Goal: Task Accomplishment & Management: Manage account settings

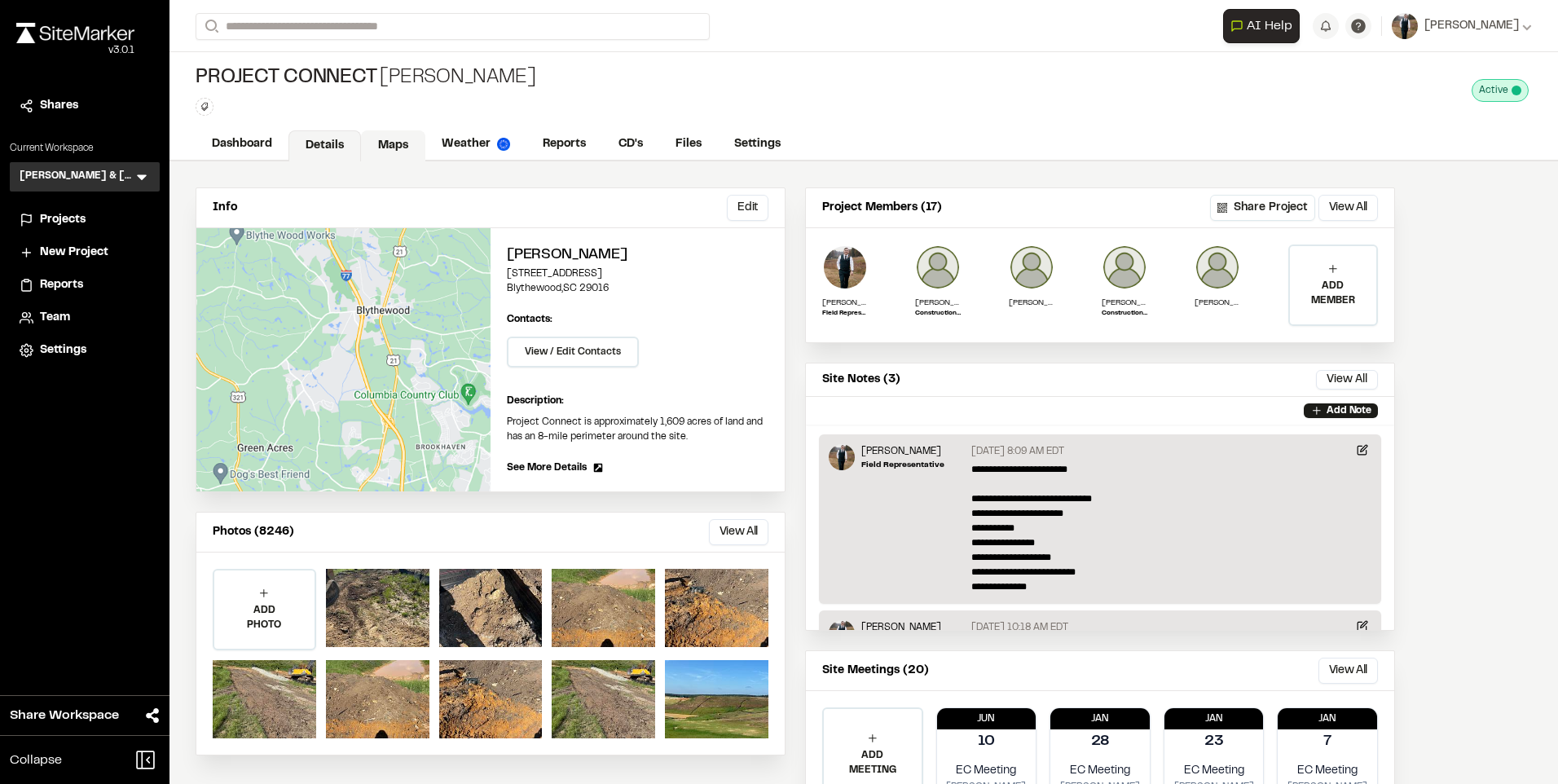
click at [396, 138] on link "Maps" at bounding box center [393, 145] width 65 height 31
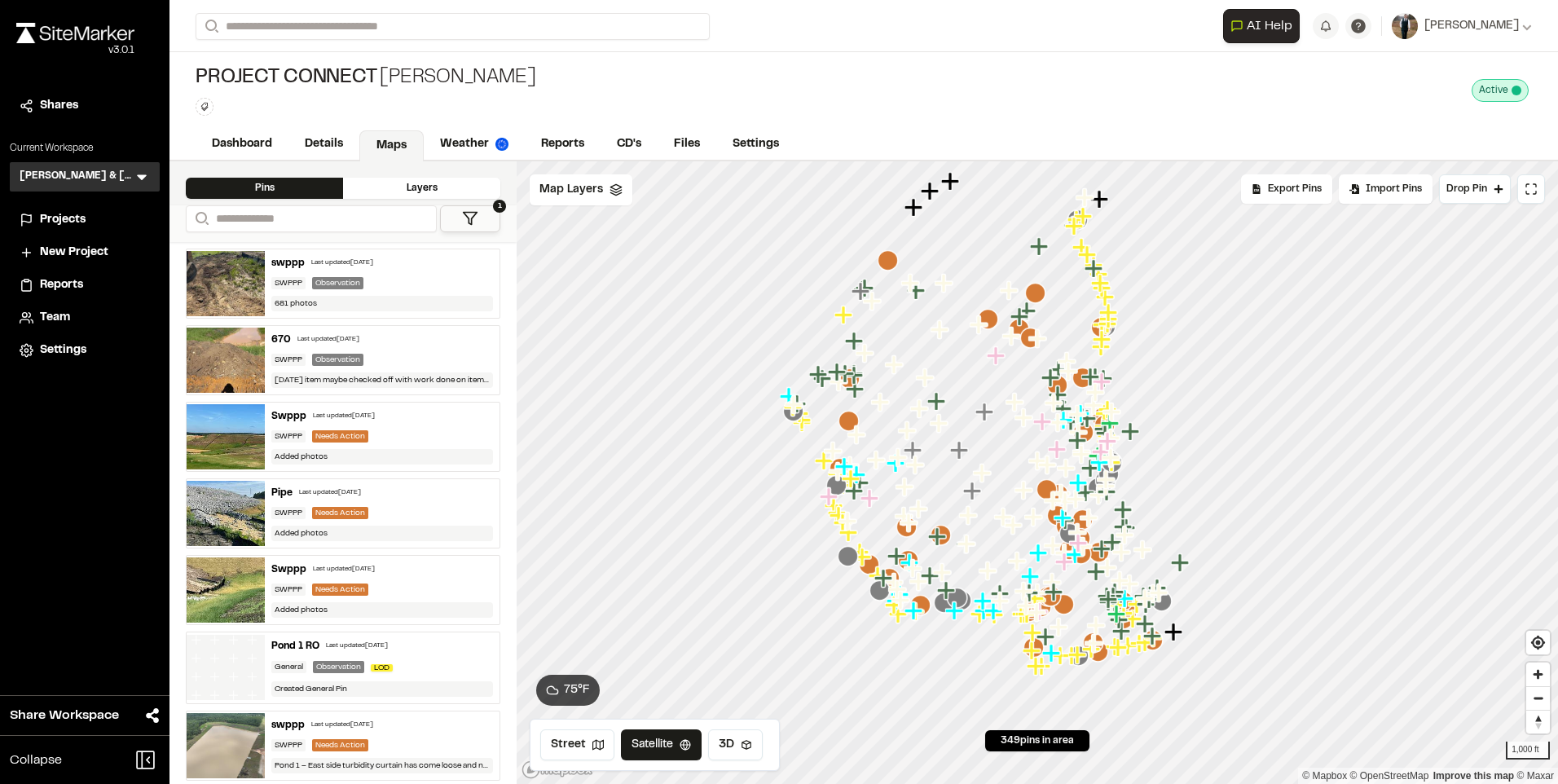
click at [399, 343] on div "670 Last updated [DATE]" at bounding box center [382, 340] width 222 height 15
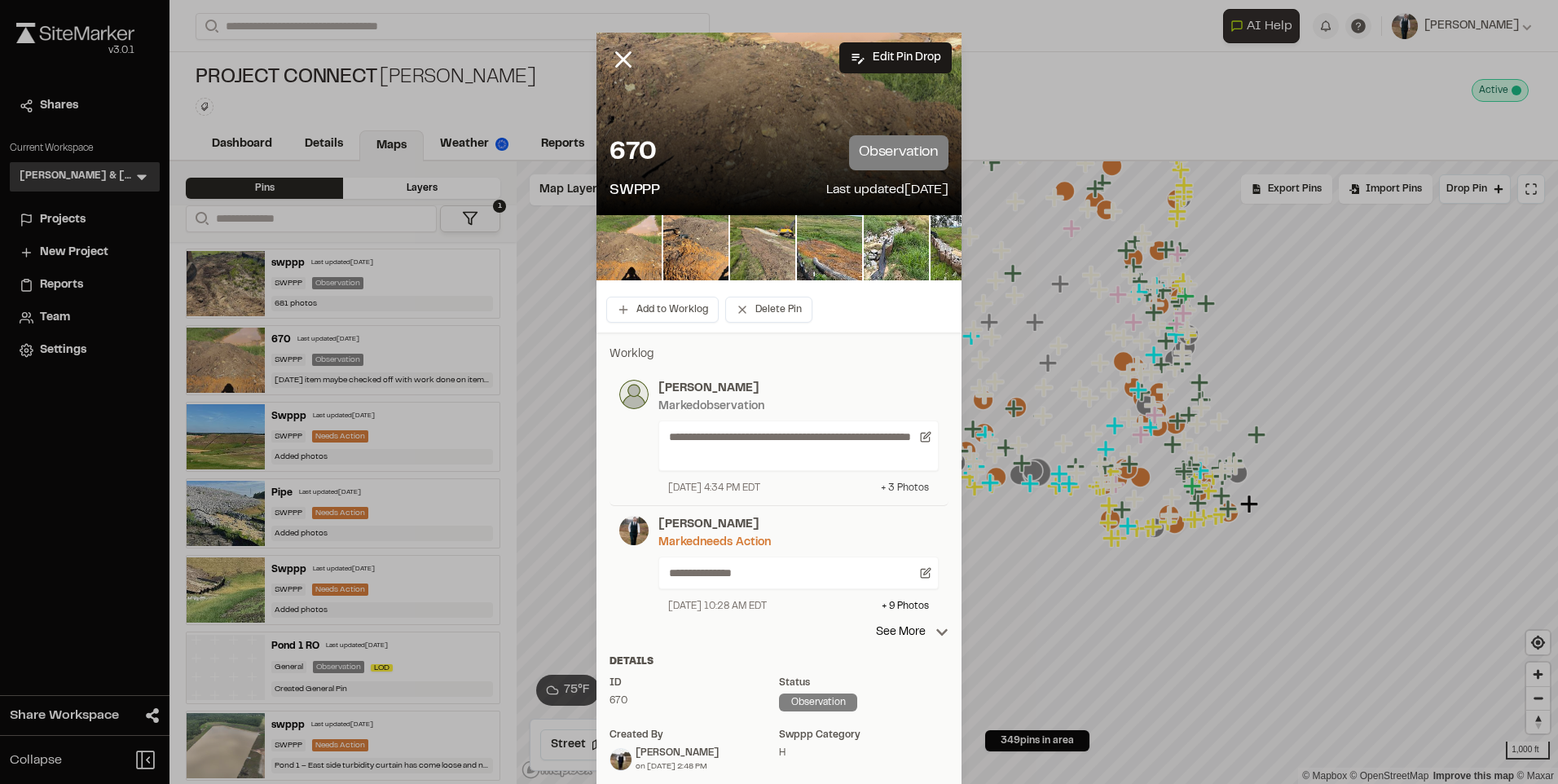
click at [910, 491] on div "+ 3 Photo s" at bounding box center [904, 488] width 48 height 15
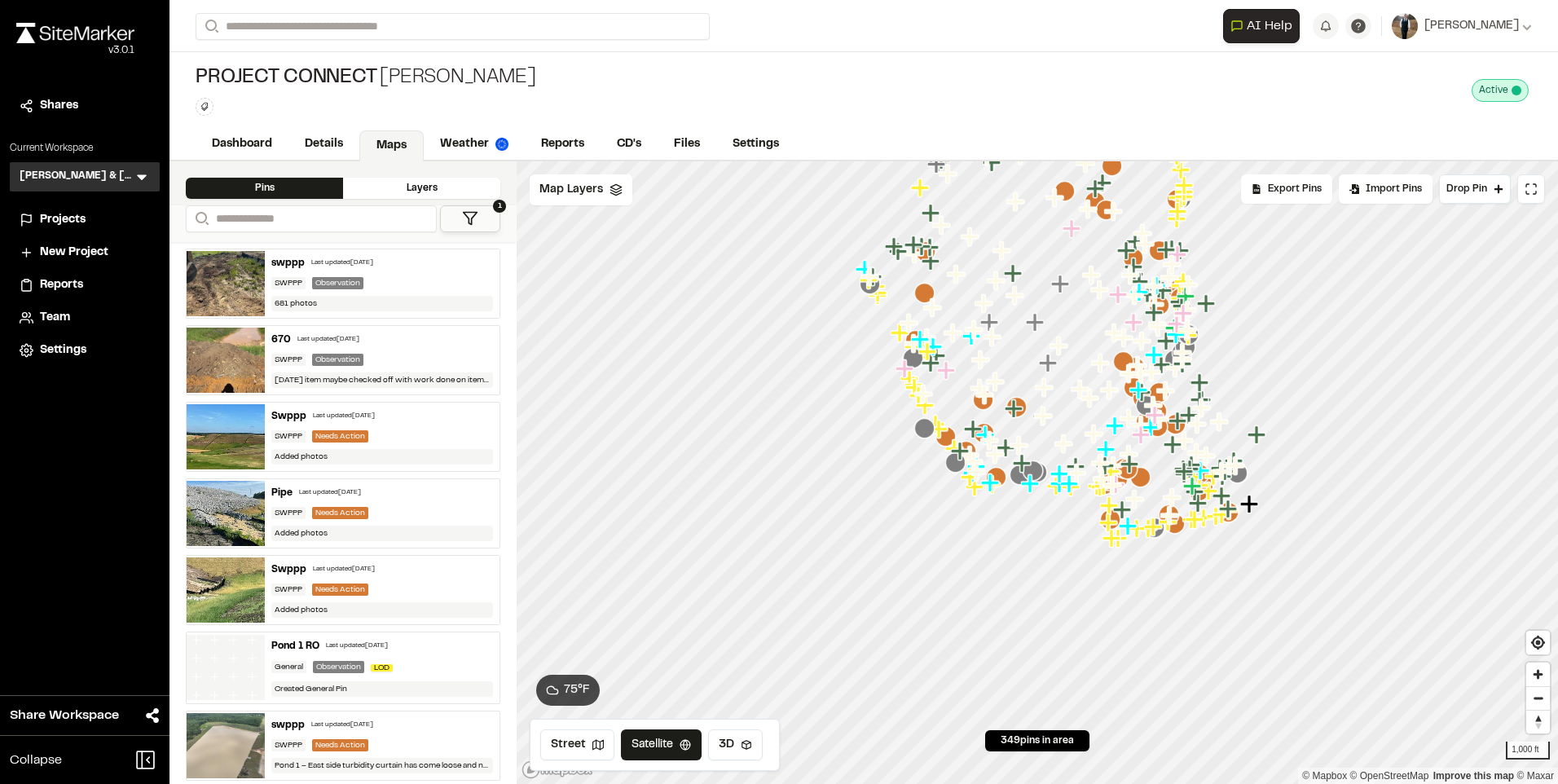
click at [373, 265] on div "Last updated [DATE]" at bounding box center [342, 263] width 62 height 9
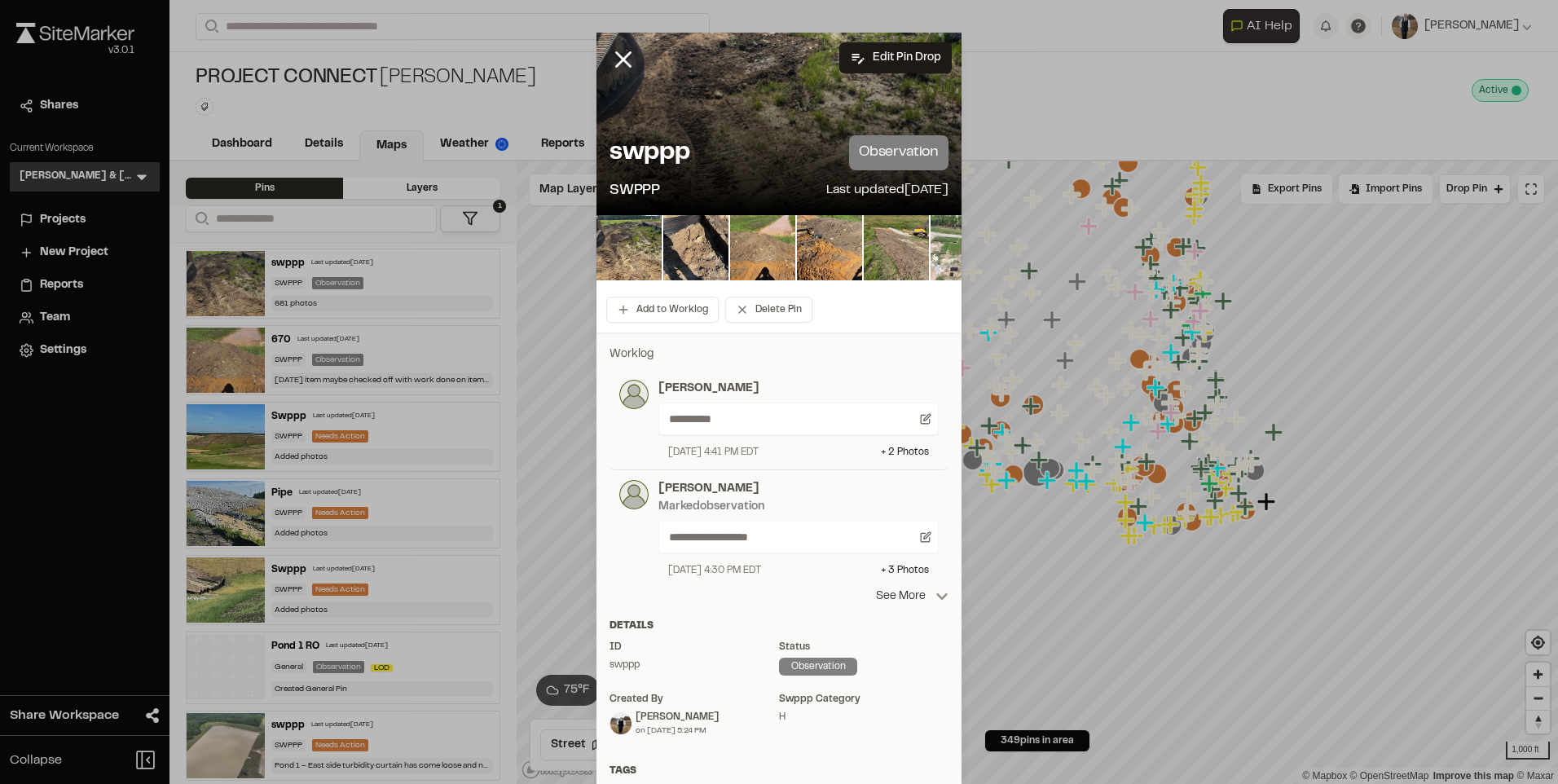
click at [900, 596] on p "See More" at bounding box center [911, 596] width 72 height 18
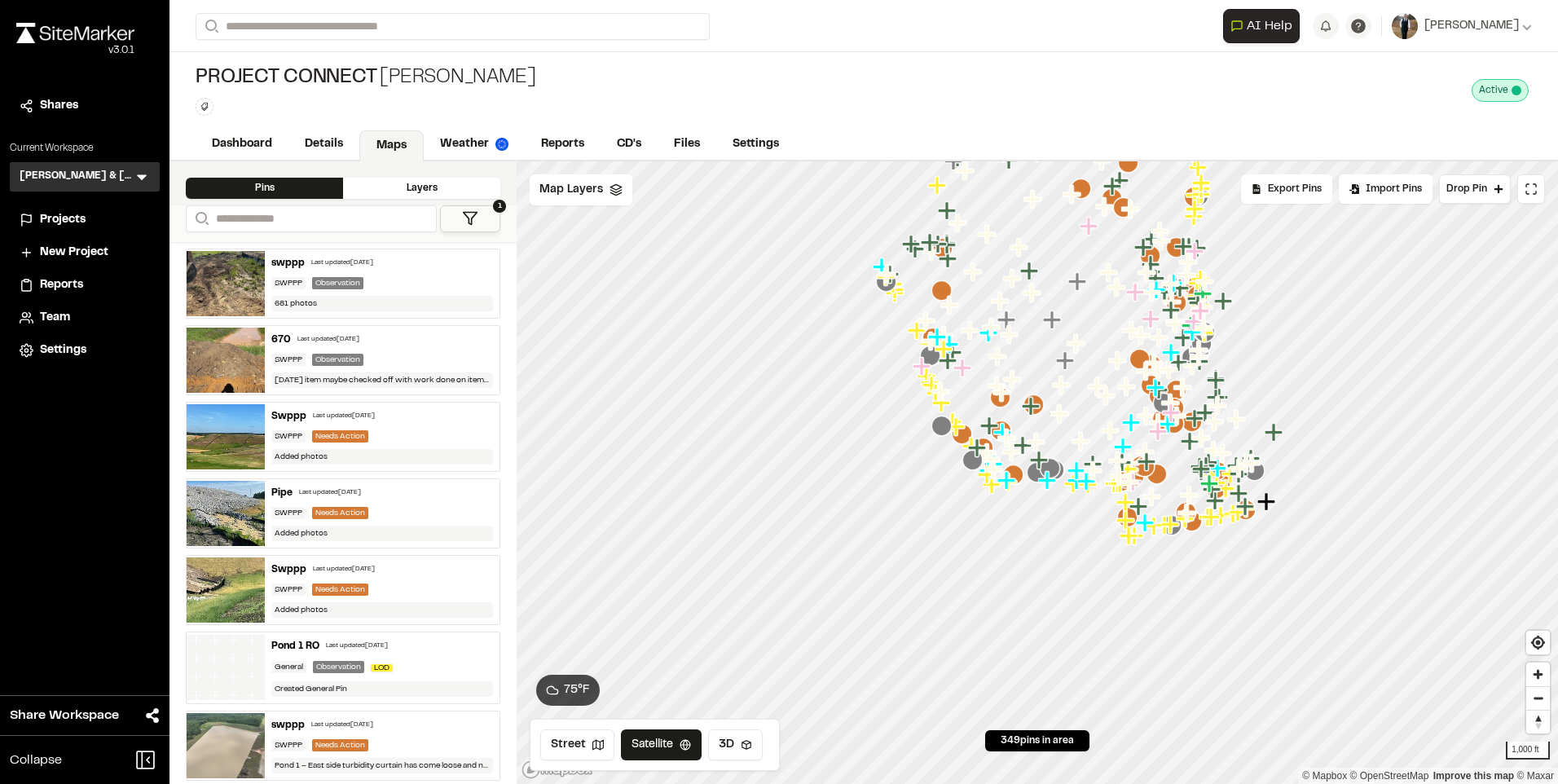
drag, startPoint x: 386, startPoint y: 393, endPoint x: 376, endPoint y: 414, distance: 23.3
click at [375, 414] on div "Last updated [DATE]" at bounding box center [343, 416] width 62 height 9
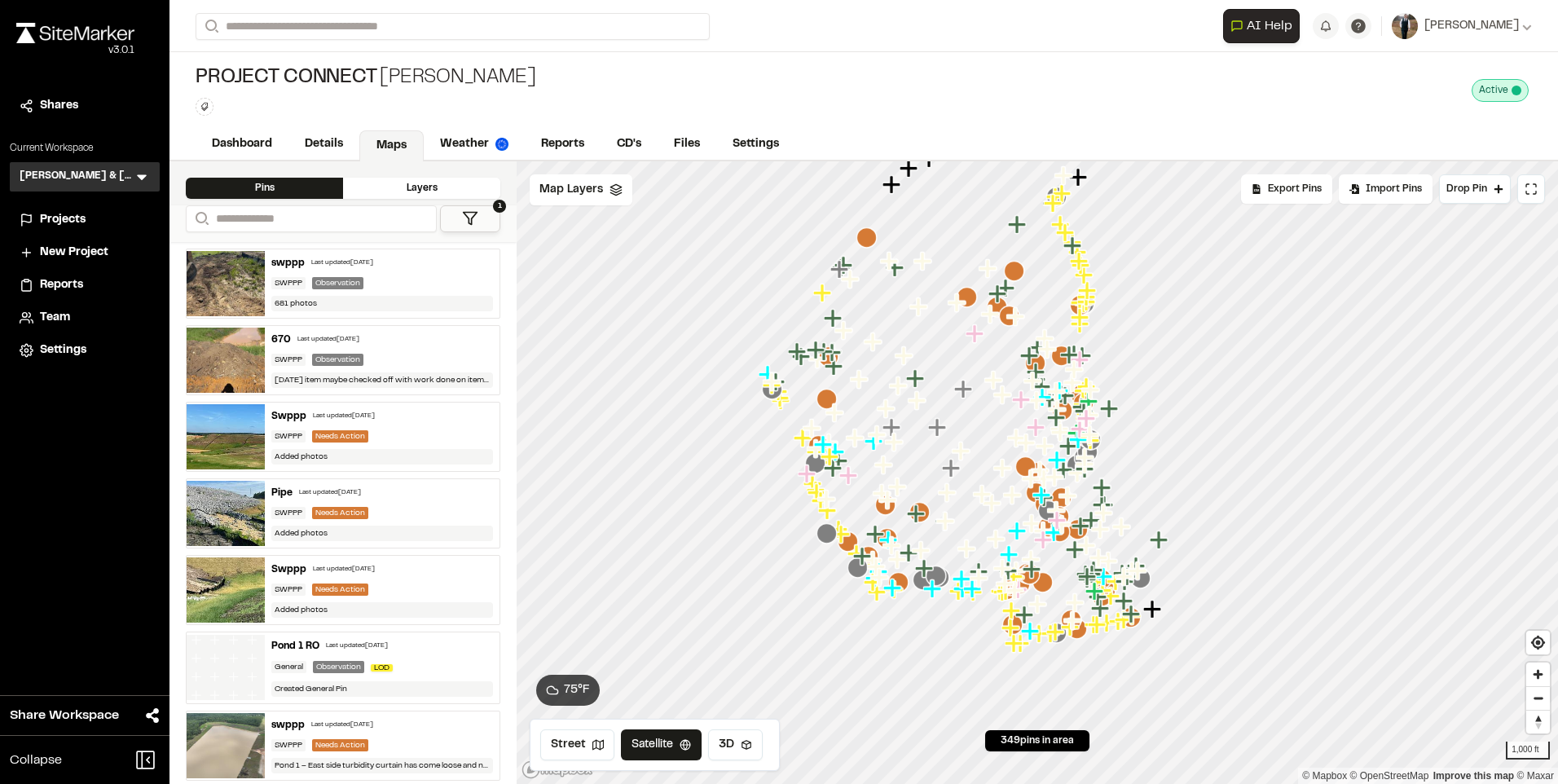
click at [375, 414] on div "Last updated [DATE]" at bounding box center [343, 416] width 62 height 9
click at [387, 350] on div "670 Last updated [DATE] SWPPP Observation [DATE] item maybe checked off with wo…" at bounding box center [382, 359] width 235 height 68
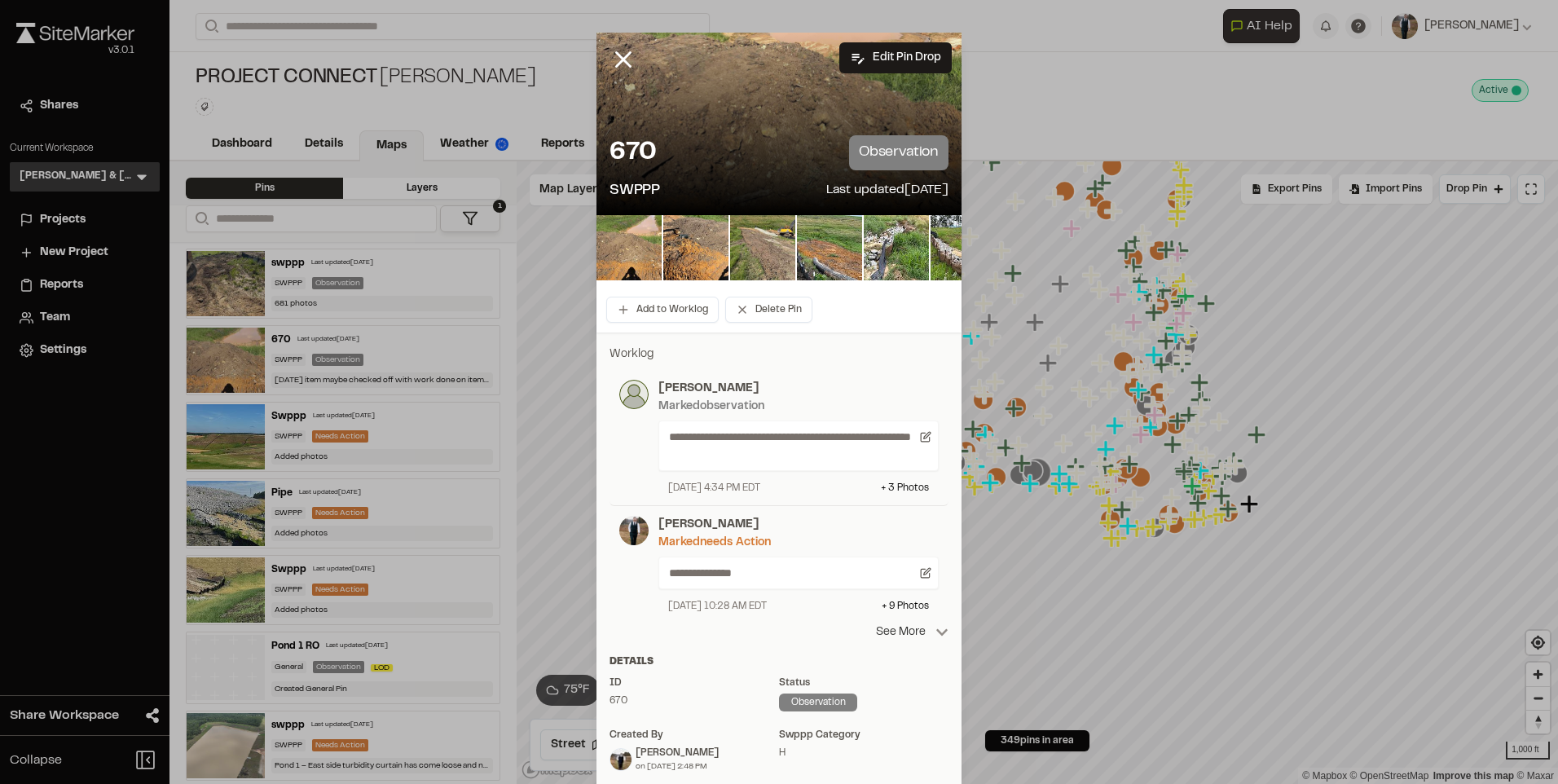
click at [925, 632] on p "See More" at bounding box center [911, 632] width 72 height 18
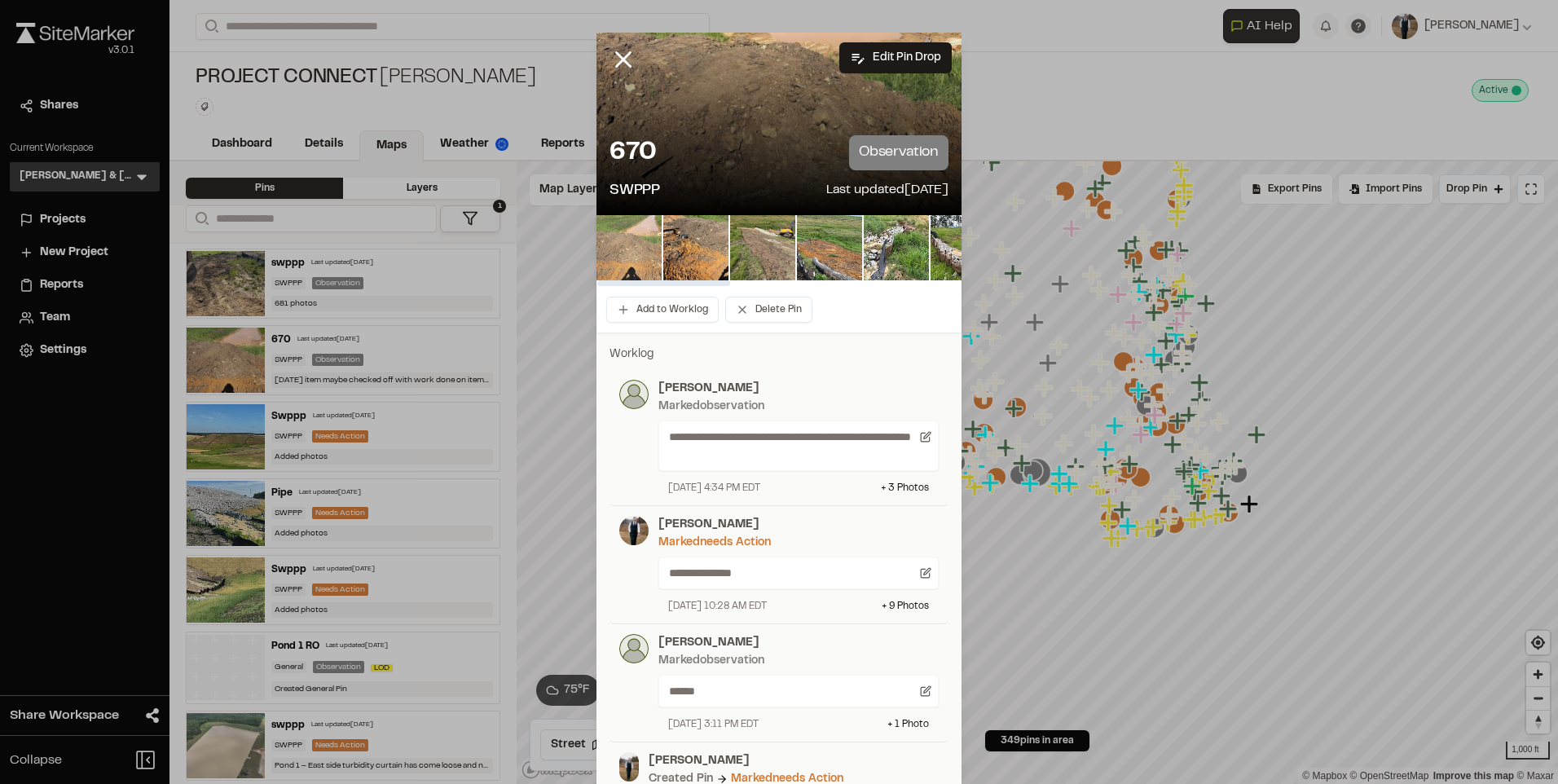
click at [633, 250] on img at bounding box center [629, 248] width 66 height 65
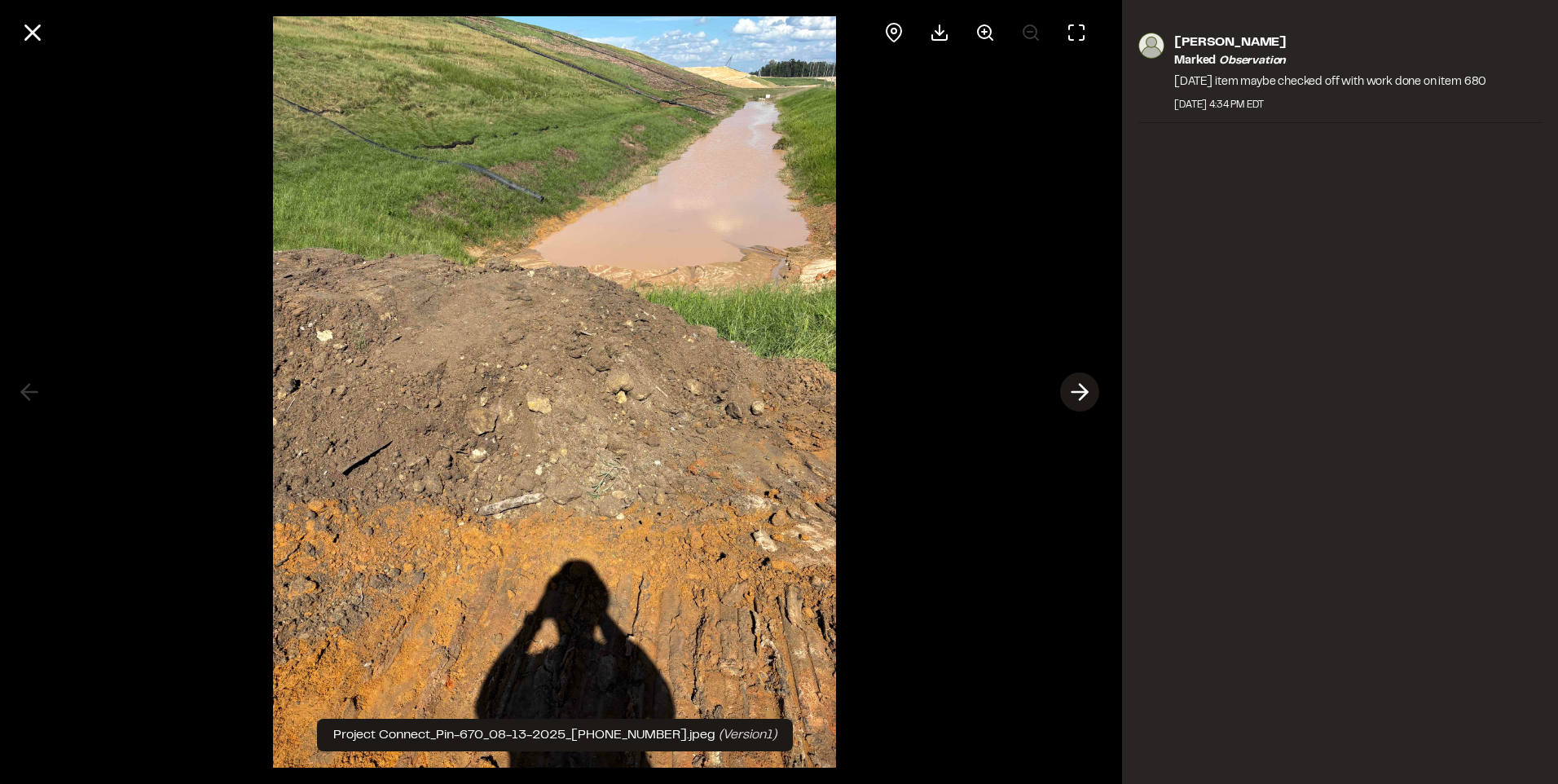
click at [1088, 391] on icon at bounding box center [1080, 392] width 26 height 28
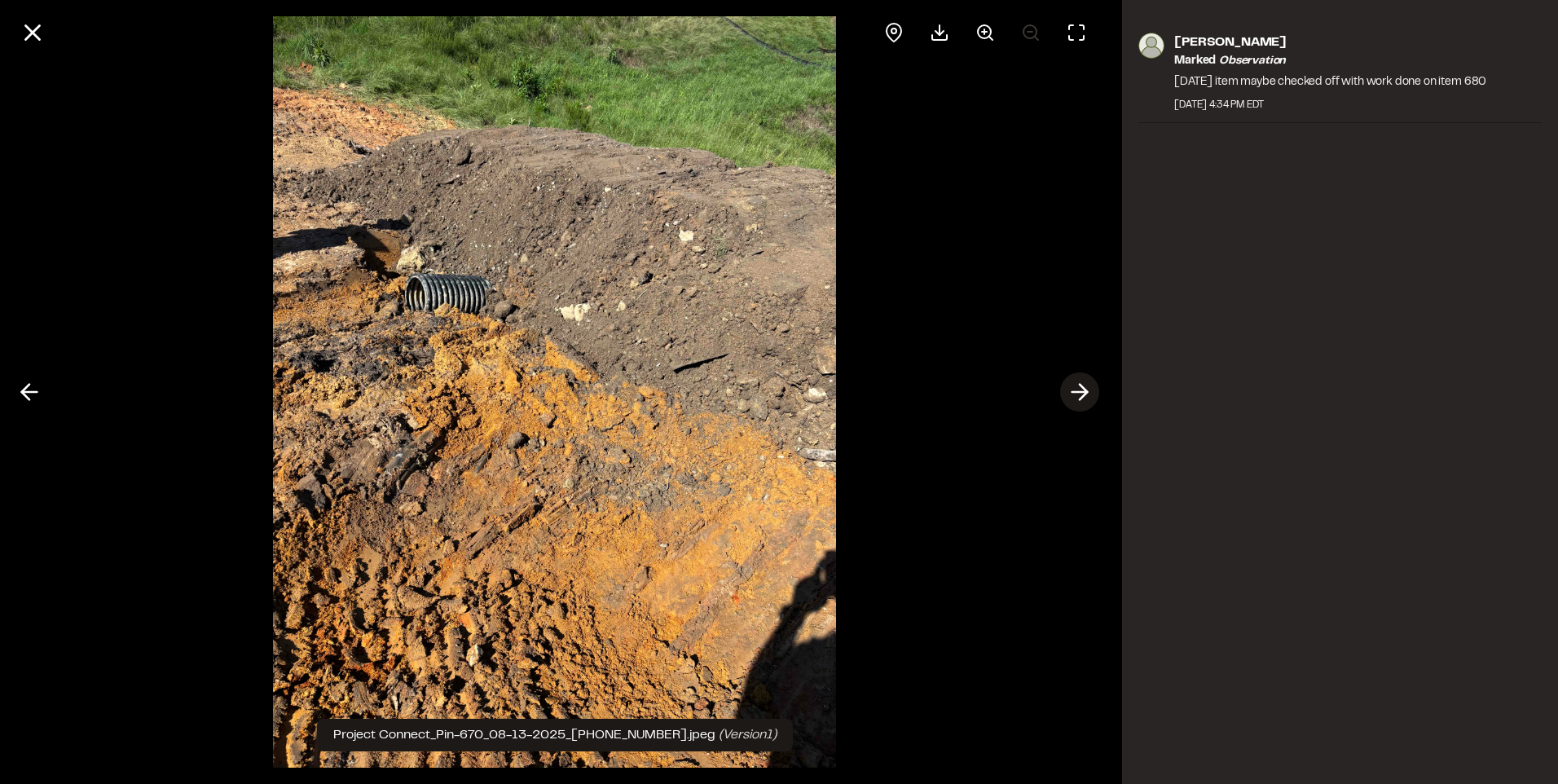
click at [1088, 391] on icon at bounding box center [1080, 392] width 26 height 28
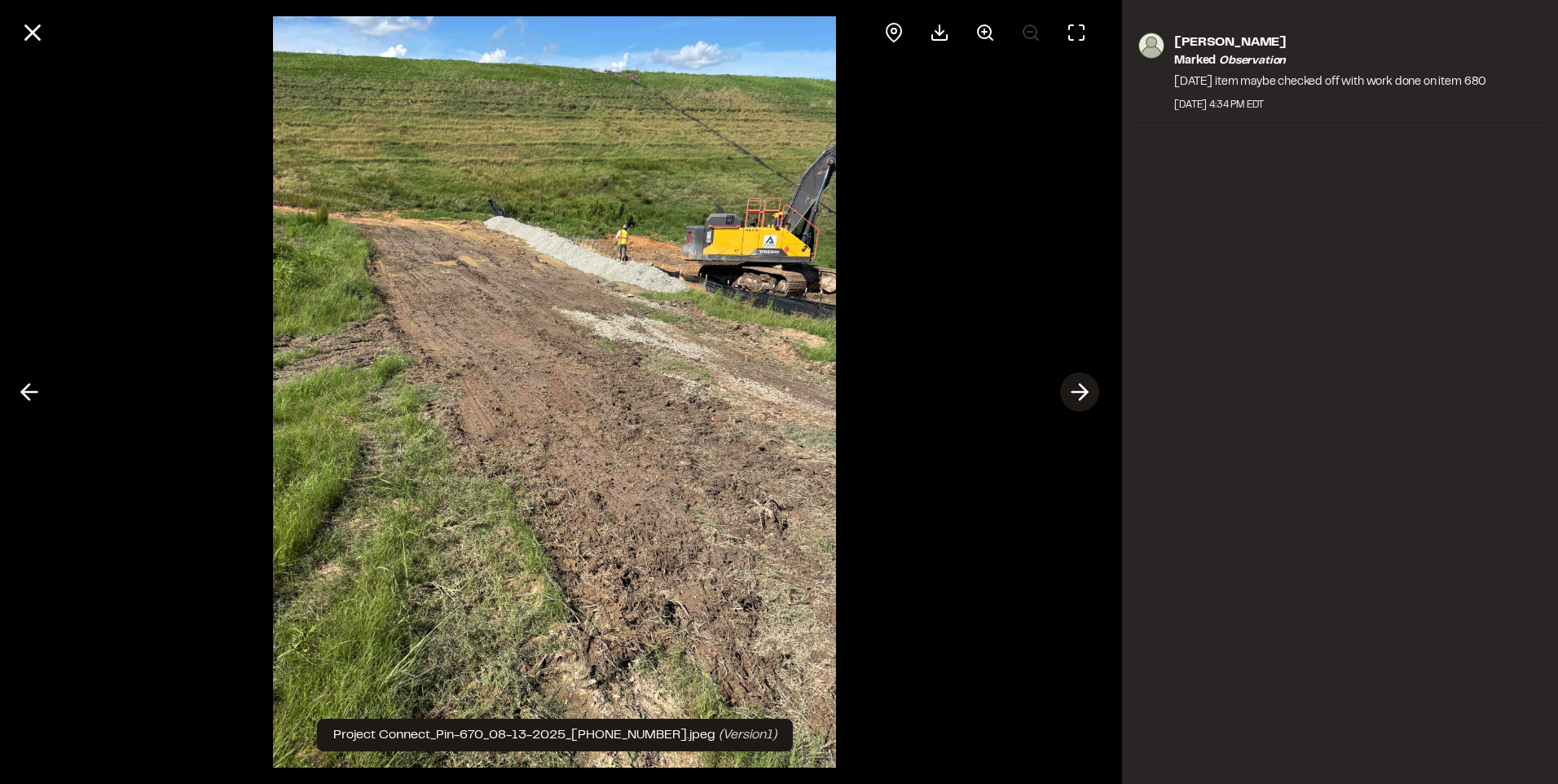
click at [1092, 388] on icon at bounding box center [1080, 392] width 26 height 28
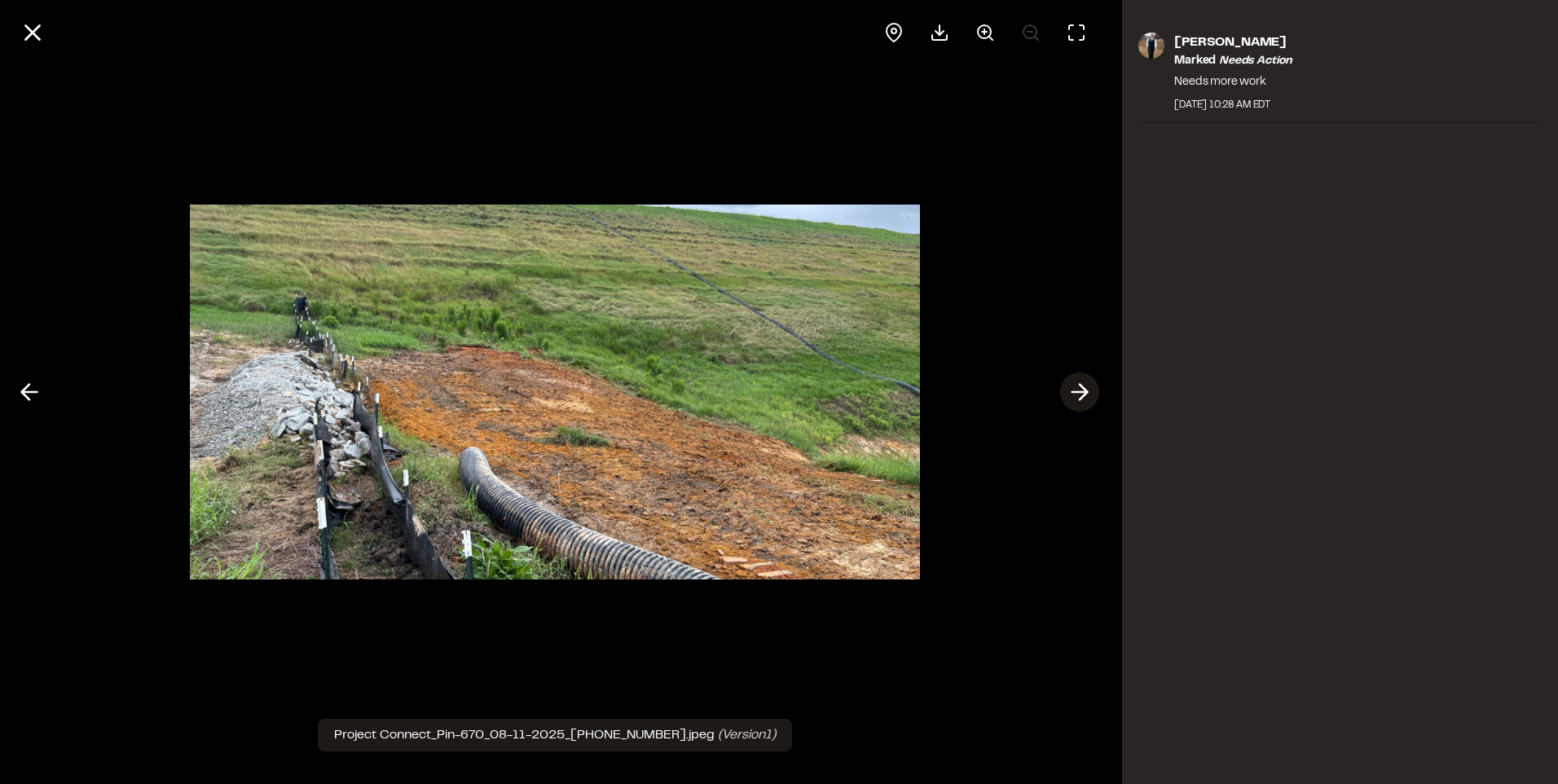
click at [1092, 388] on icon at bounding box center [1080, 392] width 26 height 28
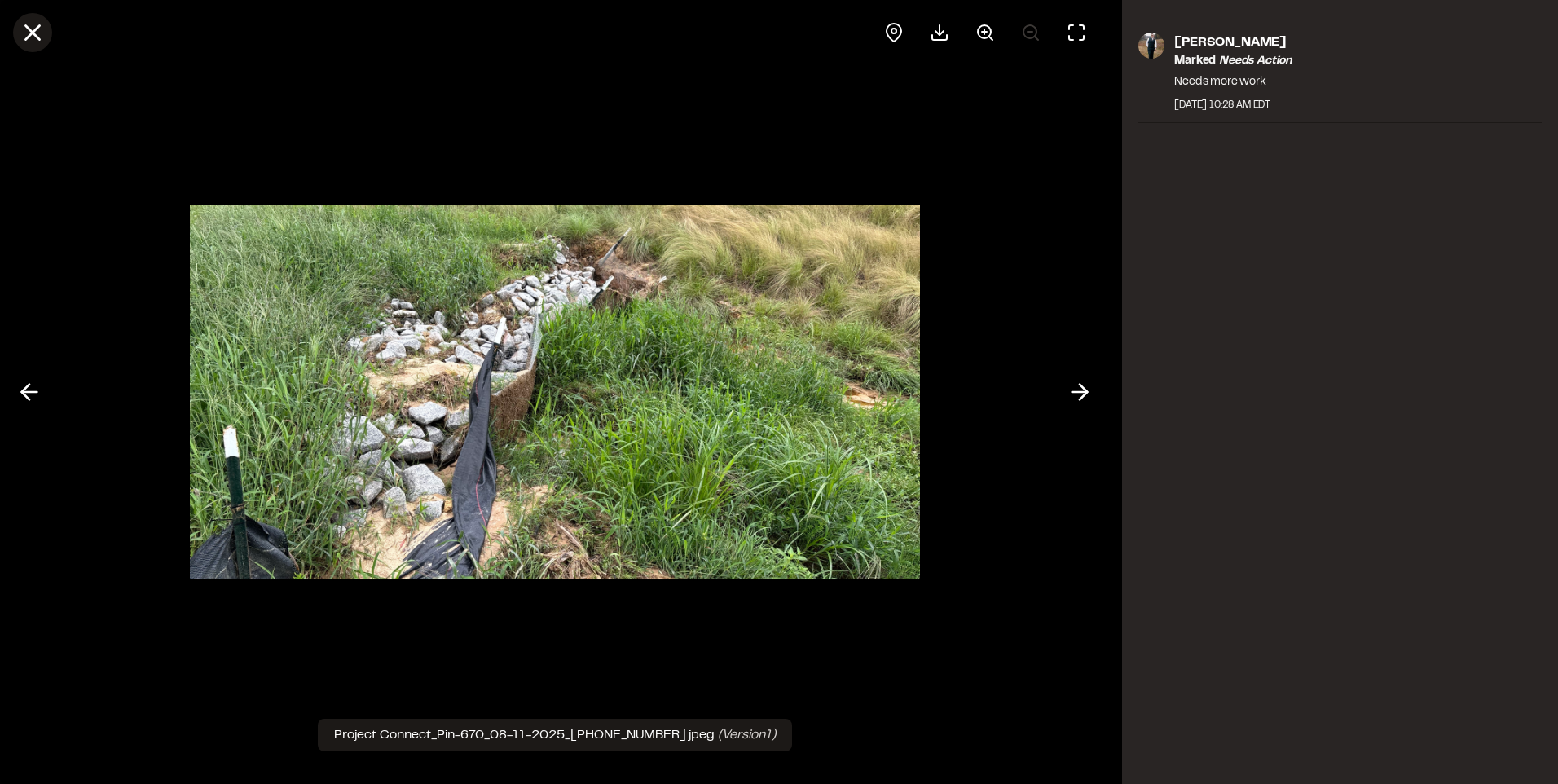
click at [33, 32] on line at bounding box center [33, 33] width 14 height 14
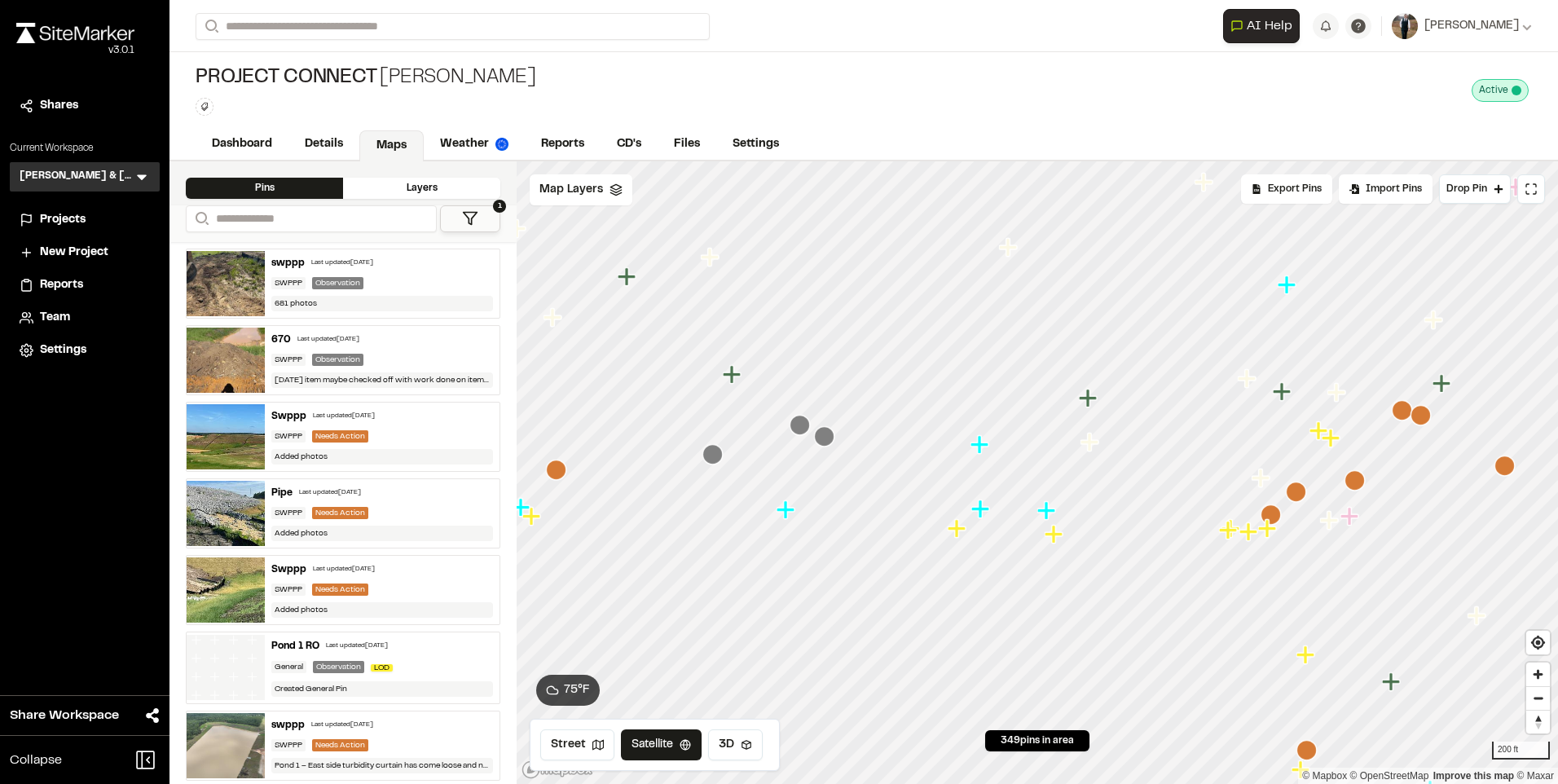
click at [1295, 494] on icon "Map marker" at bounding box center [1296, 492] width 21 height 21
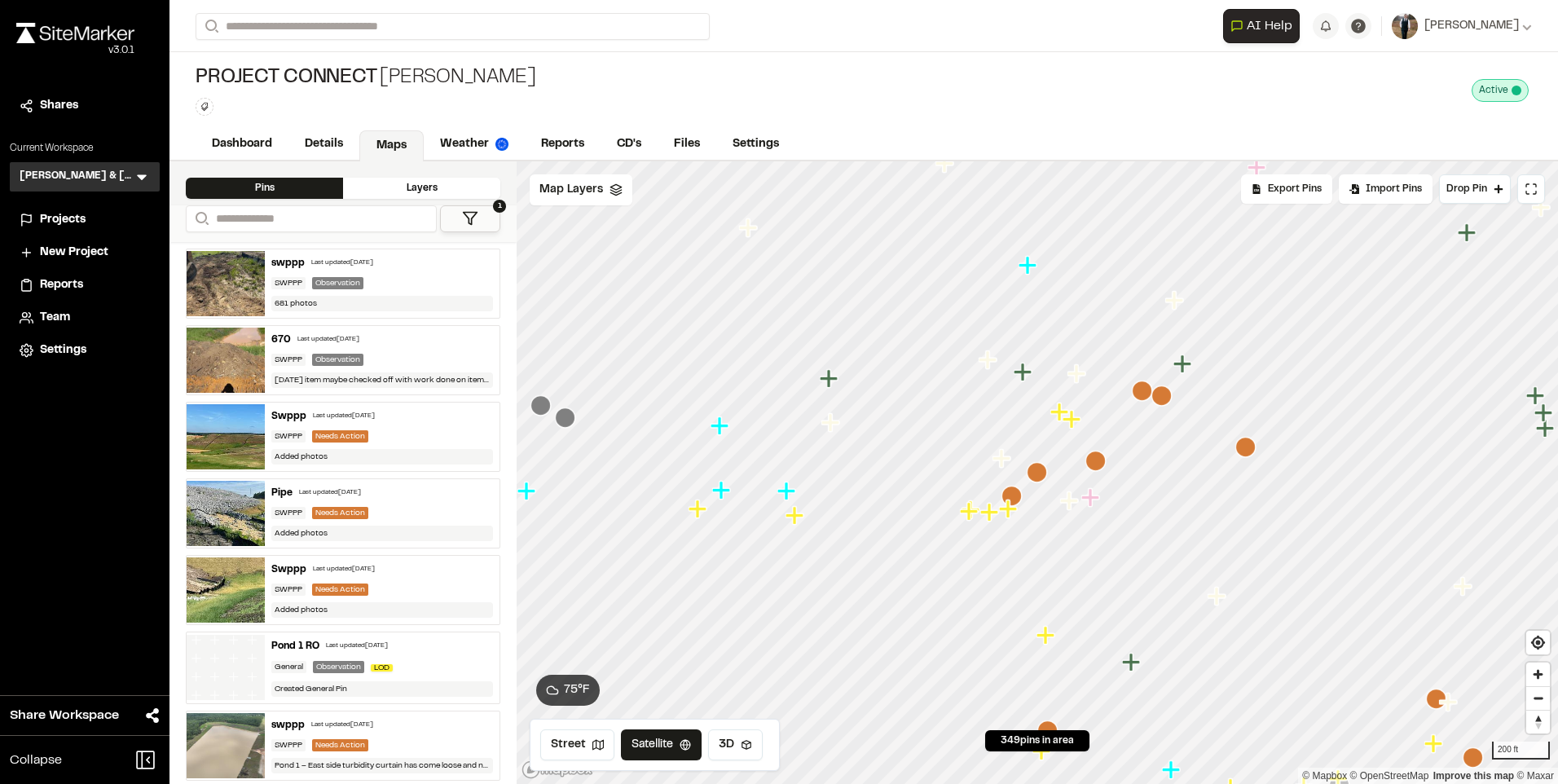
click at [1012, 493] on icon "Map marker" at bounding box center [1012, 496] width 21 height 21
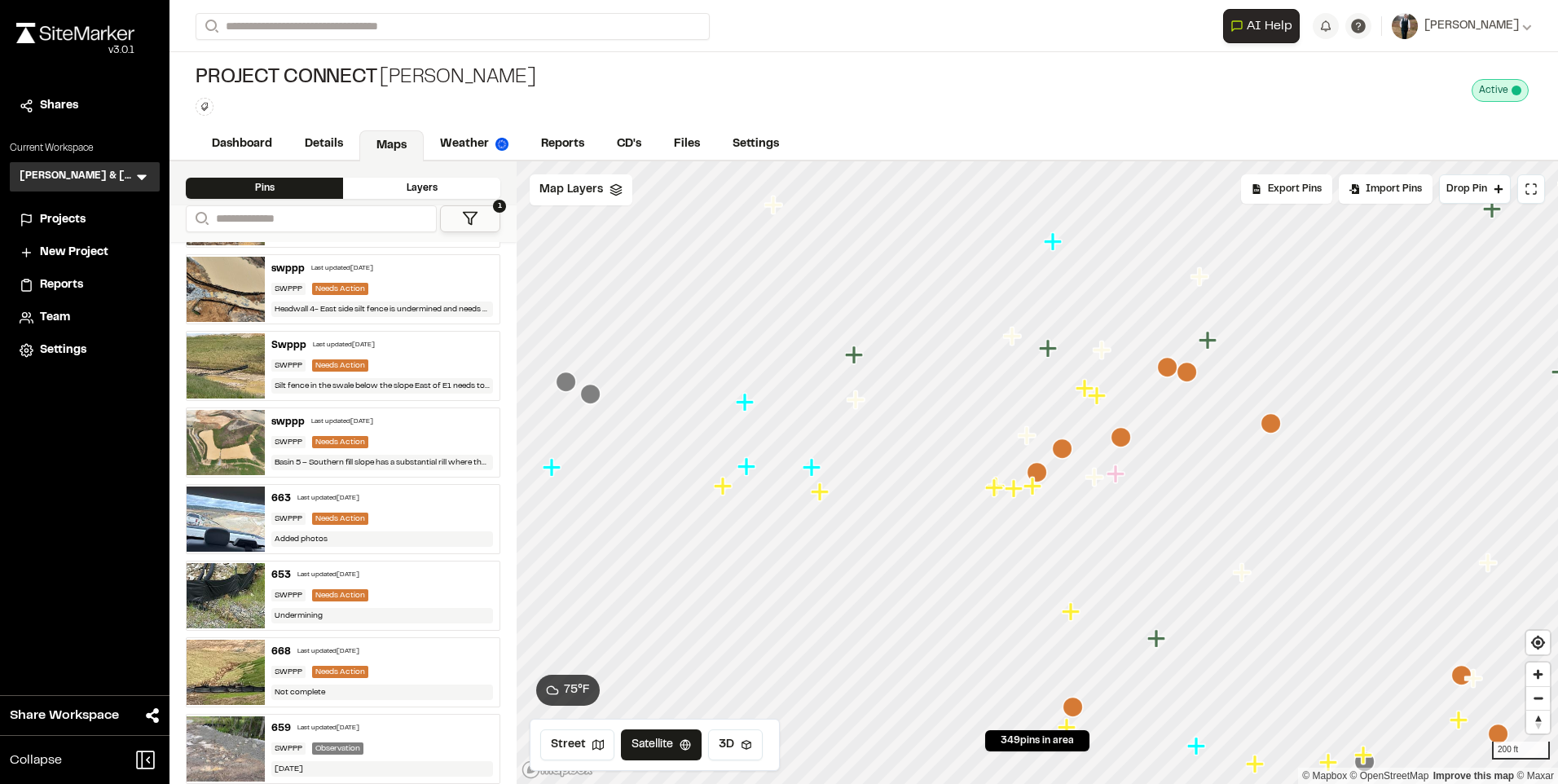
scroll to position [733, 0]
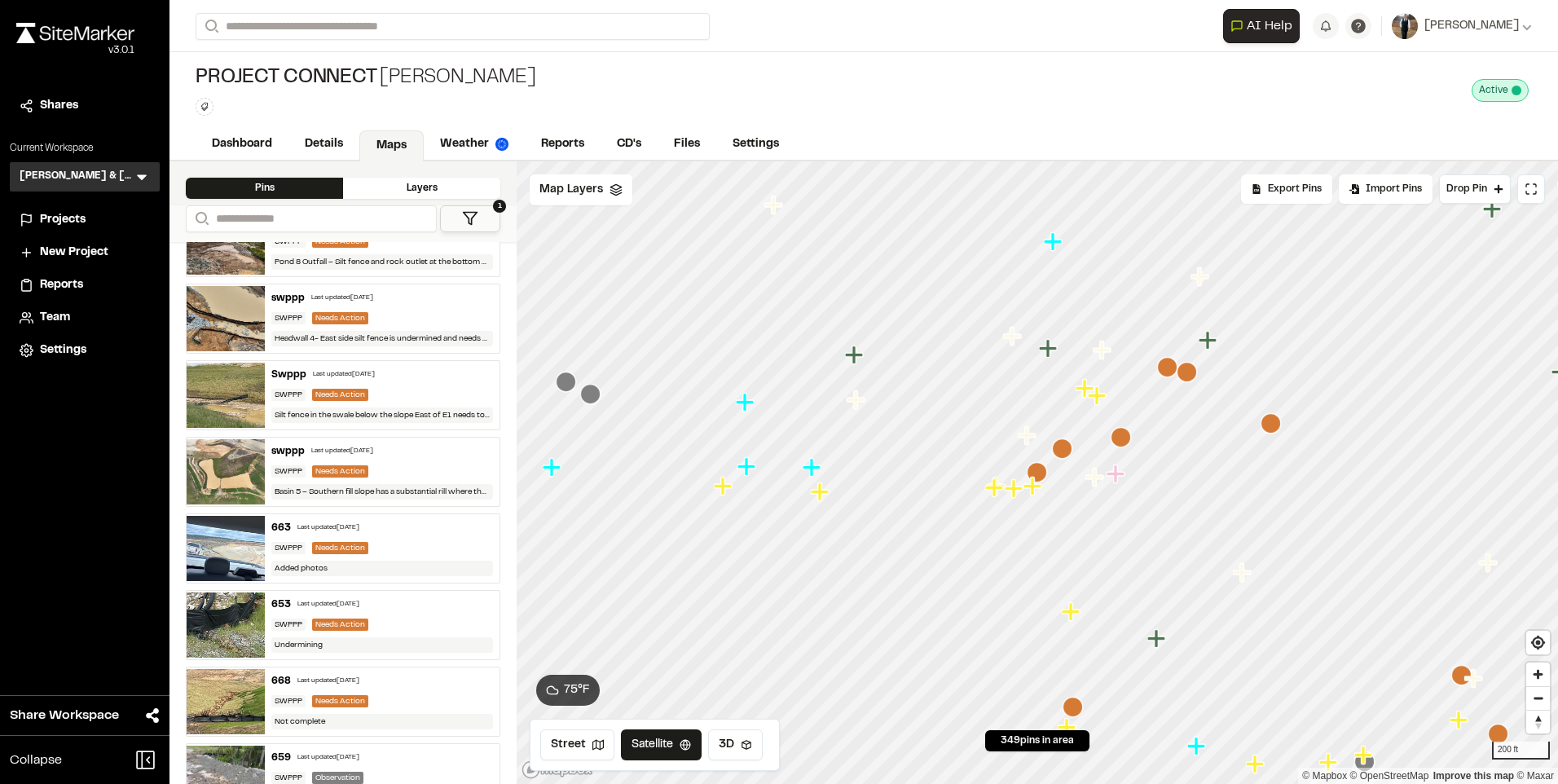
click at [332, 444] on div "swppp Last updated [DATE]" at bounding box center [382, 452] width 222 height 15
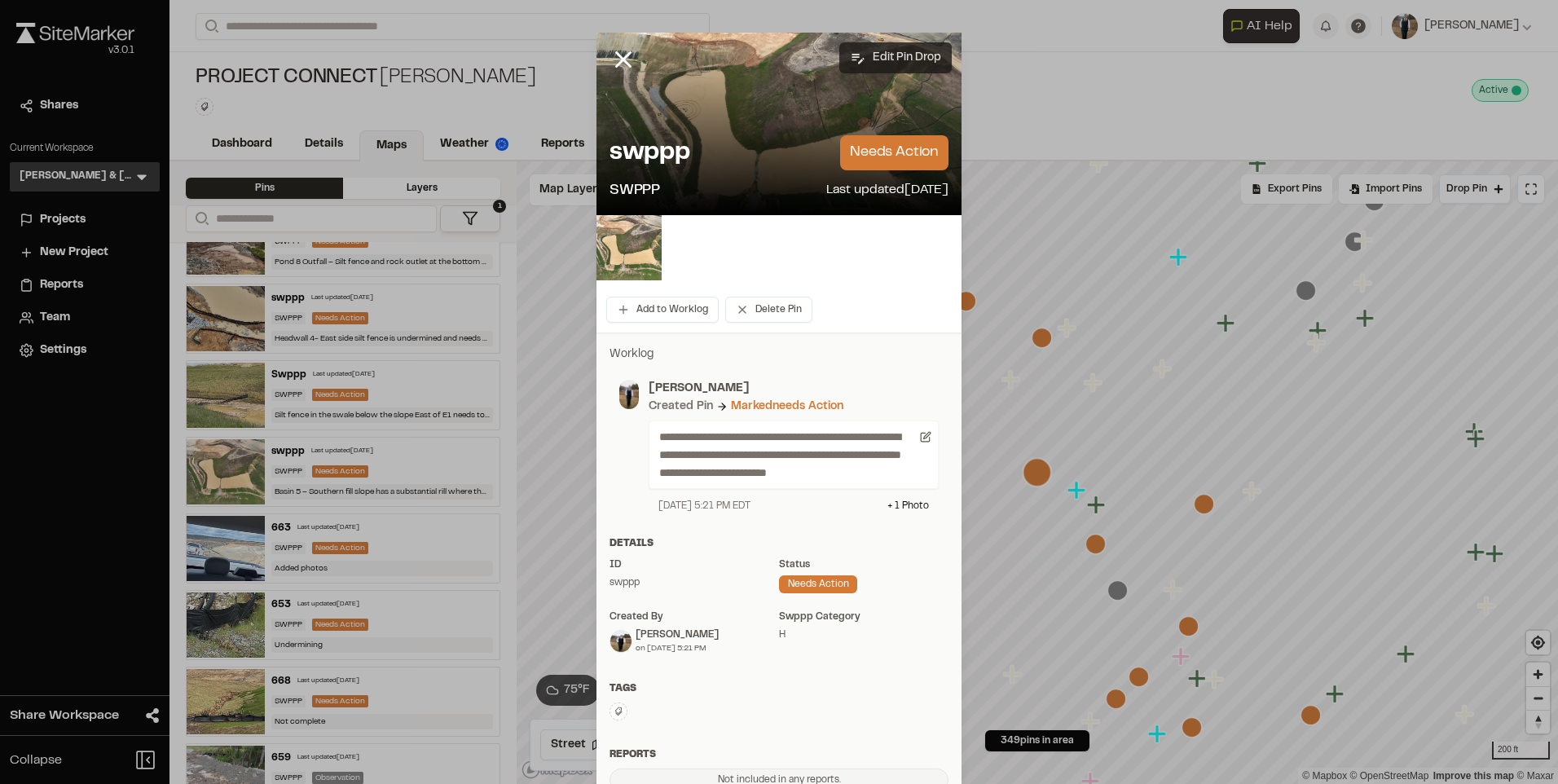
click at [894, 55] on button "Edit Pin Drop" at bounding box center [895, 57] width 112 height 31
select select "****"
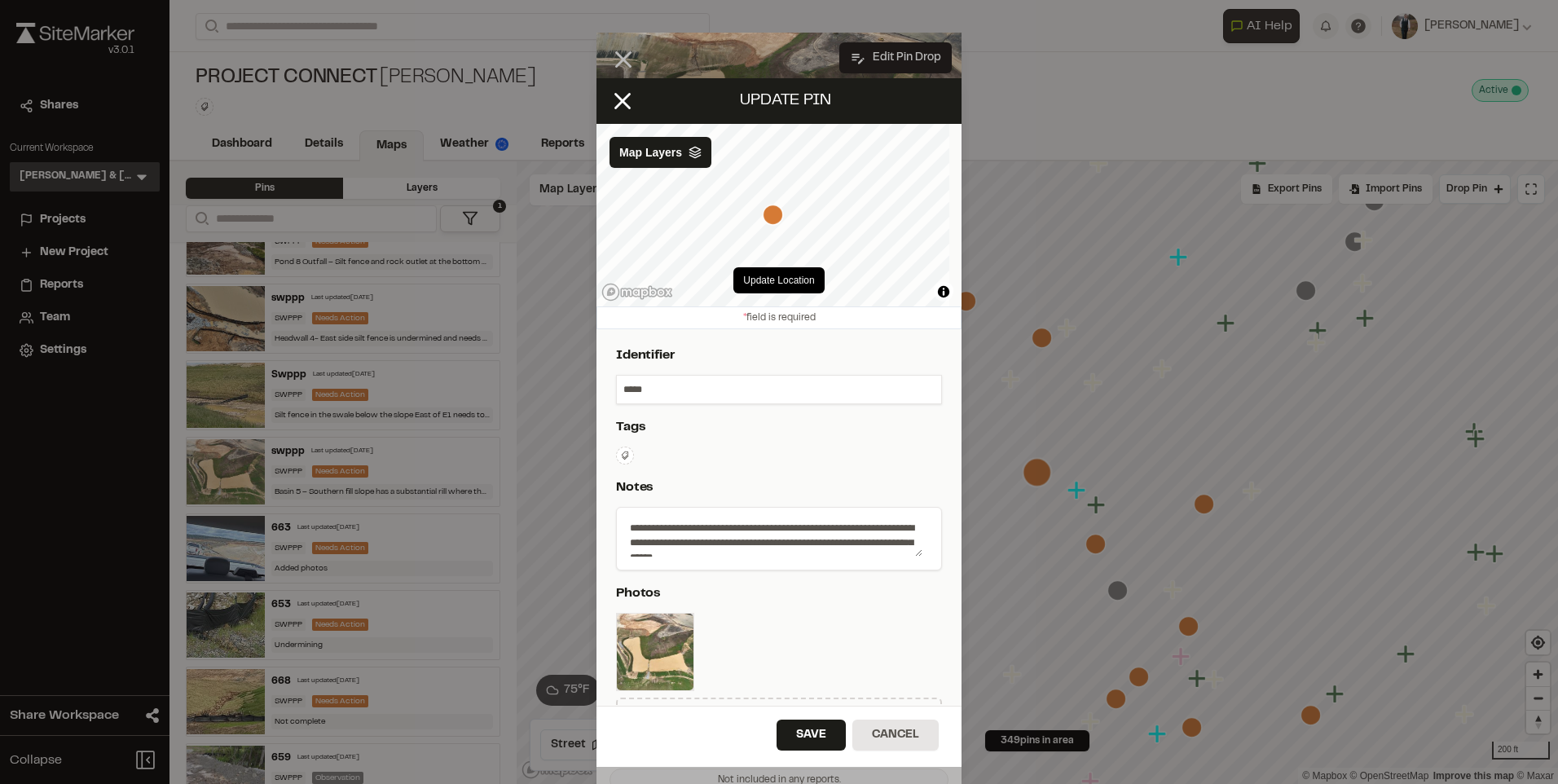
click at [651, 393] on input "*****" at bounding box center [779, 389] width 325 height 28
click at [651, 392] on input "*****" at bounding box center [779, 389] width 325 height 28
paste input "text"
type input "***"
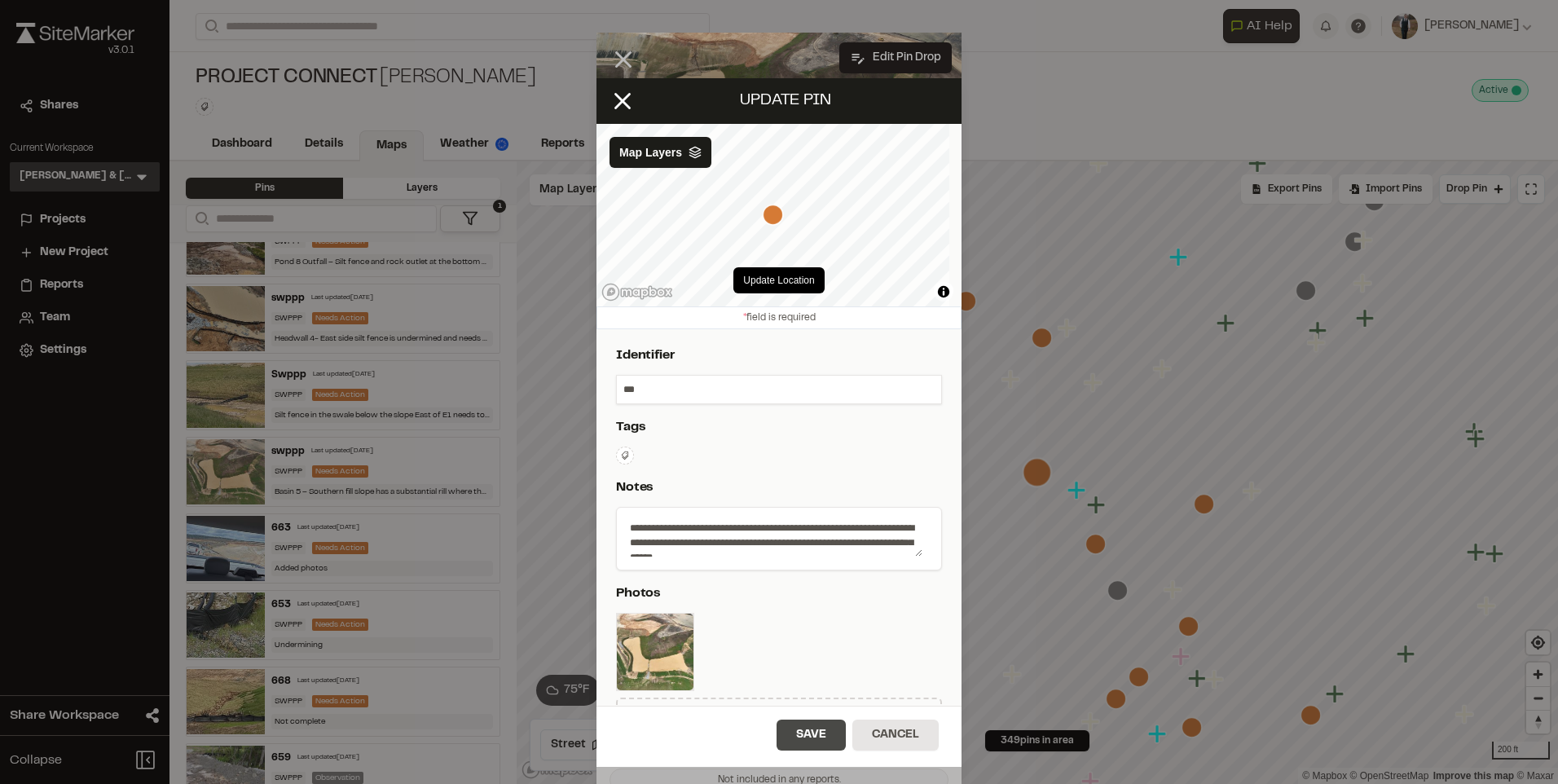
click at [805, 733] on button "Save" at bounding box center [811, 734] width 69 height 31
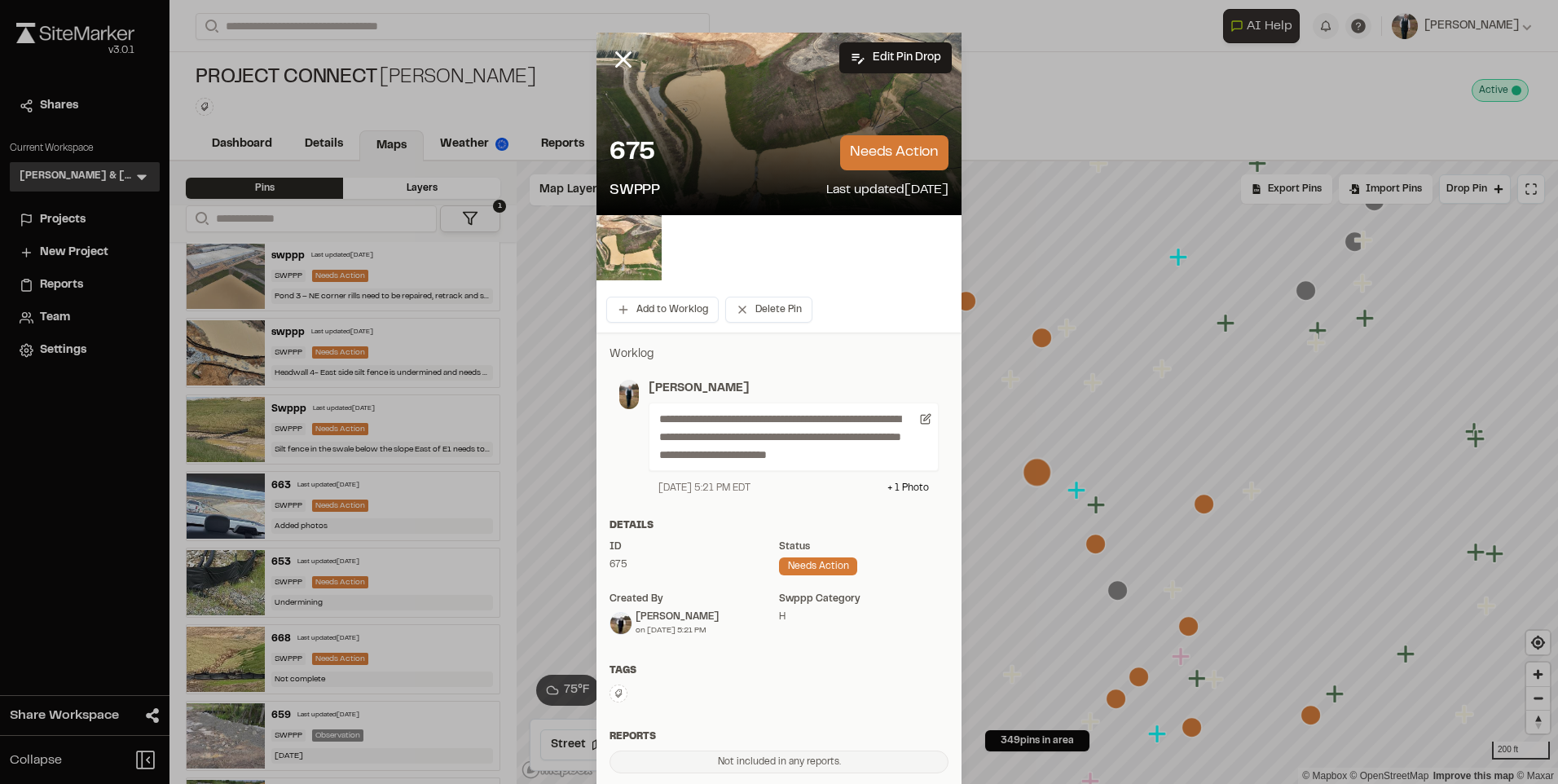
scroll to position [0, 0]
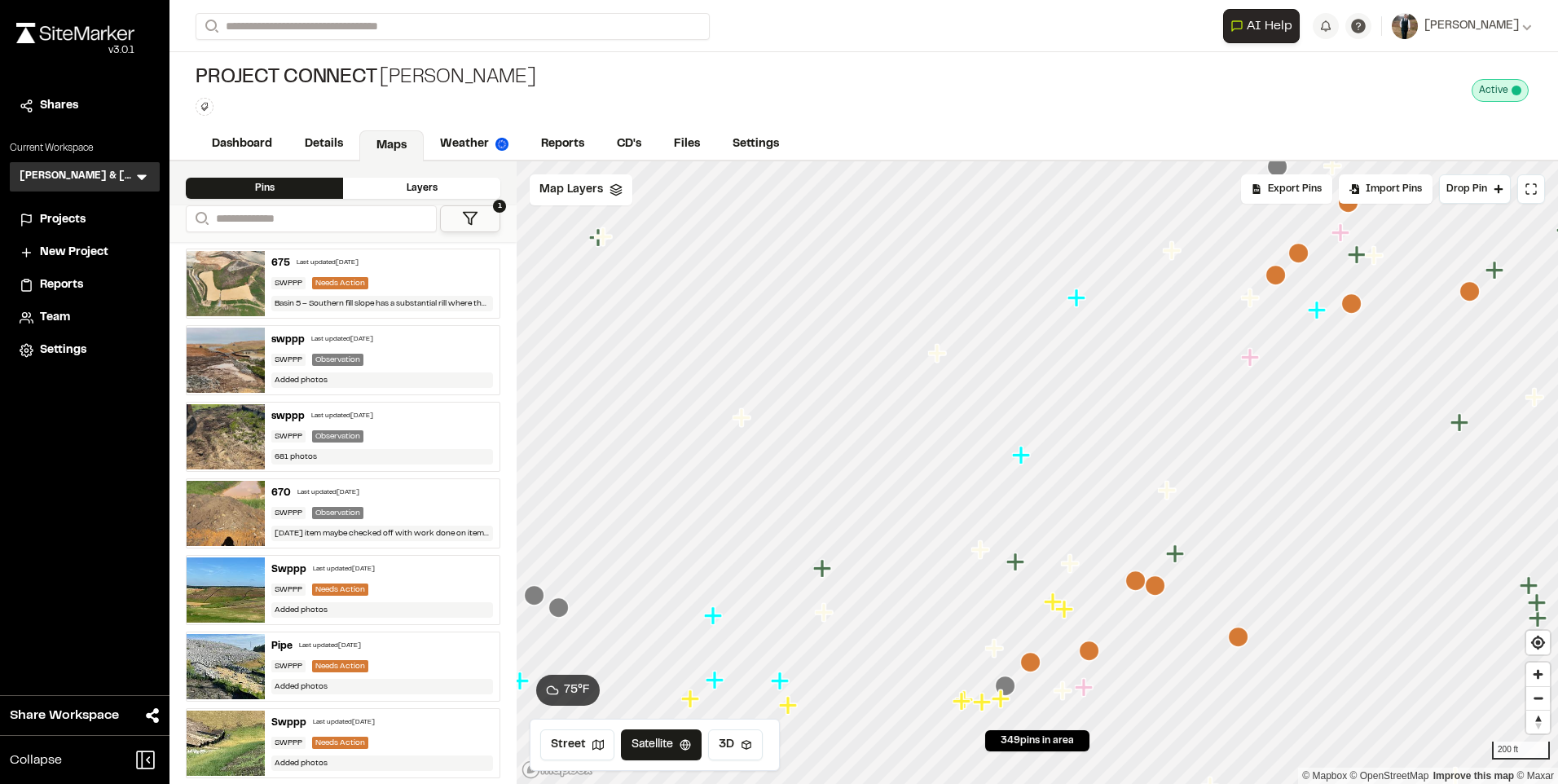
click at [1137, 577] on icon "Map marker" at bounding box center [1135, 580] width 21 height 21
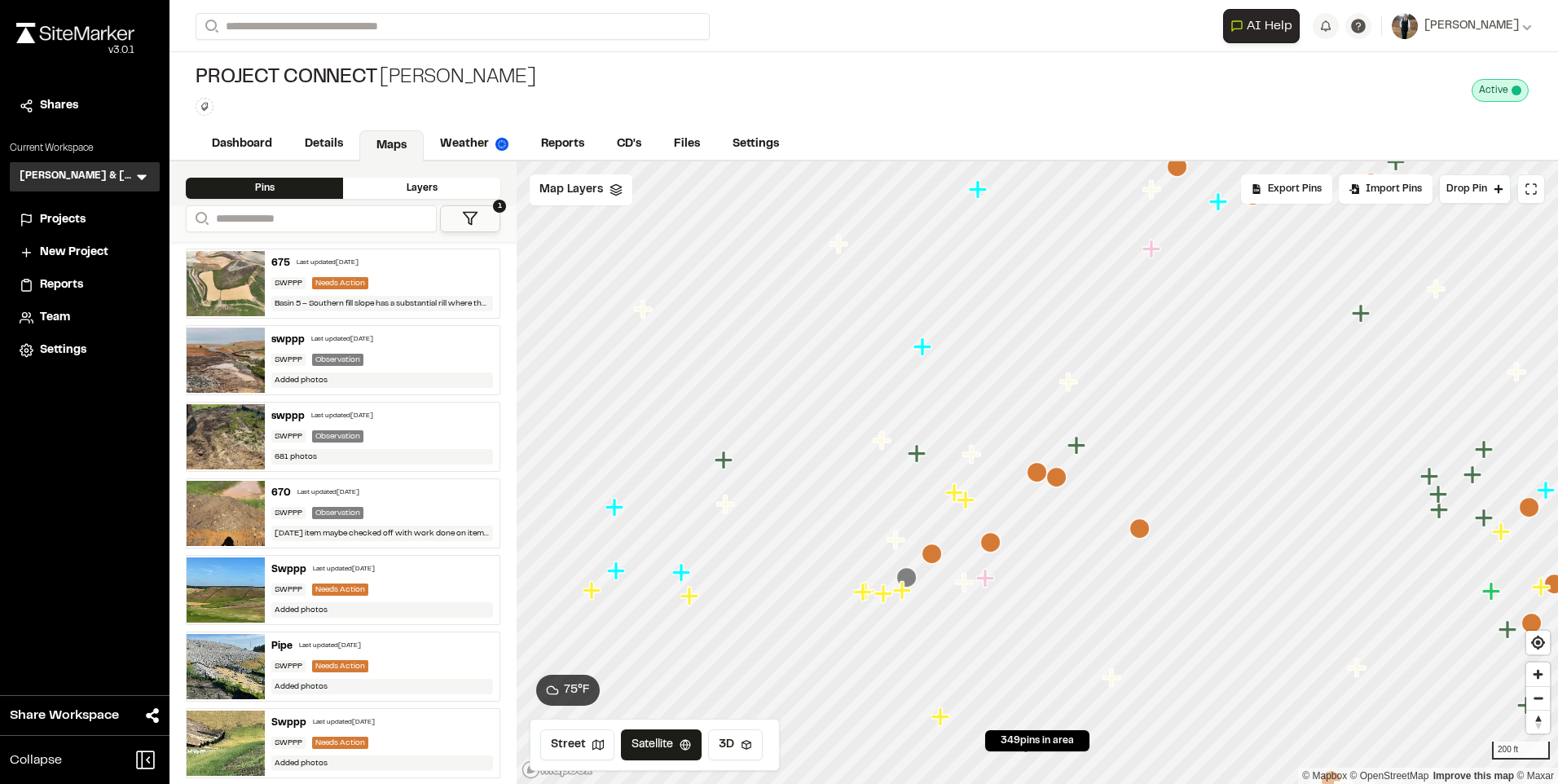
click at [1147, 530] on icon "Map marker" at bounding box center [1140, 529] width 21 height 21
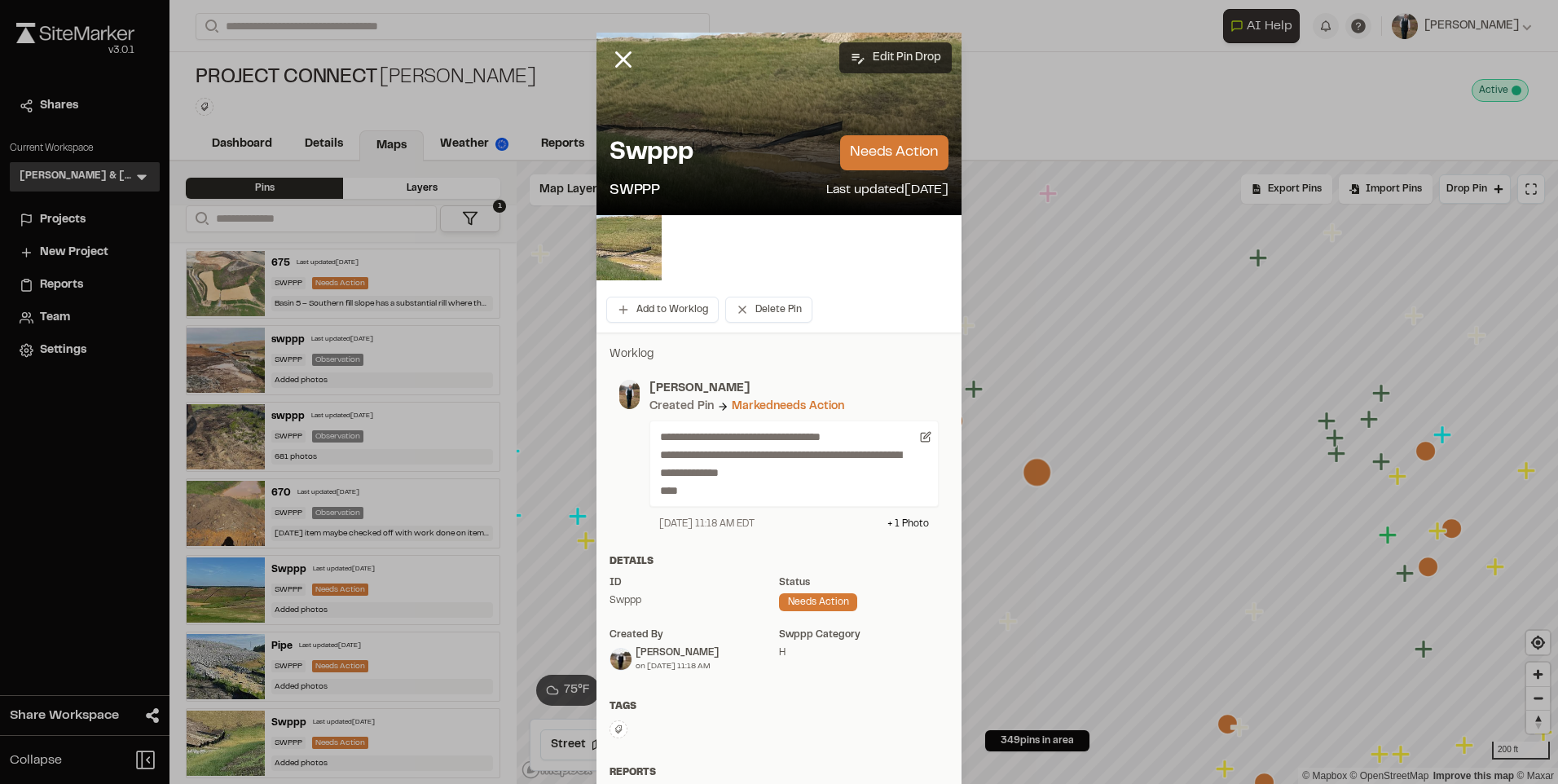
click at [860, 60] on button "Edit Pin Drop" at bounding box center [895, 57] width 112 height 31
select select "****"
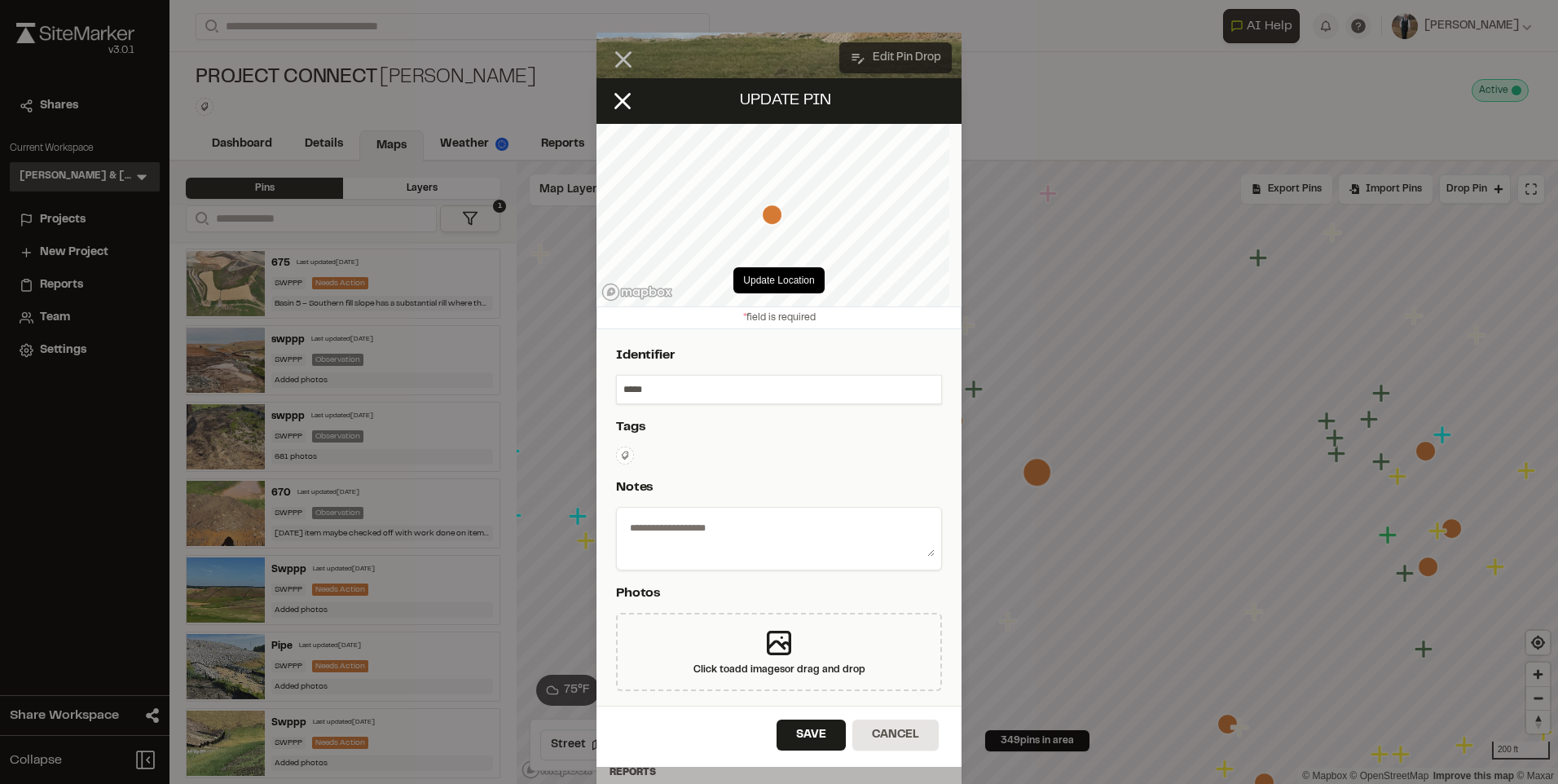
type textarea "**********"
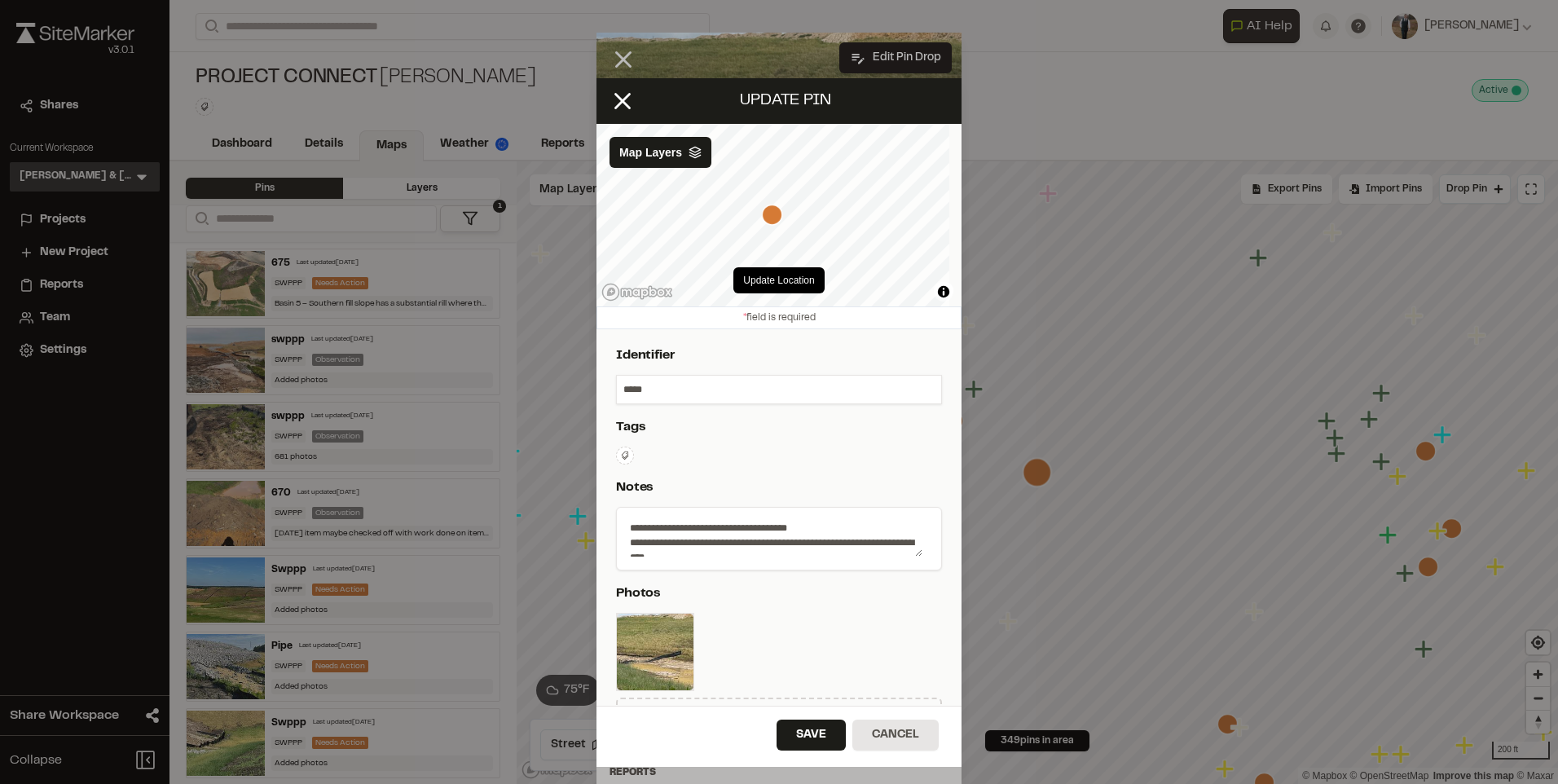
drag, startPoint x: 656, startPoint y: 392, endPoint x: 612, endPoint y: 392, distance: 44.0
paste input "text"
type input "***"
click at [798, 736] on button "Save" at bounding box center [811, 734] width 69 height 31
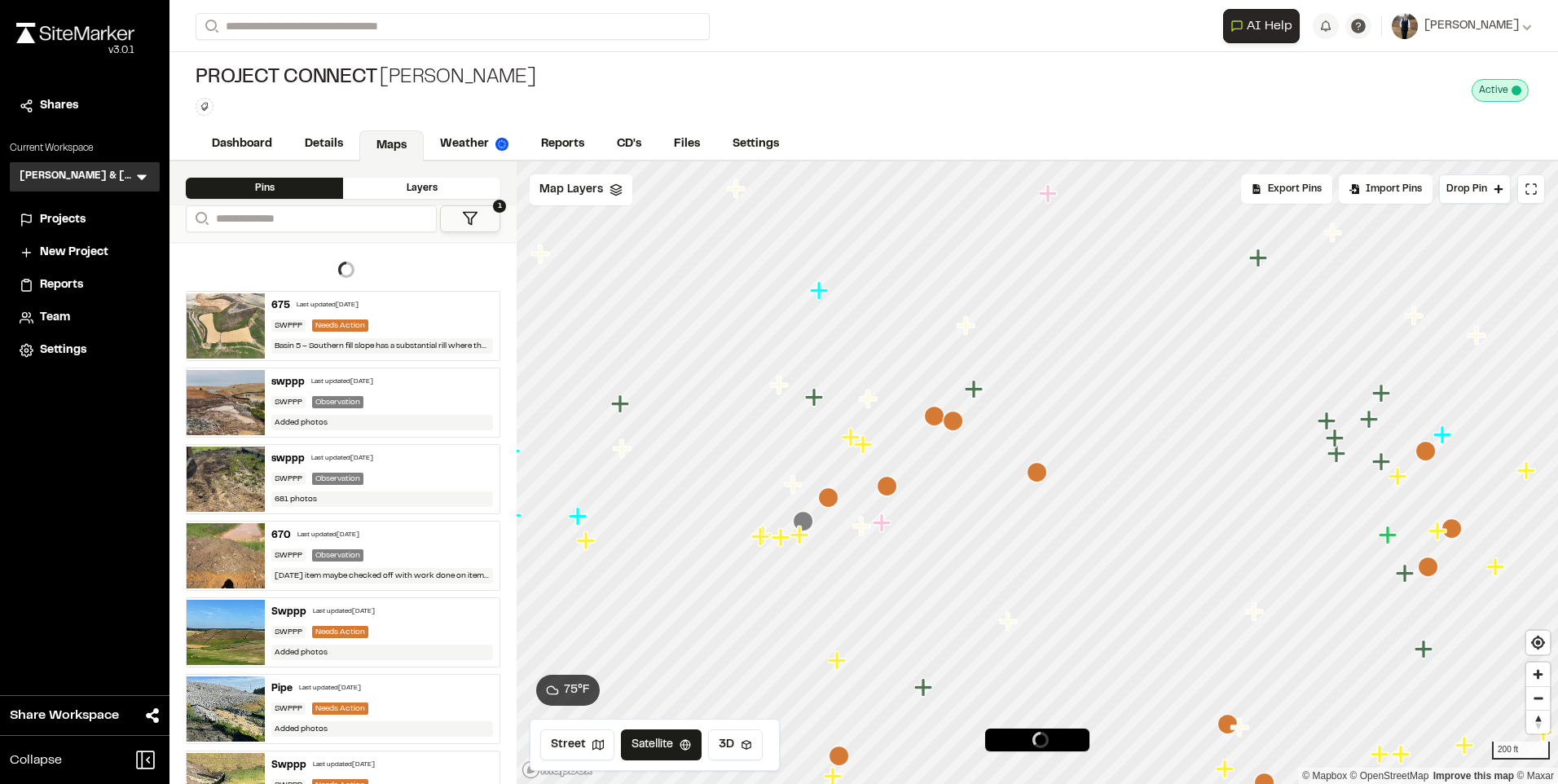
click at [887, 486] on icon "Map marker" at bounding box center [887, 486] width 21 height 21
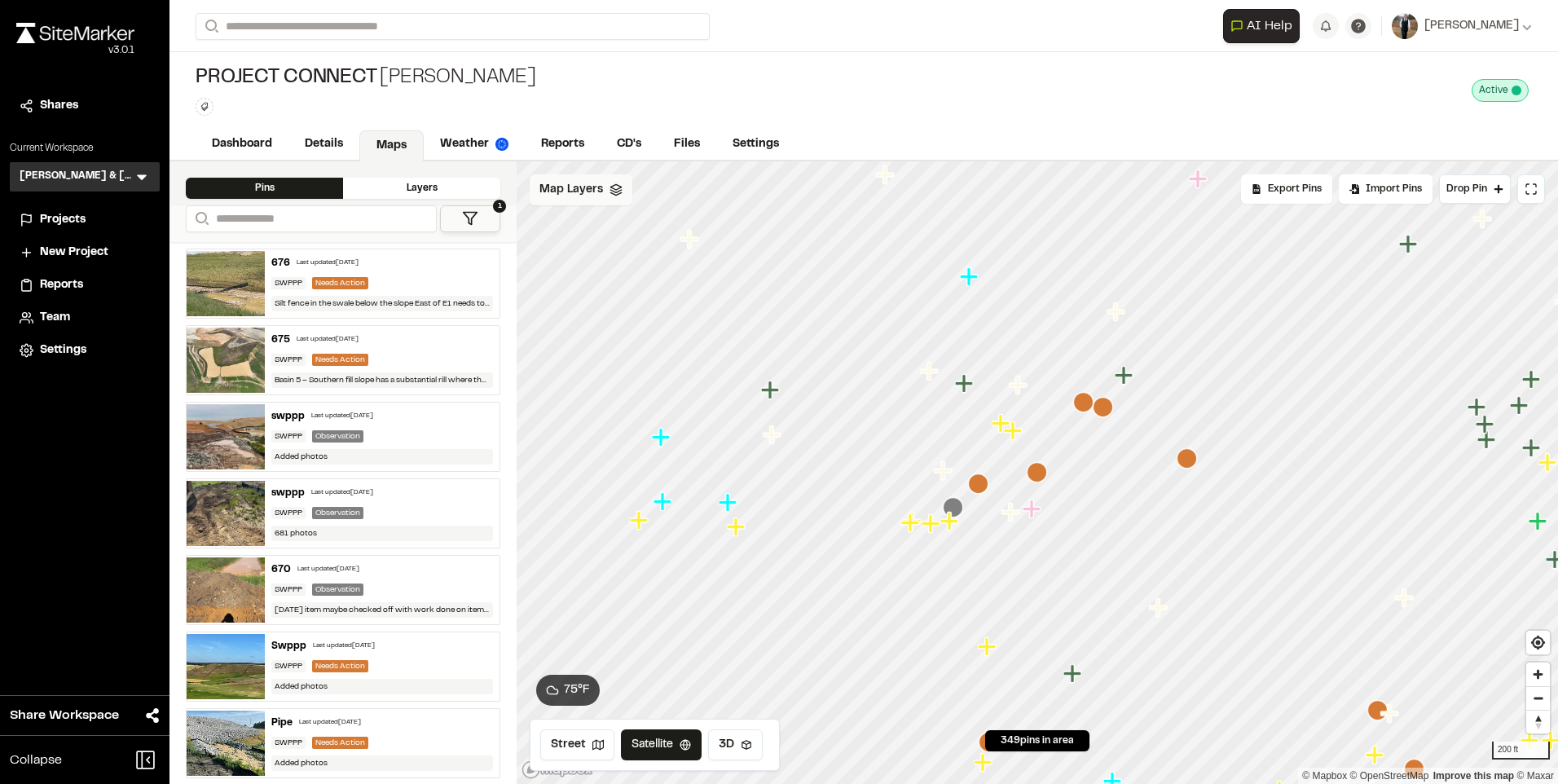
click at [580, 196] on span "Map Layers" at bounding box center [571, 189] width 64 height 18
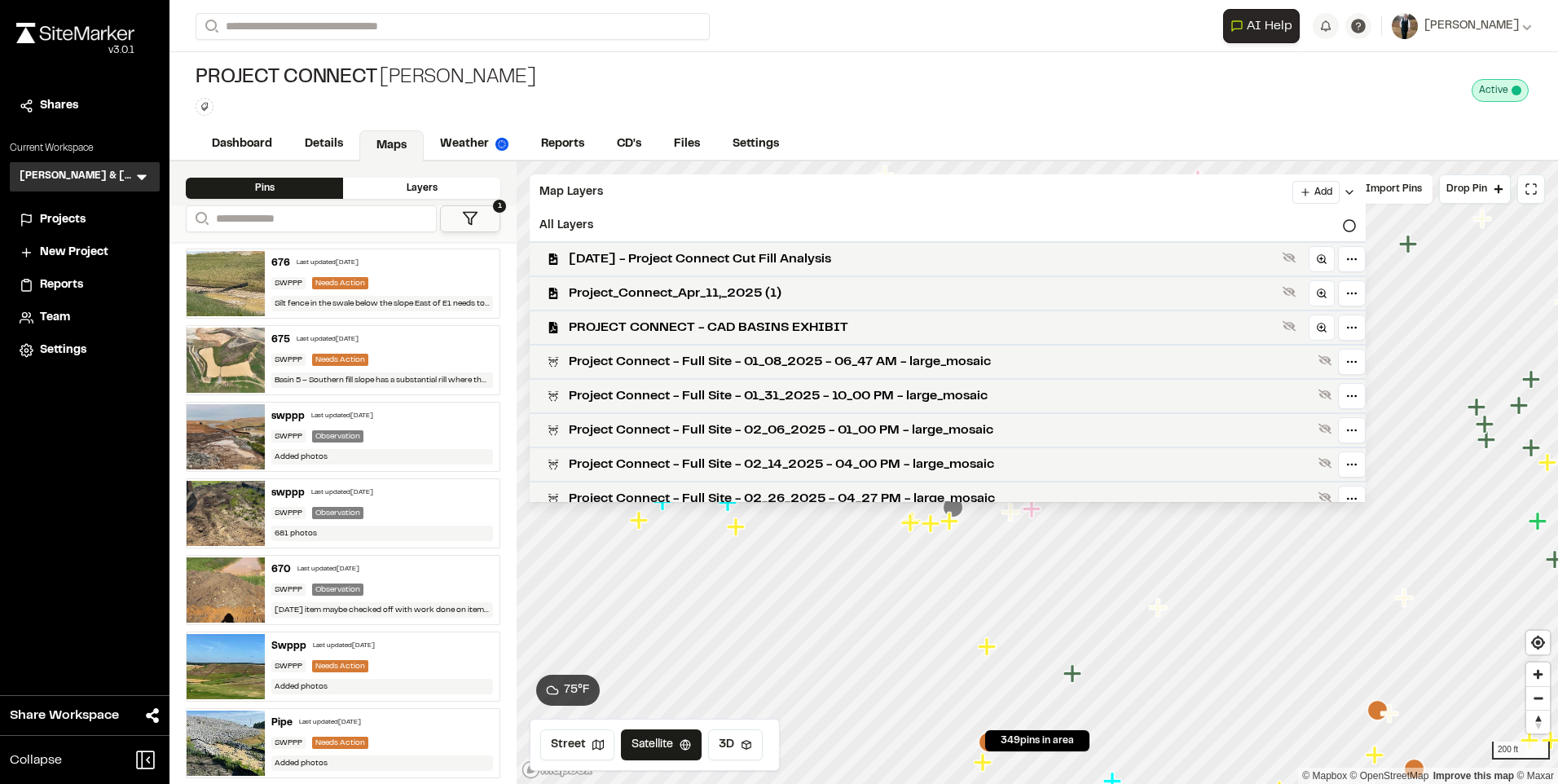
scroll to position [407, 0]
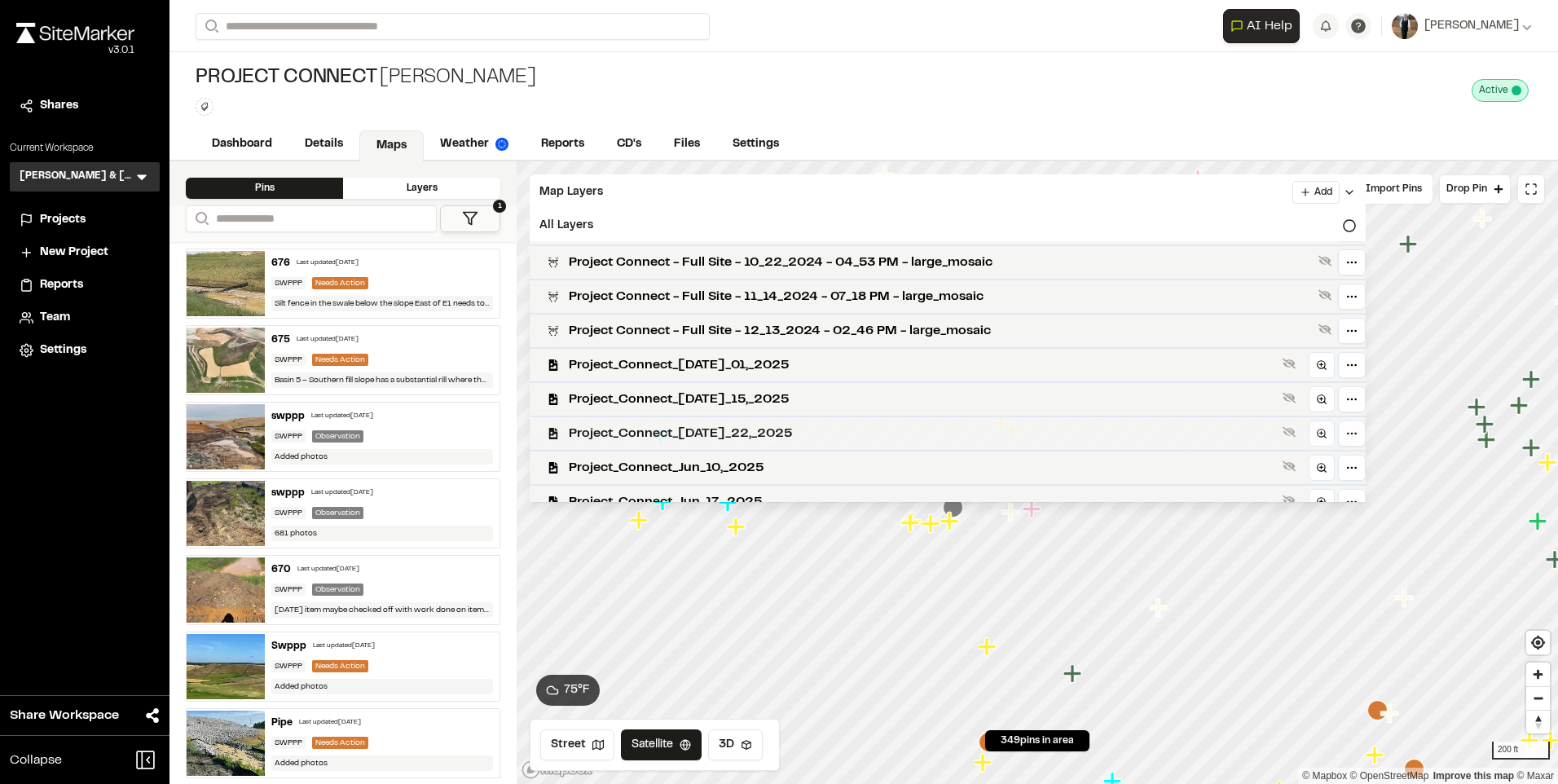
click at [669, 431] on span "Project_Connect_[DATE]_22,_2025" at bounding box center [923, 433] width 707 height 20
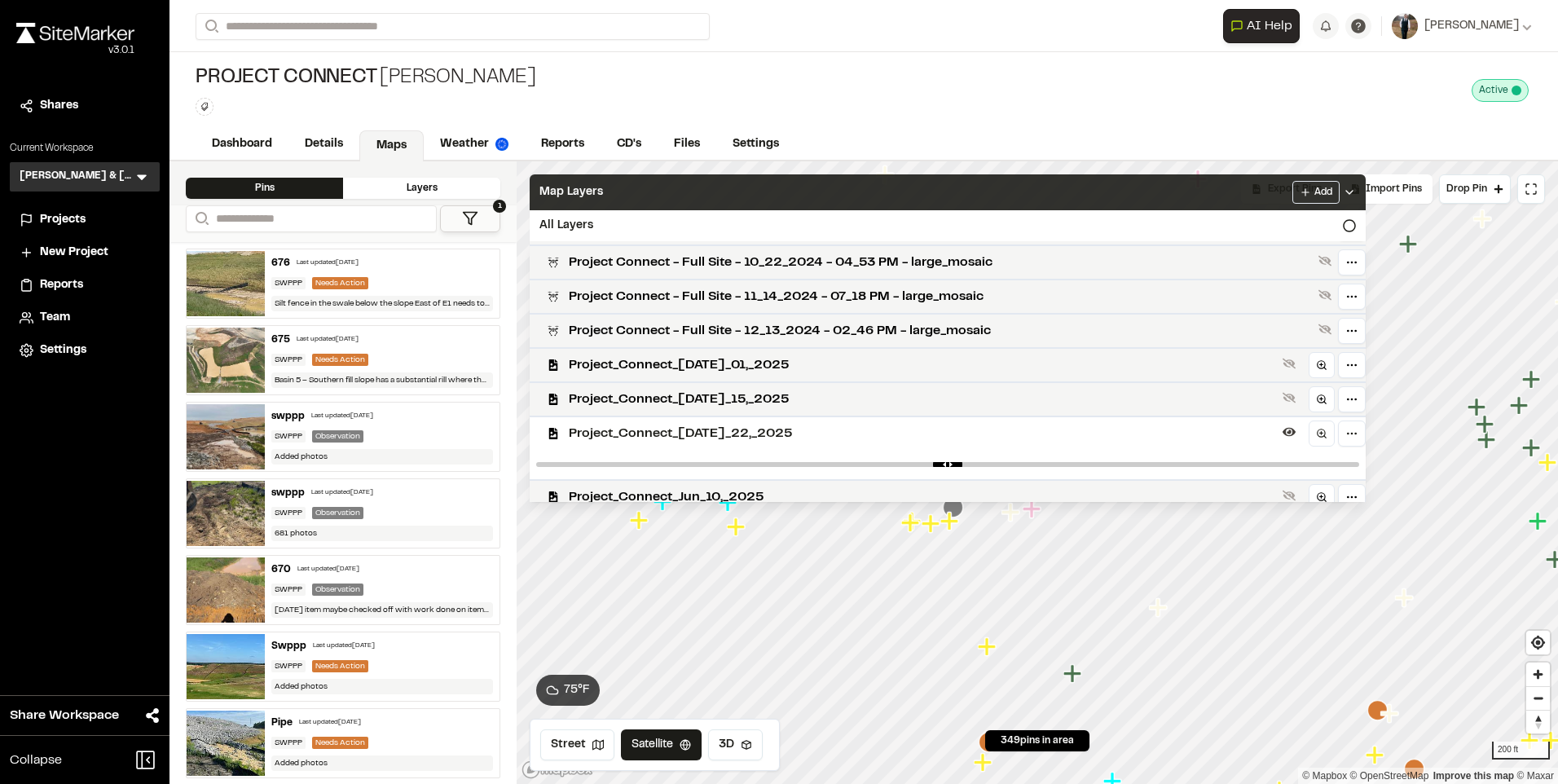
click at [669, 185] on div "Map Layers Add" at bounding box center [947, 192] width 836 height 36
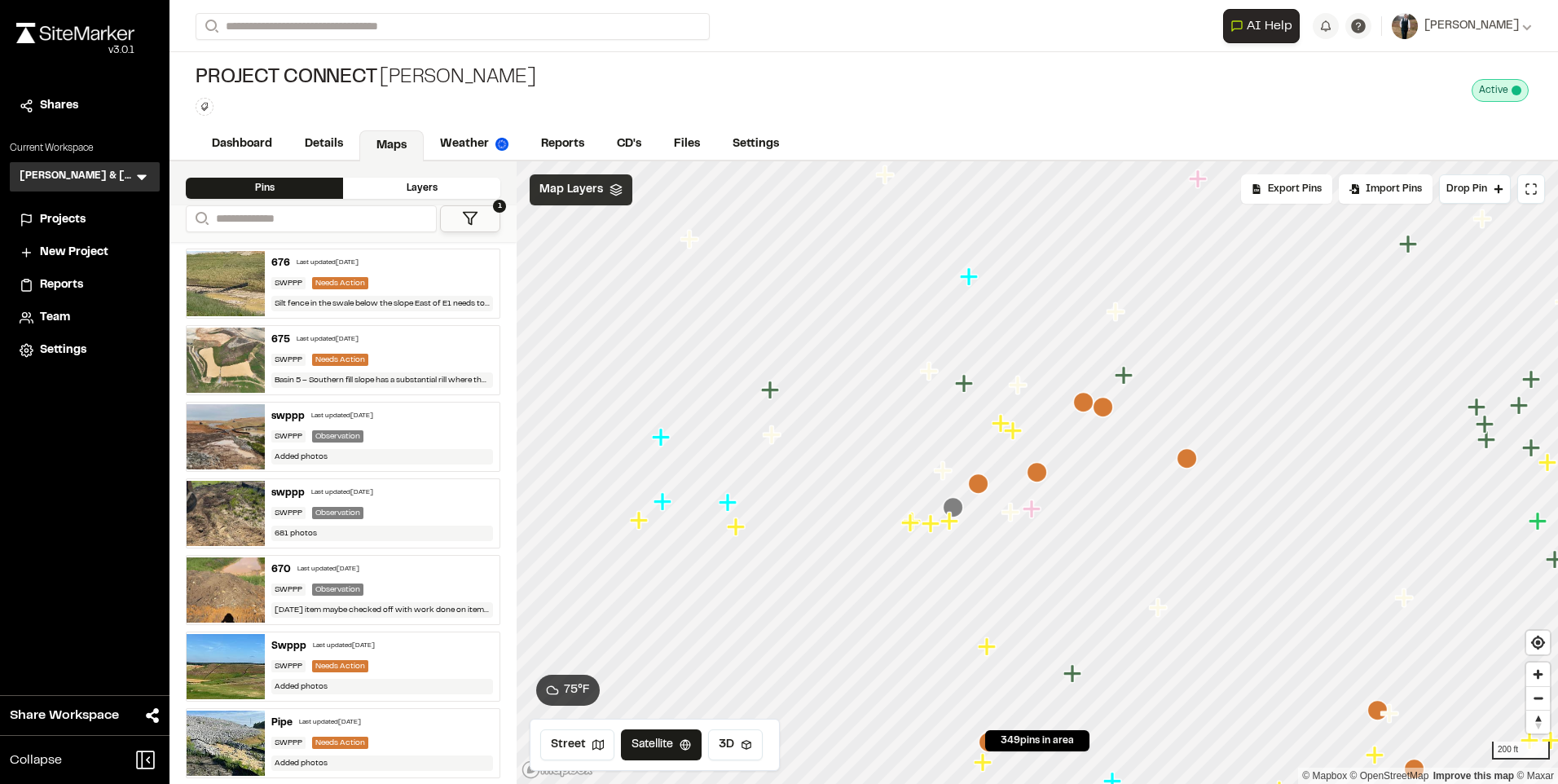
scroll to position [0, 0]
click at [1085, 411] on icon "Map marker" at bounding box center [1084, 402] width 21 height 21
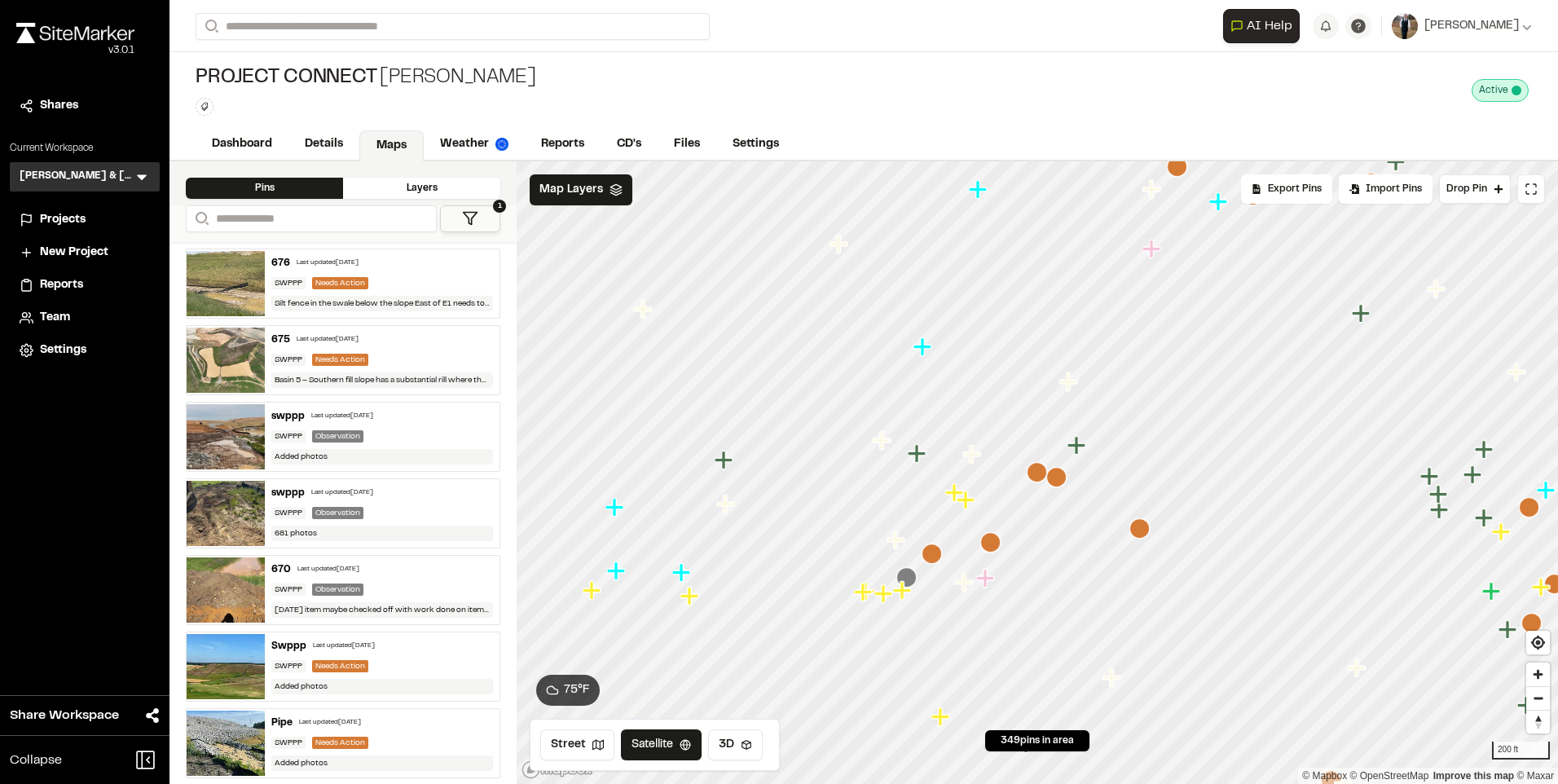
click at [989, 542] on icon "Map marker" at bounding box center [990, 543] width 21 height 21
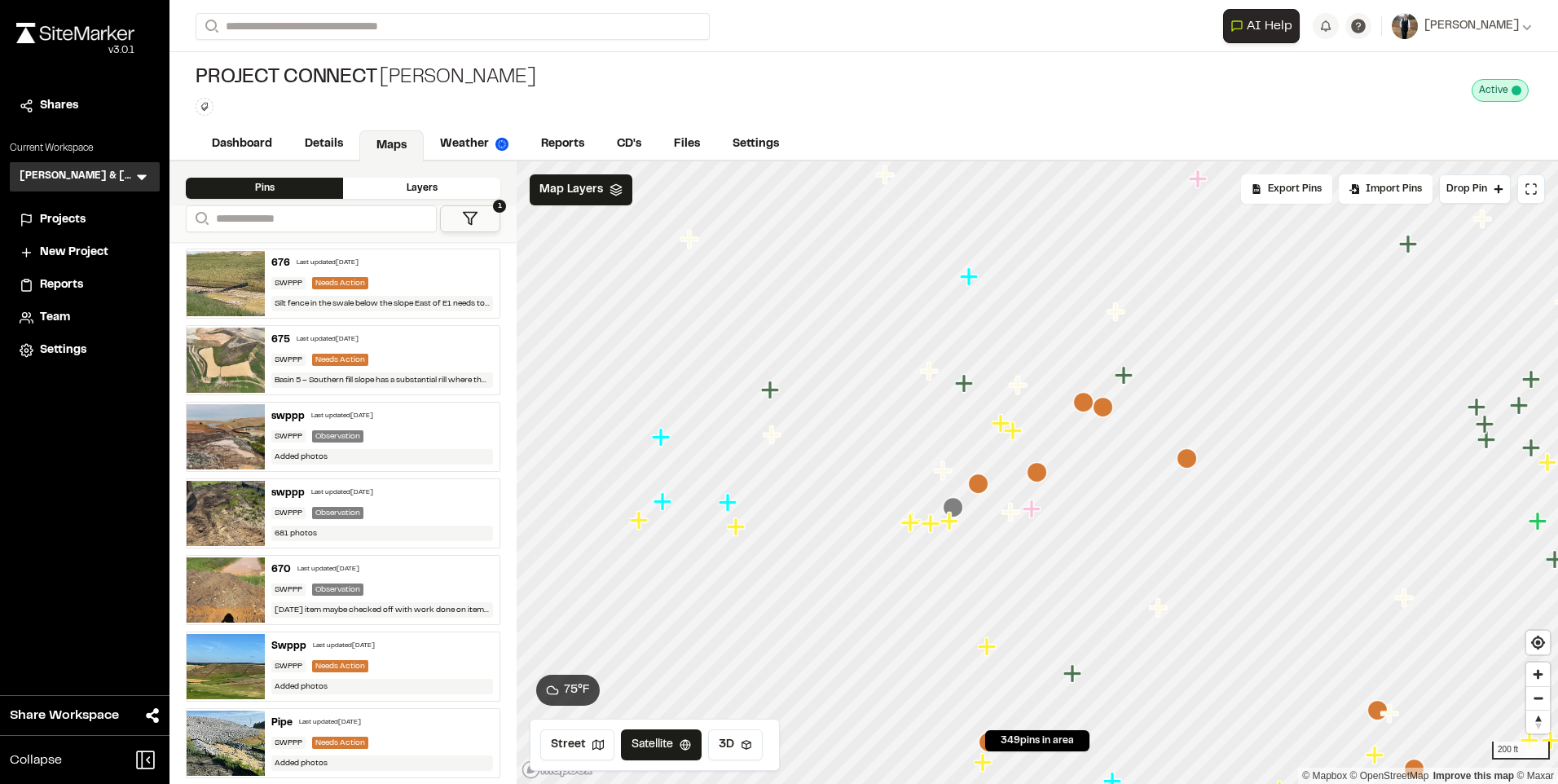
click at [1100, 406] on icon "Map marker" at bounding box center [1103, 407] width 21 height 21
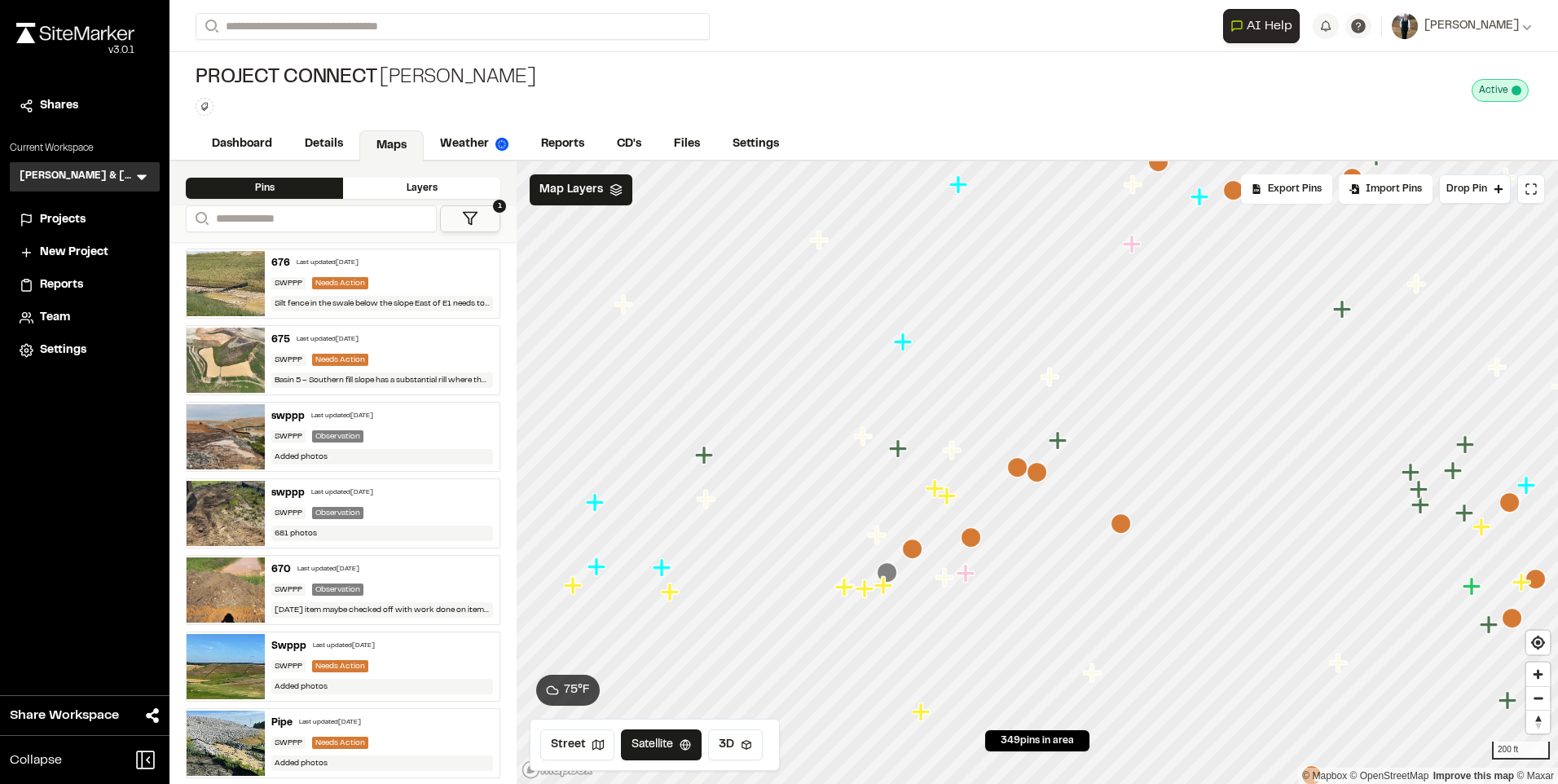
click at [915, 551] on icon "Map marker" at bounding box center [912, 549] width 21 height 21
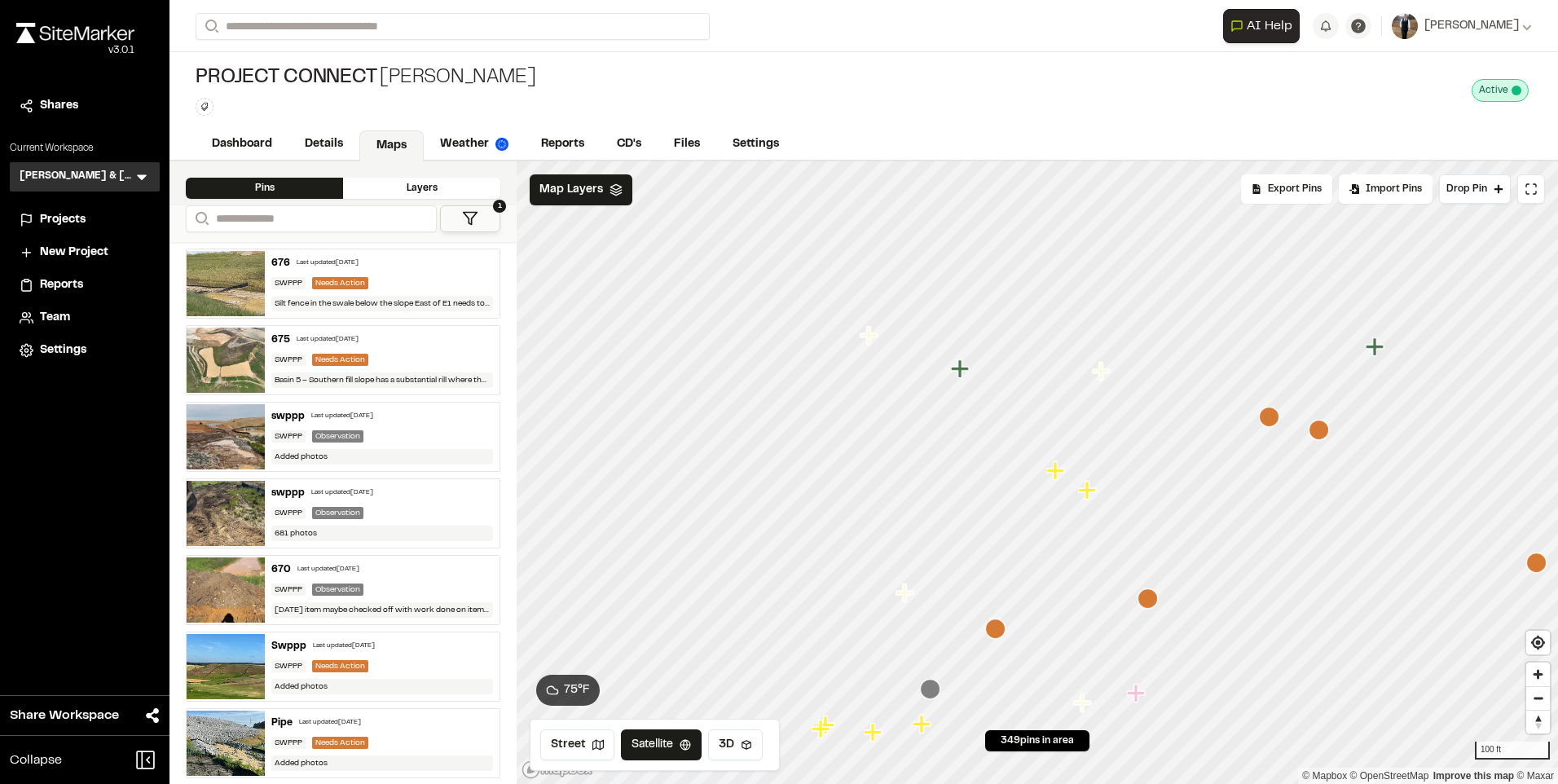
click at [470, 212] on polygon at bounding box center [470, 218] width 14 height 12
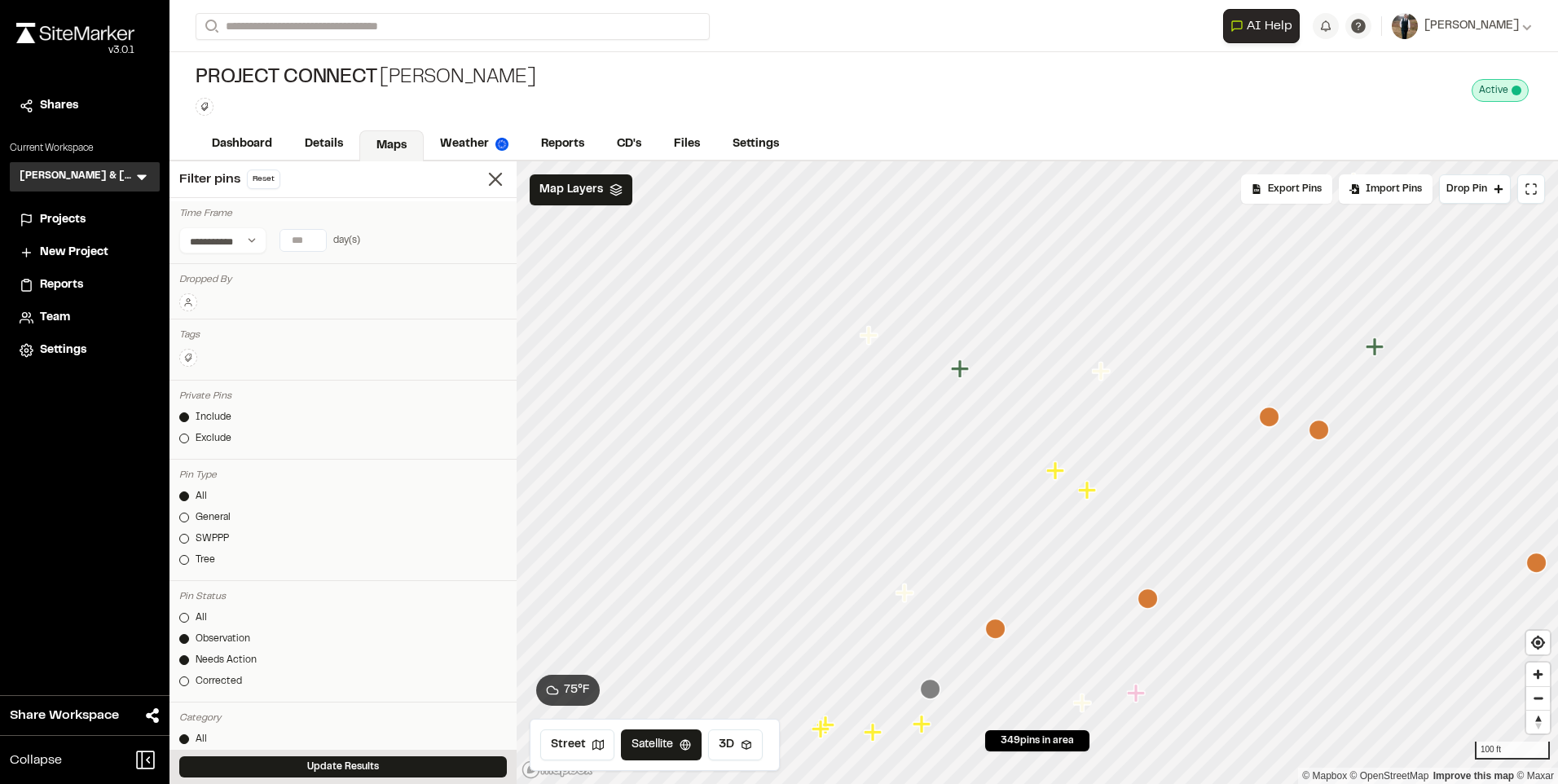
click at [288, 240] on input "number" at bounding box center [303, 240] width 46 height 22
type input "**"
click at [450, 208] on div "Time Frame" at bounding box center [343, 213] width 328 height 15
click at [188, 612] on link "All" at bounding box center [343, 617] width 328 height 15
click at [217, 534] on div "SWPPP" at bounding box center [212, 539] width 34 height 15
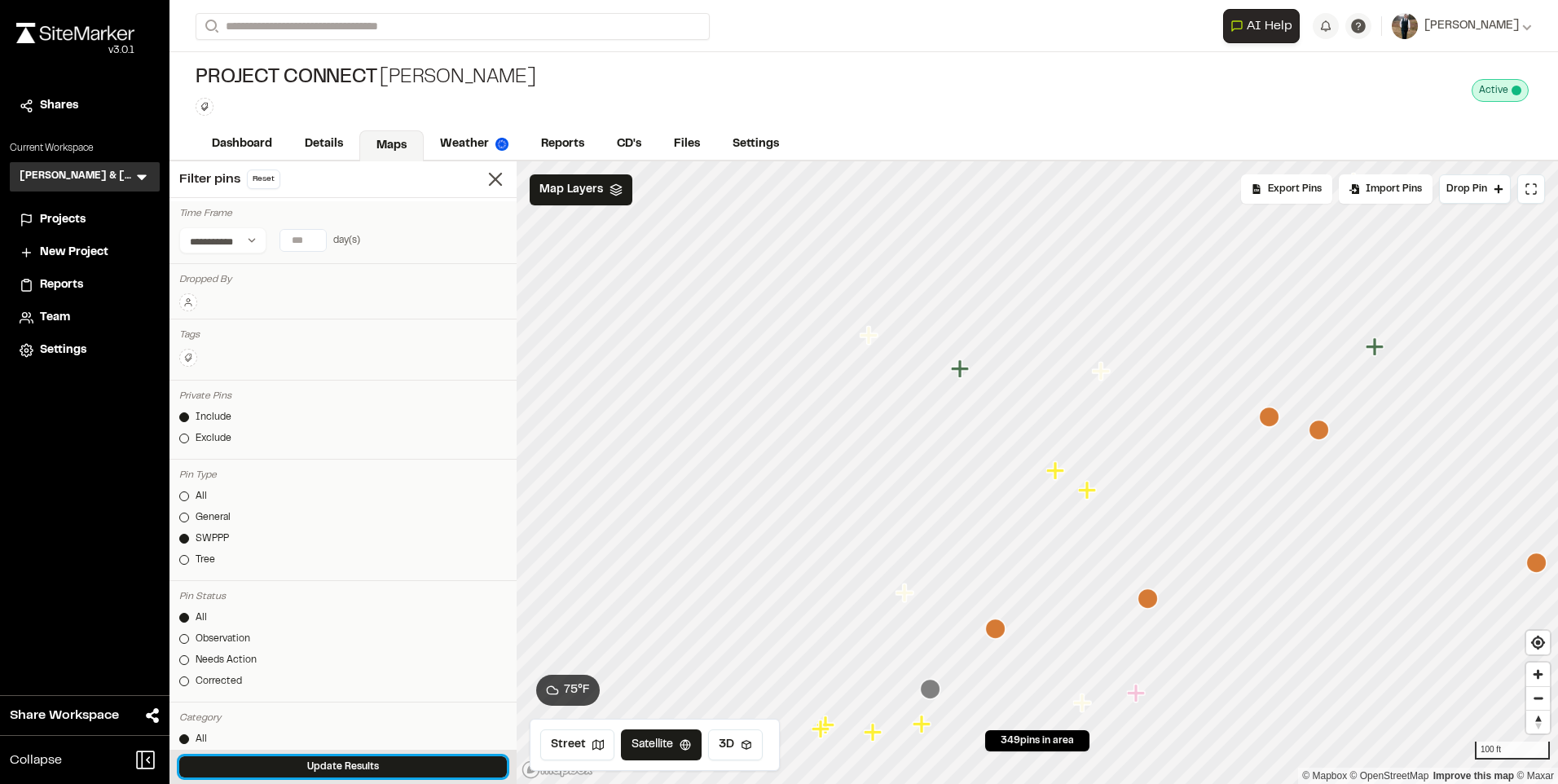
click at [256, 762] on button "Update Results" at bounding box center [343, 766] width 328 height 22
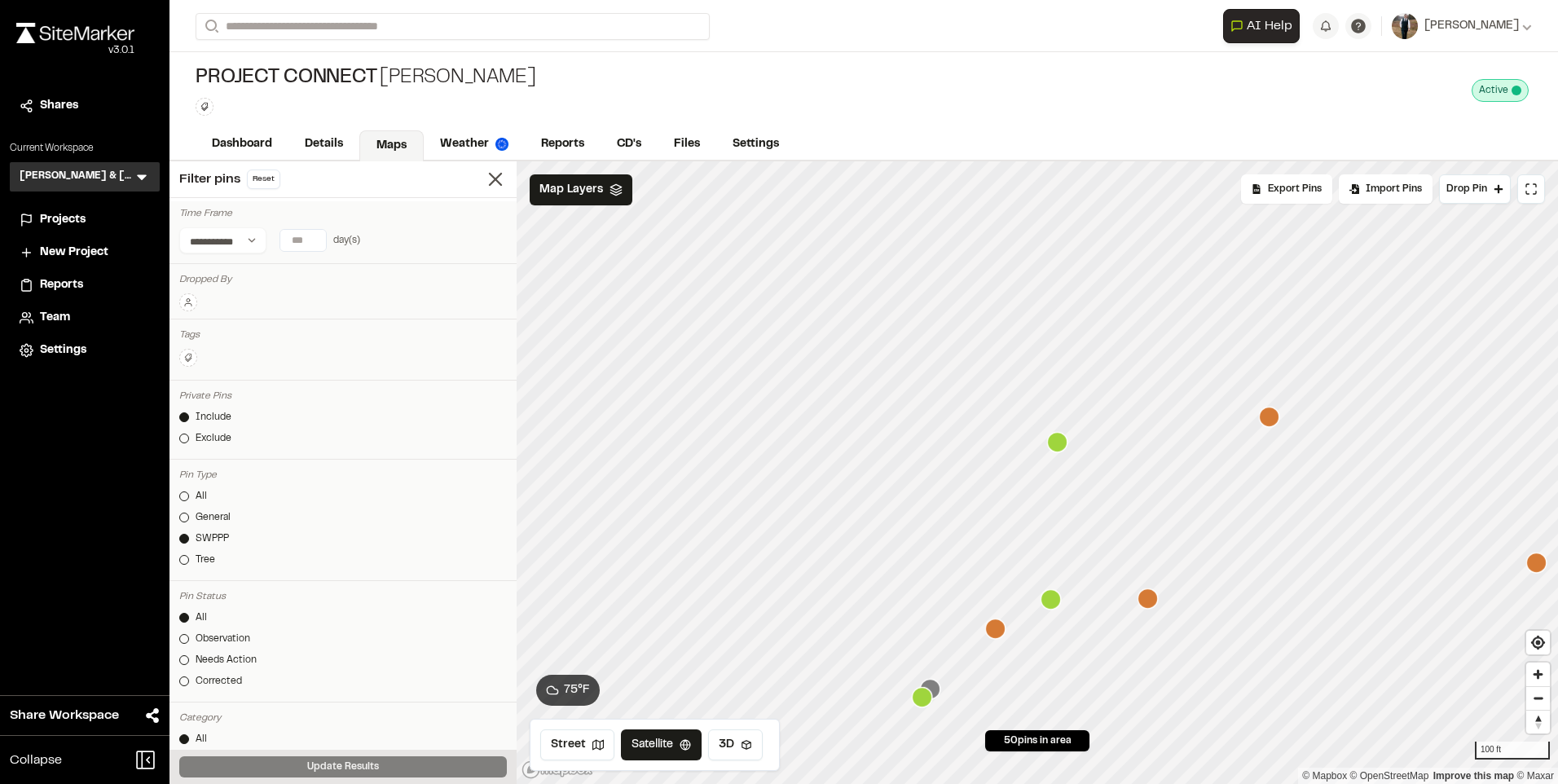
click at [1059, 445] on icon "Map marker" at bounding box center [1057, 442] width 21 height 21
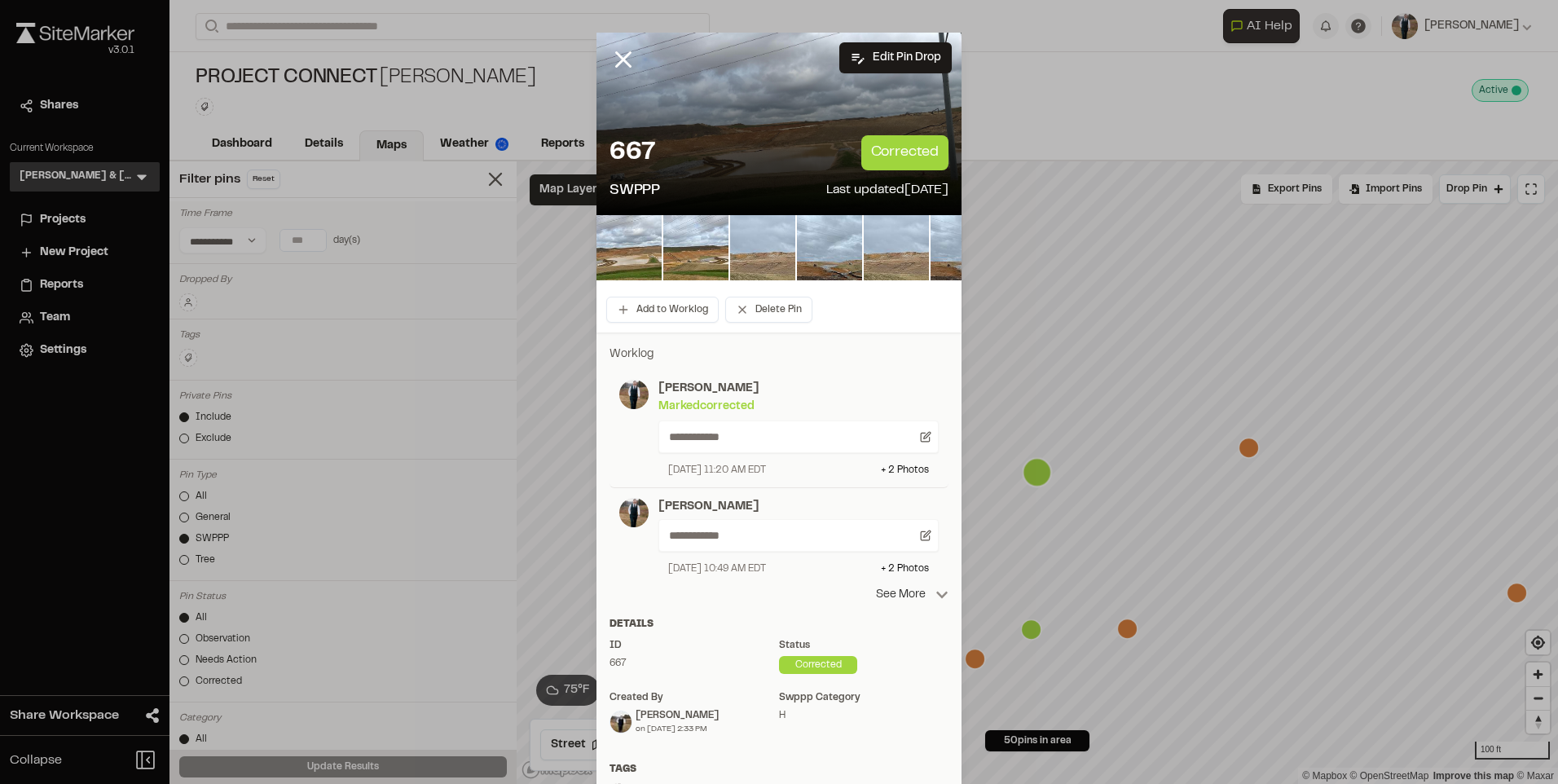
click at [877, 603] on p "See More" at bounding box center [911, 594] width 72 height 18
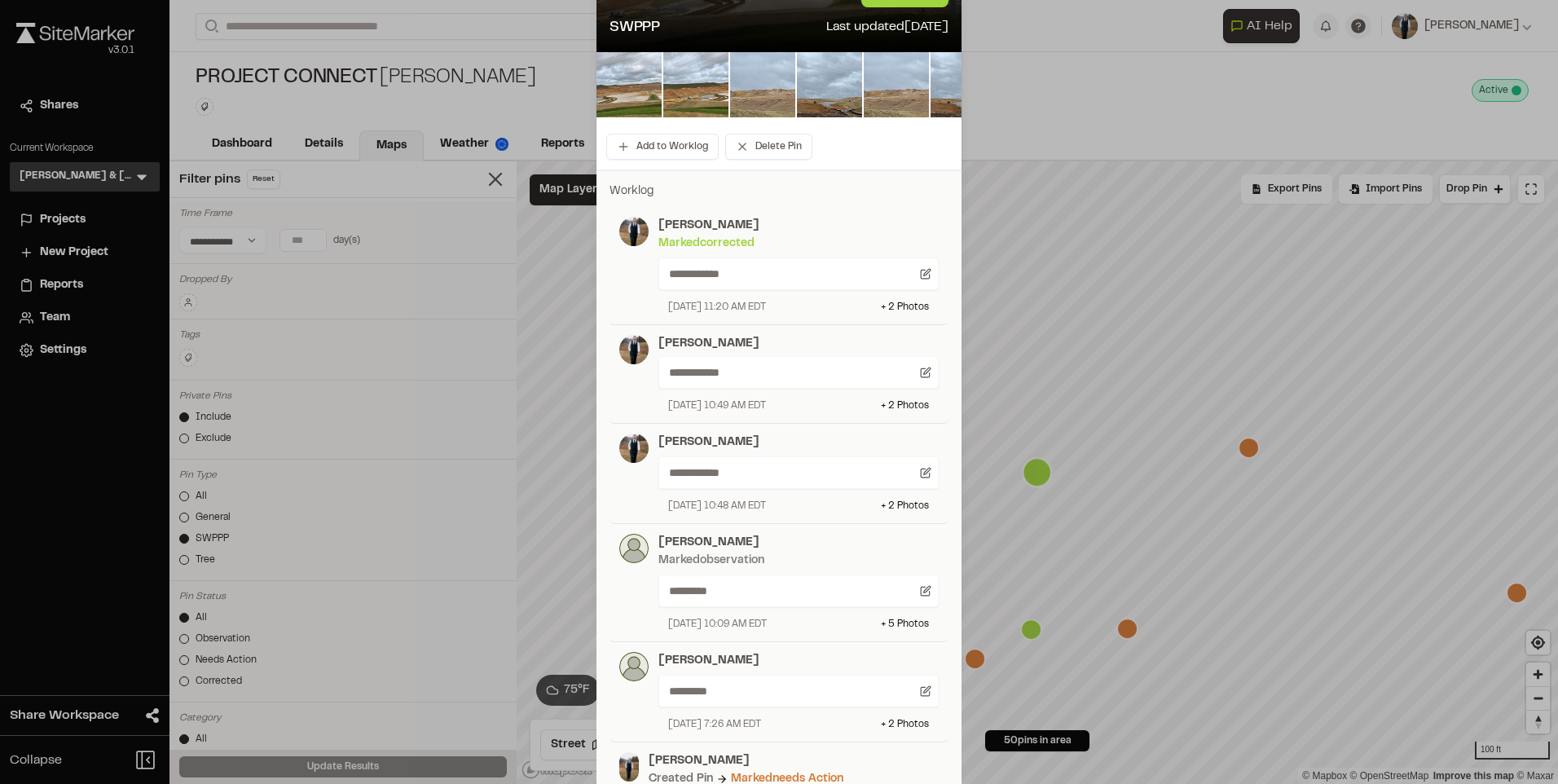
scroll to position [407, 0]
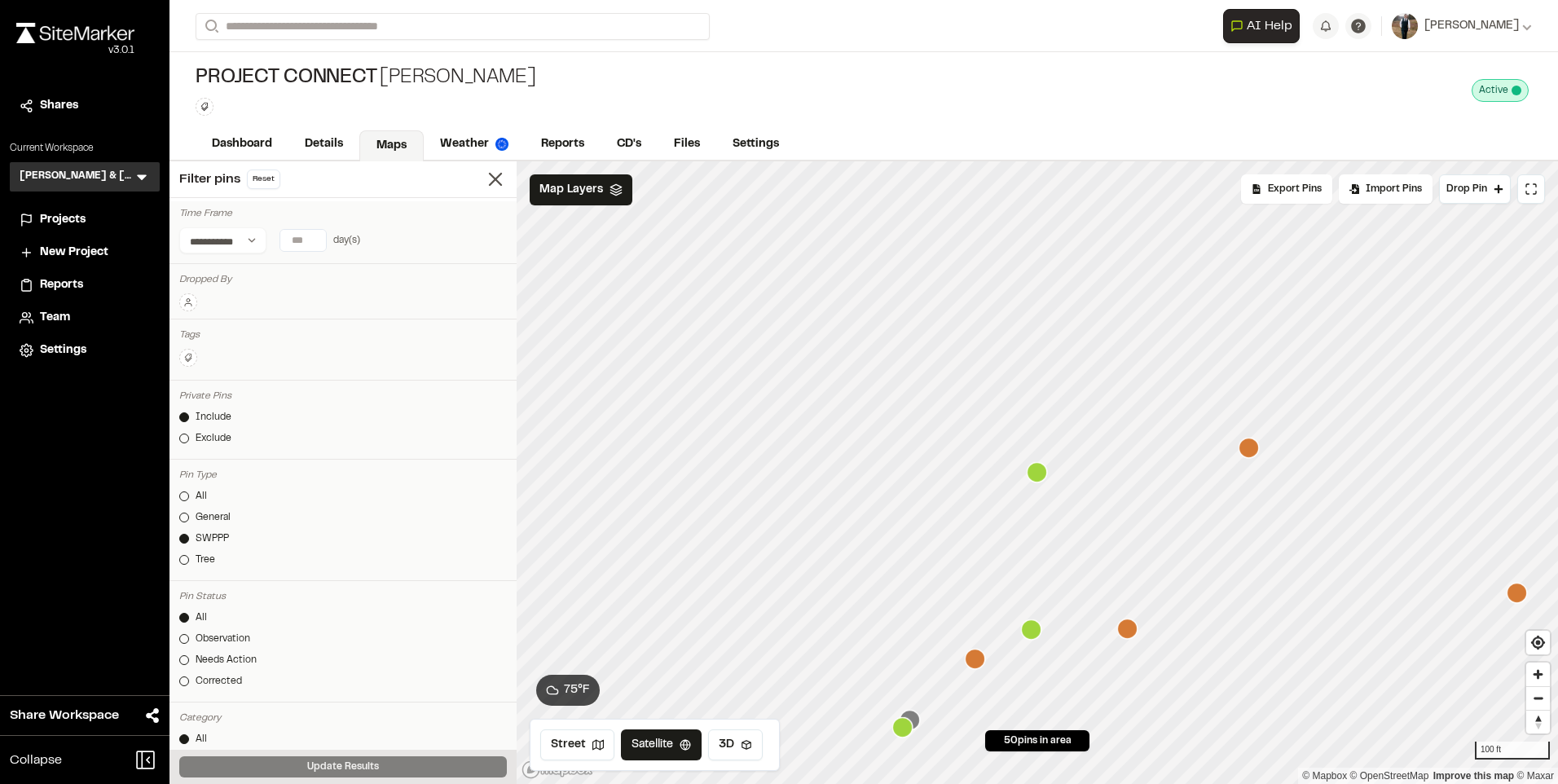
click at [1253, 452] on icon "Map marker" at bounding box center [1248, 448] width 21 height 21
click at [948, 536] on icon "Map marker" at bounding box center [948, 535] width 21 height 21
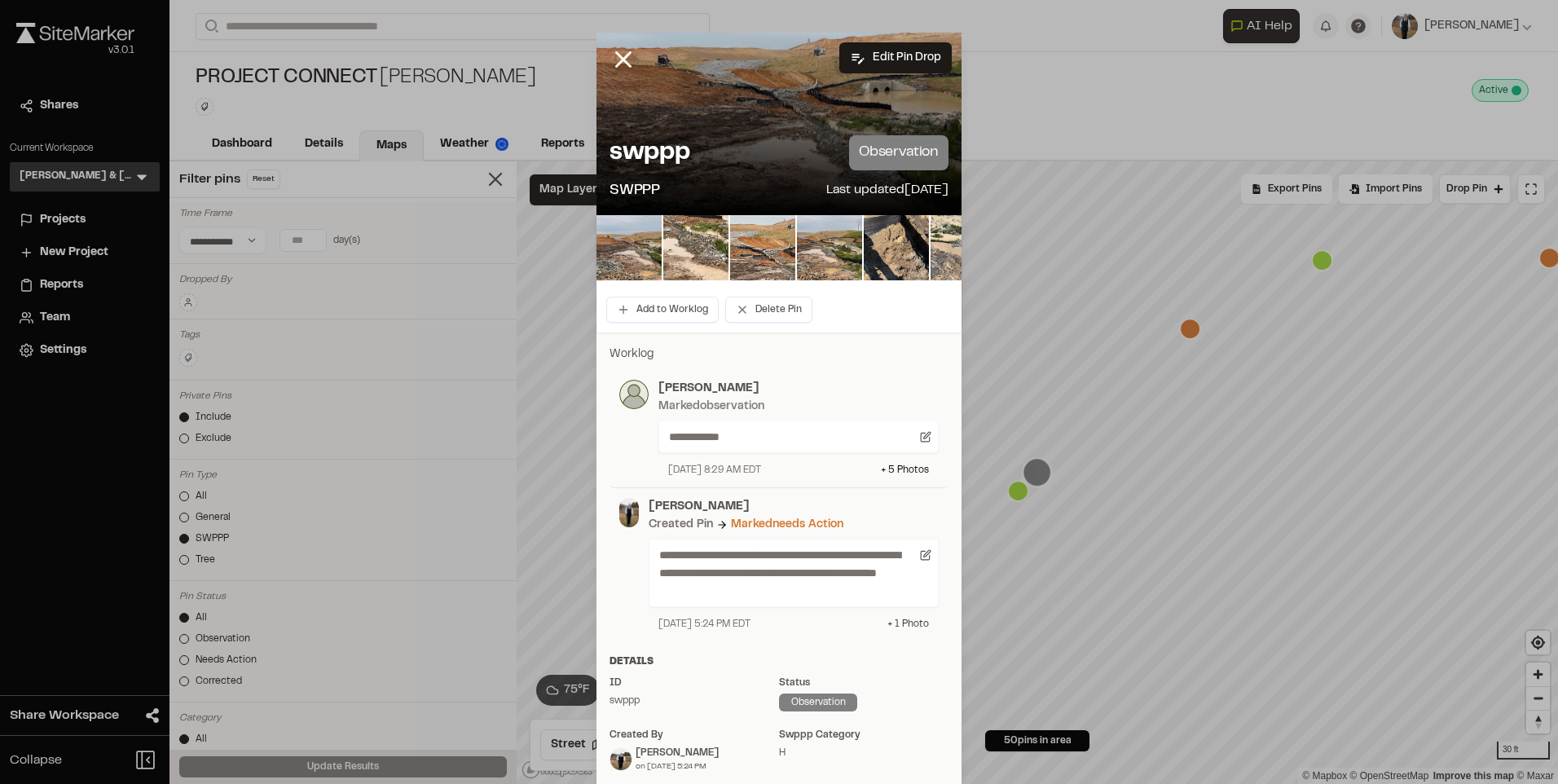
click at [899, 630] on div "+ 1 Photo" at bounding box center [908, 624] width 41 height 15
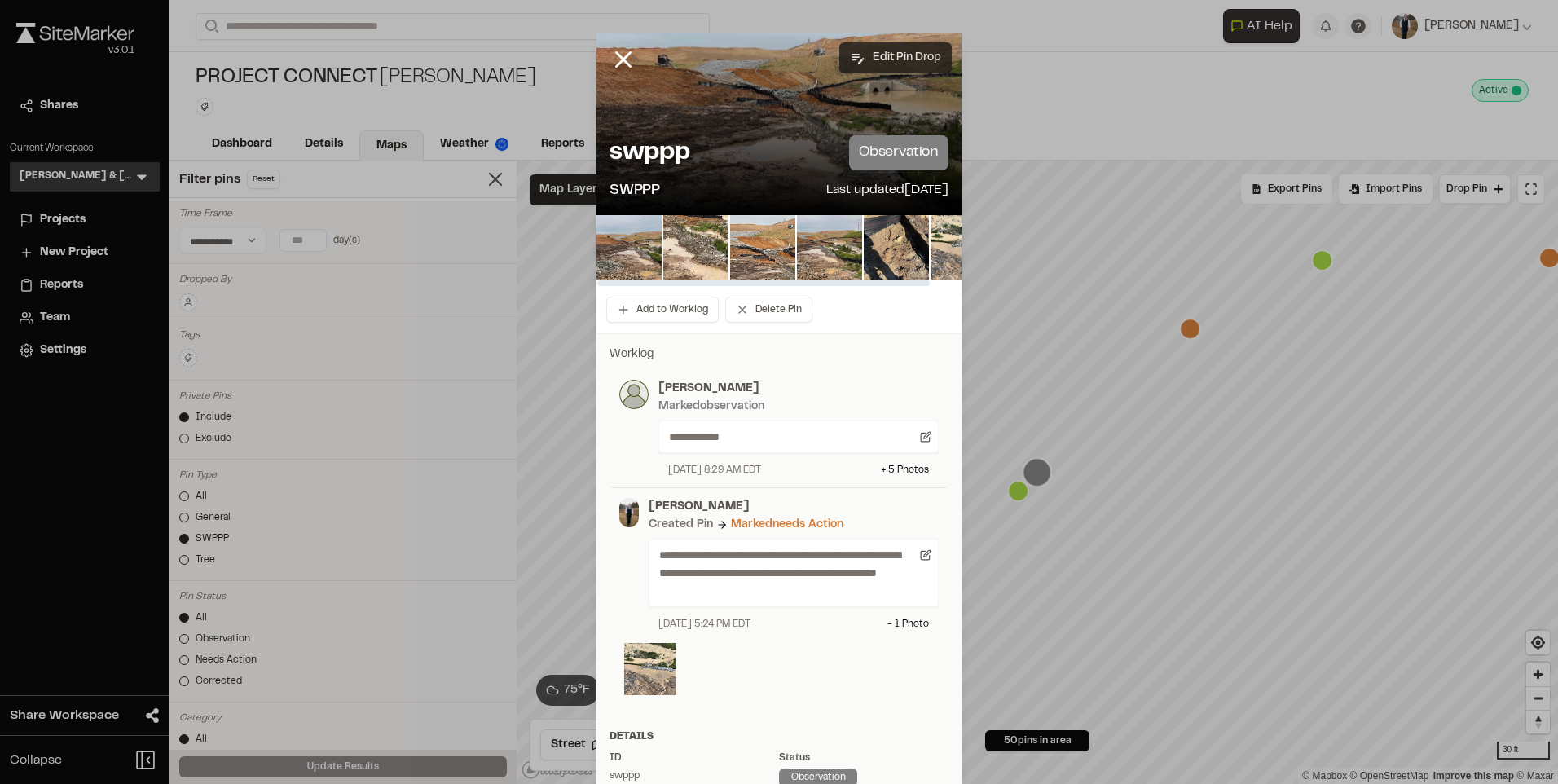
click at [872, 58] on button "Edit Pin Drop" at bounding box center [895, 57] width 112 height 31
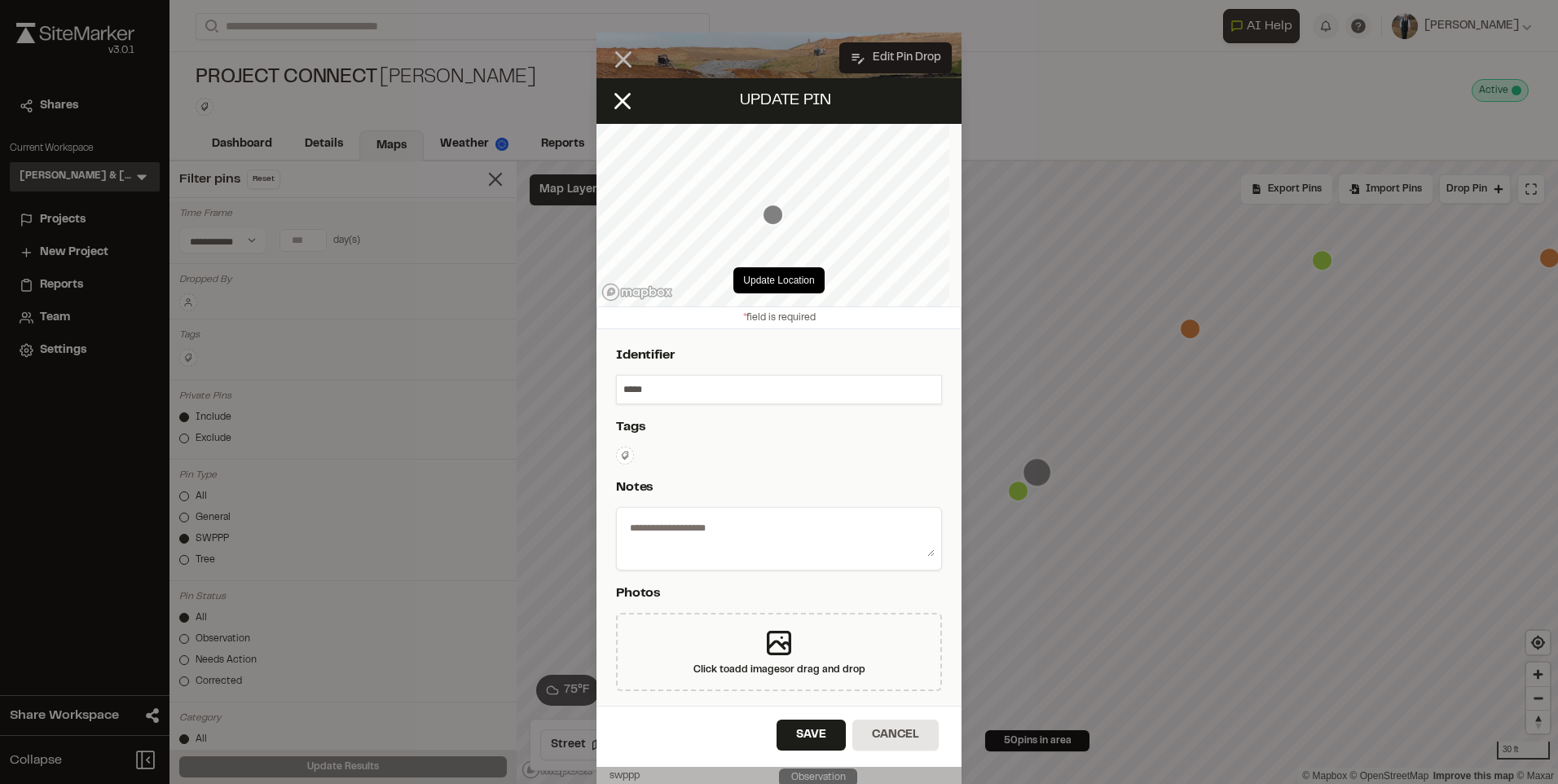
type textarea "**********"
select select "****"
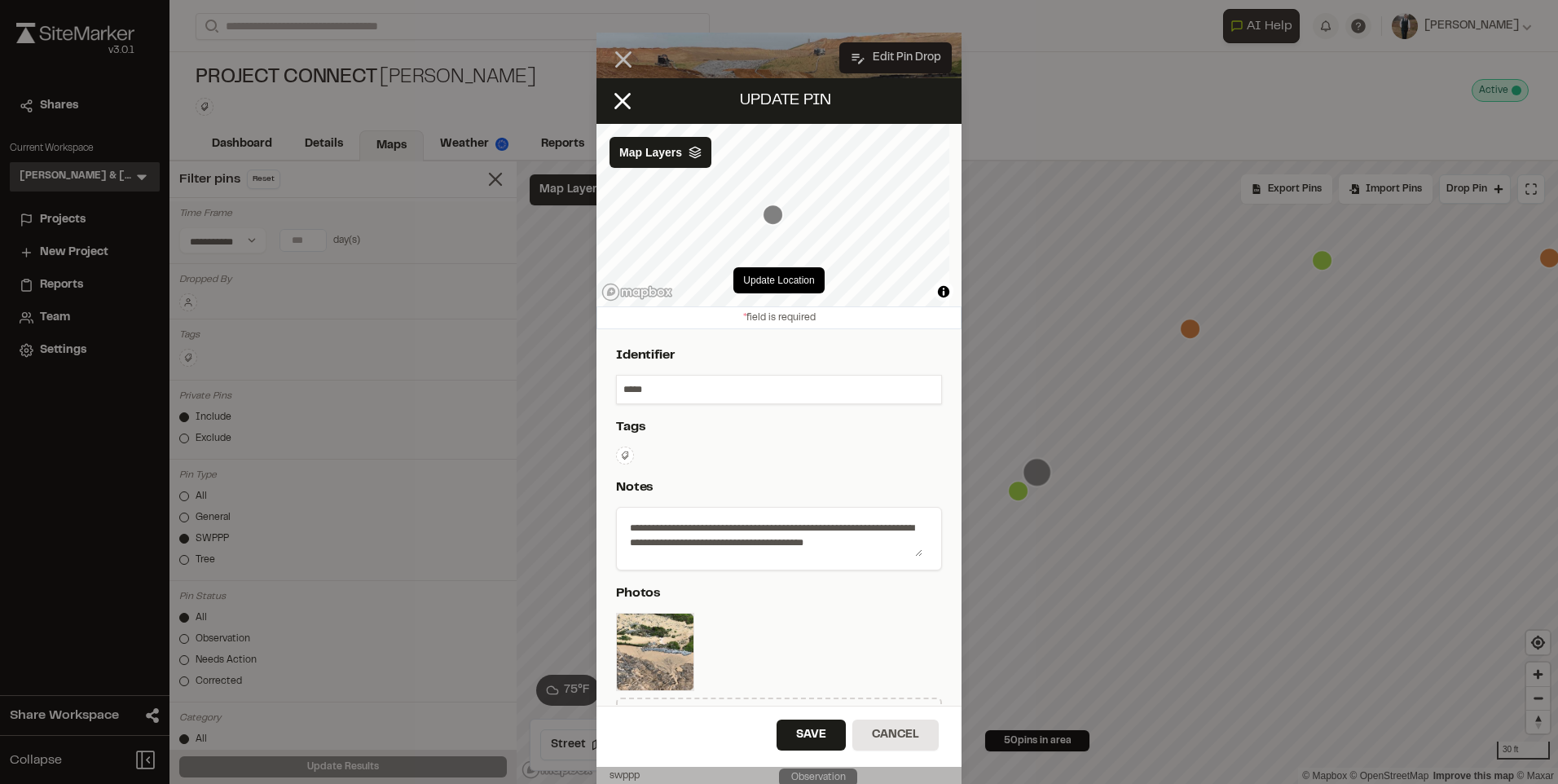
drag, startPoint x: 674, startPoint y: 391, endPoint x: 627, endPoint y: 399, distance: 47.7
click at [627, 399] on input "*****" at bounding box center [779, 389] width 325 height 28
type input "*"
type input "***"
click at [788, 742] on button "Save" at bounding box center [811, 734] width 69 height 31
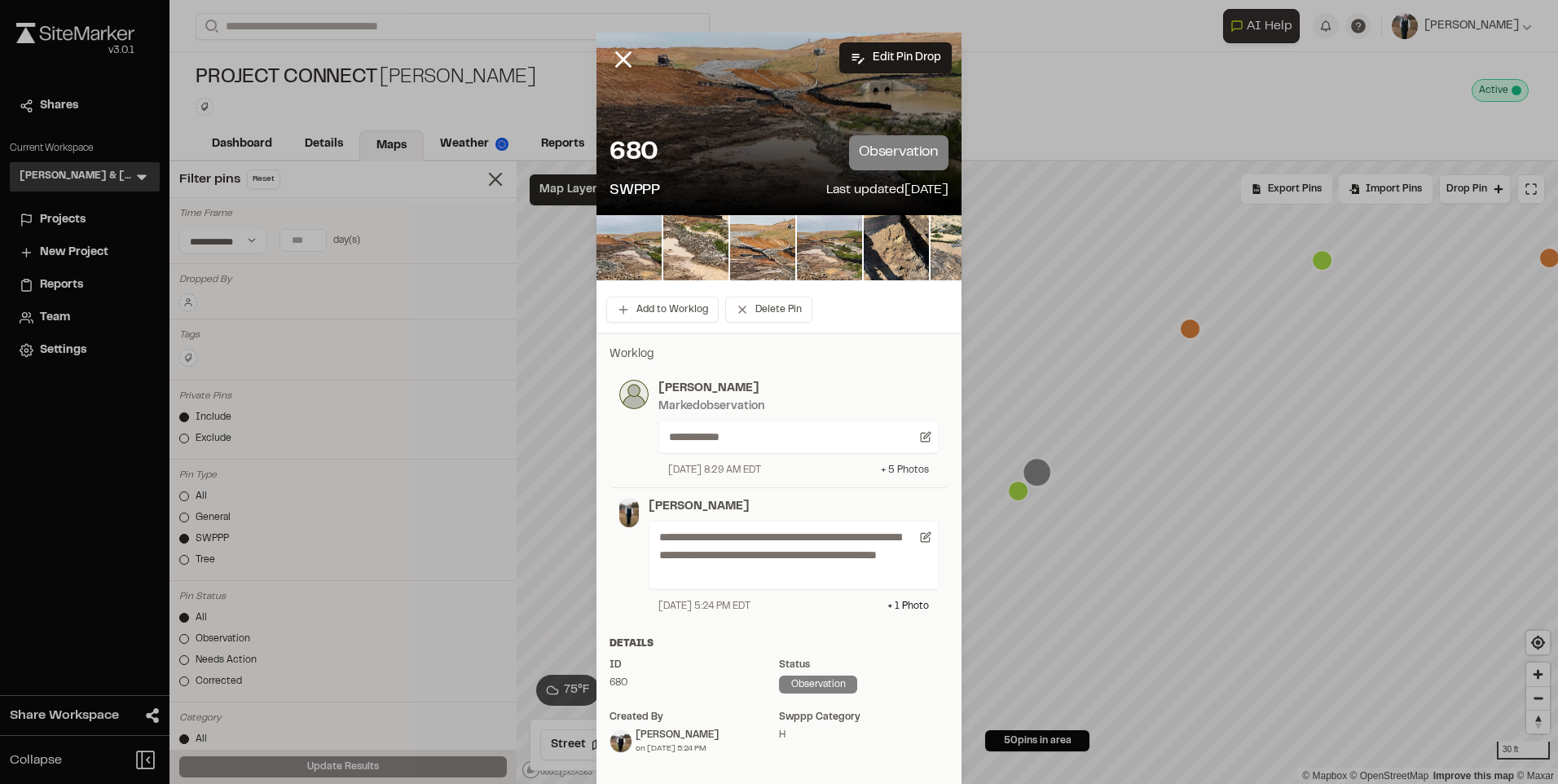
drag, startPoint x: 895, startPoint y: 471, endPoint x: 879, endPoint y: 471, distance: 16.0
click at [895, 470] on div "+ 5 Photo s" at bounding box center [904, 471] width 48 height 15
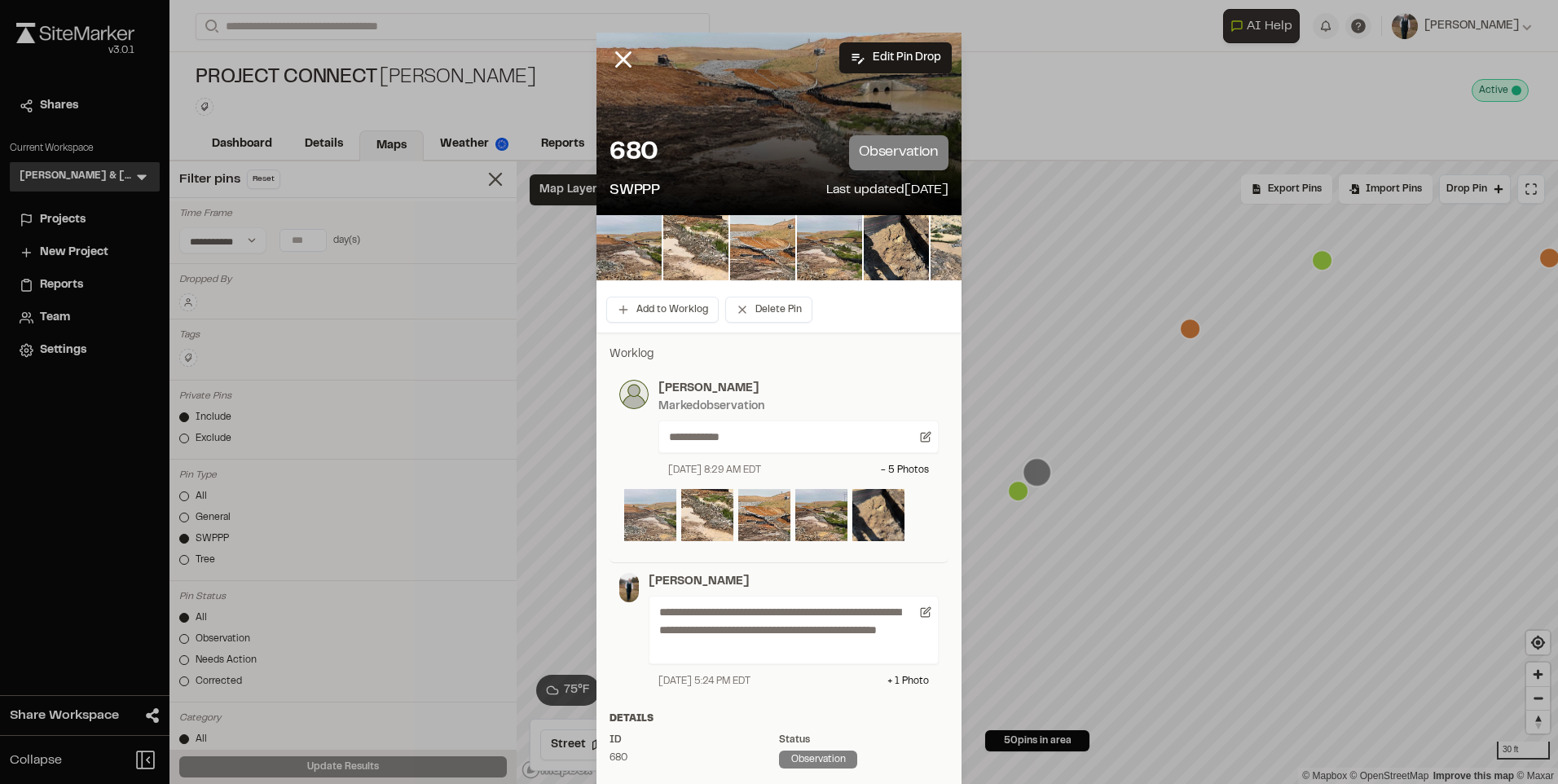
click at [639, 516] on img at bounding box center [650, 515] width 52 height 52
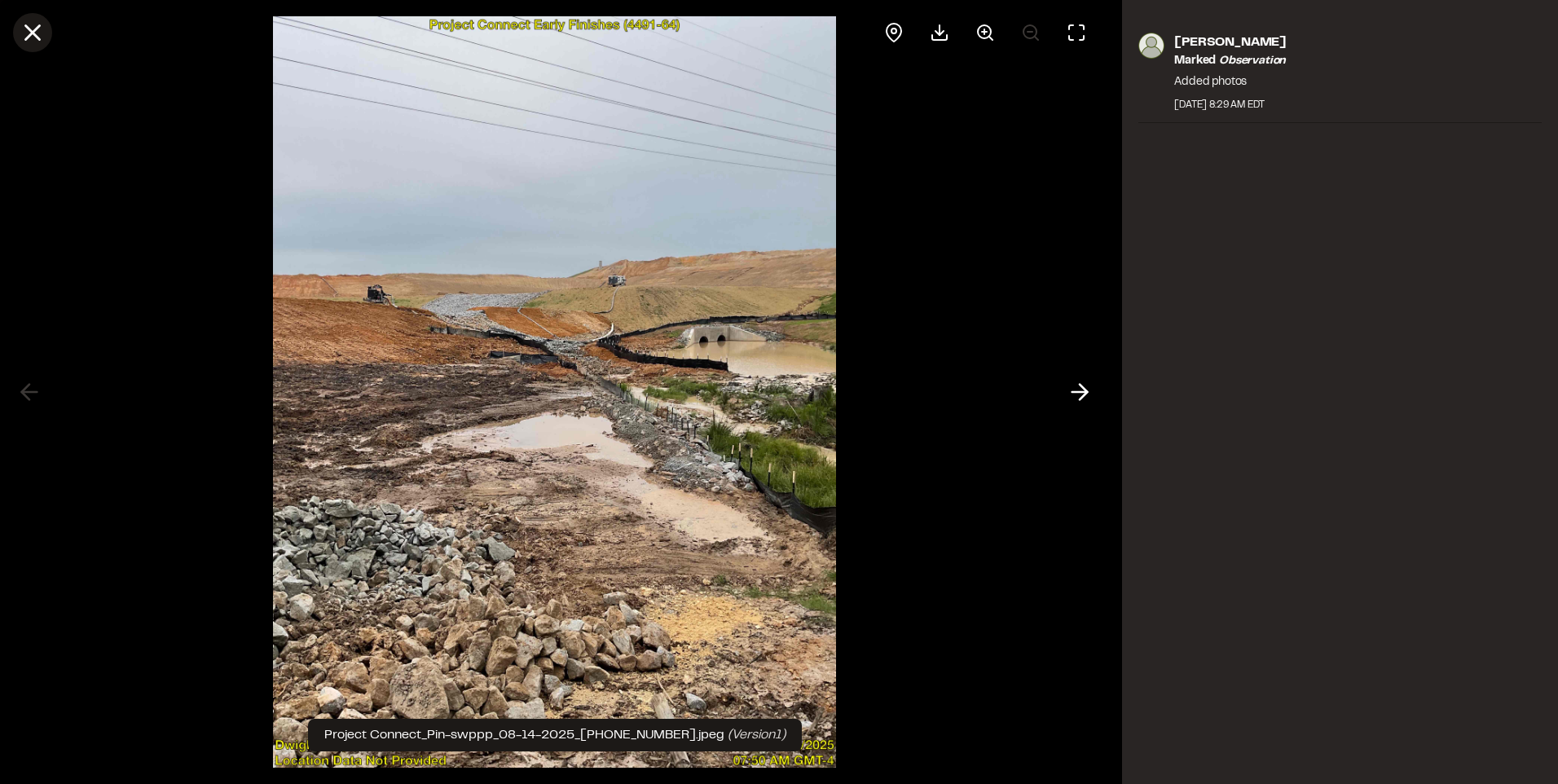
click at [26, 28] on line at bounding box center [33, 33] width 14 height 14
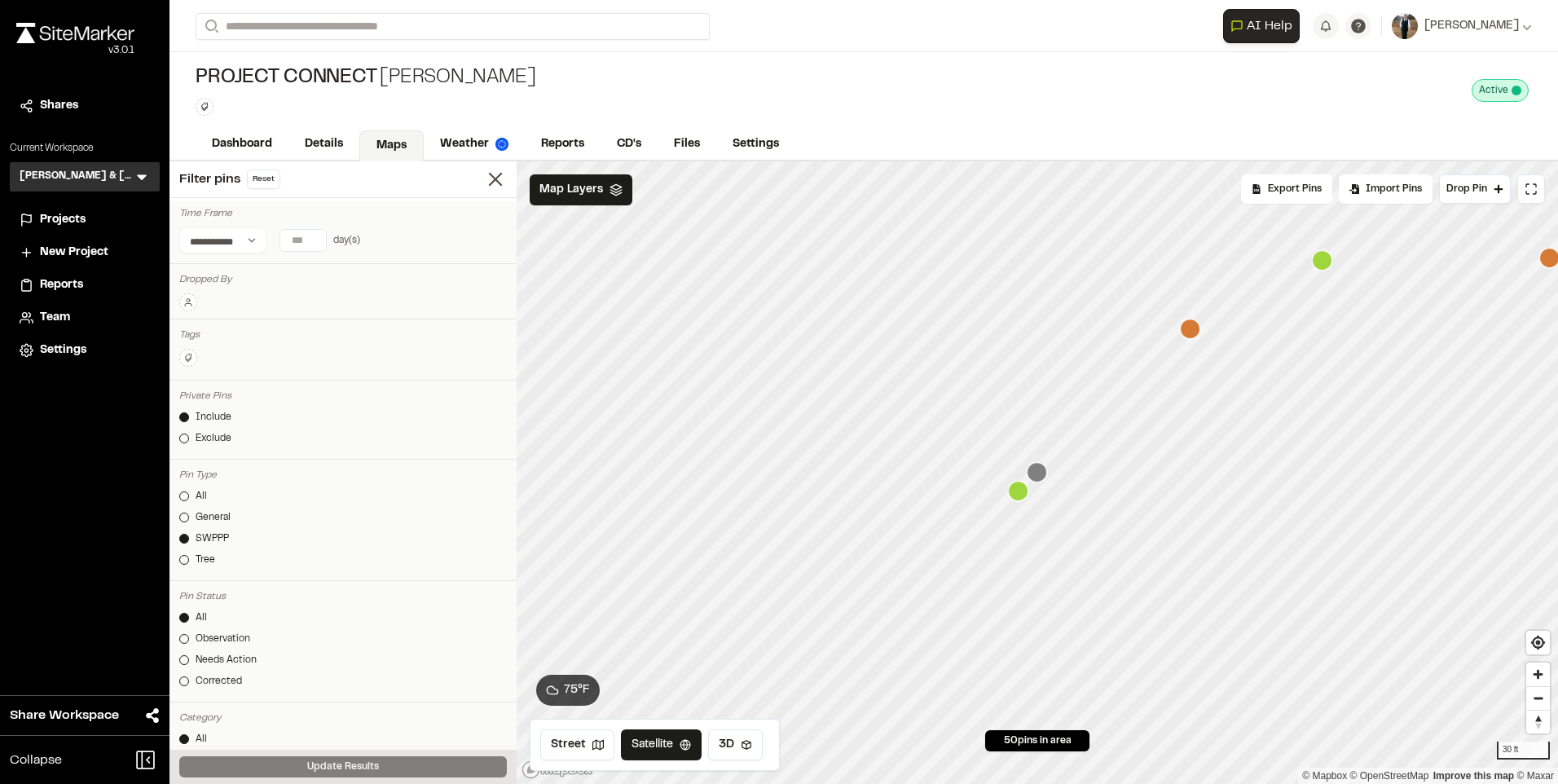
click at [1012, 490] on icon "Map marker" at bounding box center [1018, 491] width 21 height 21
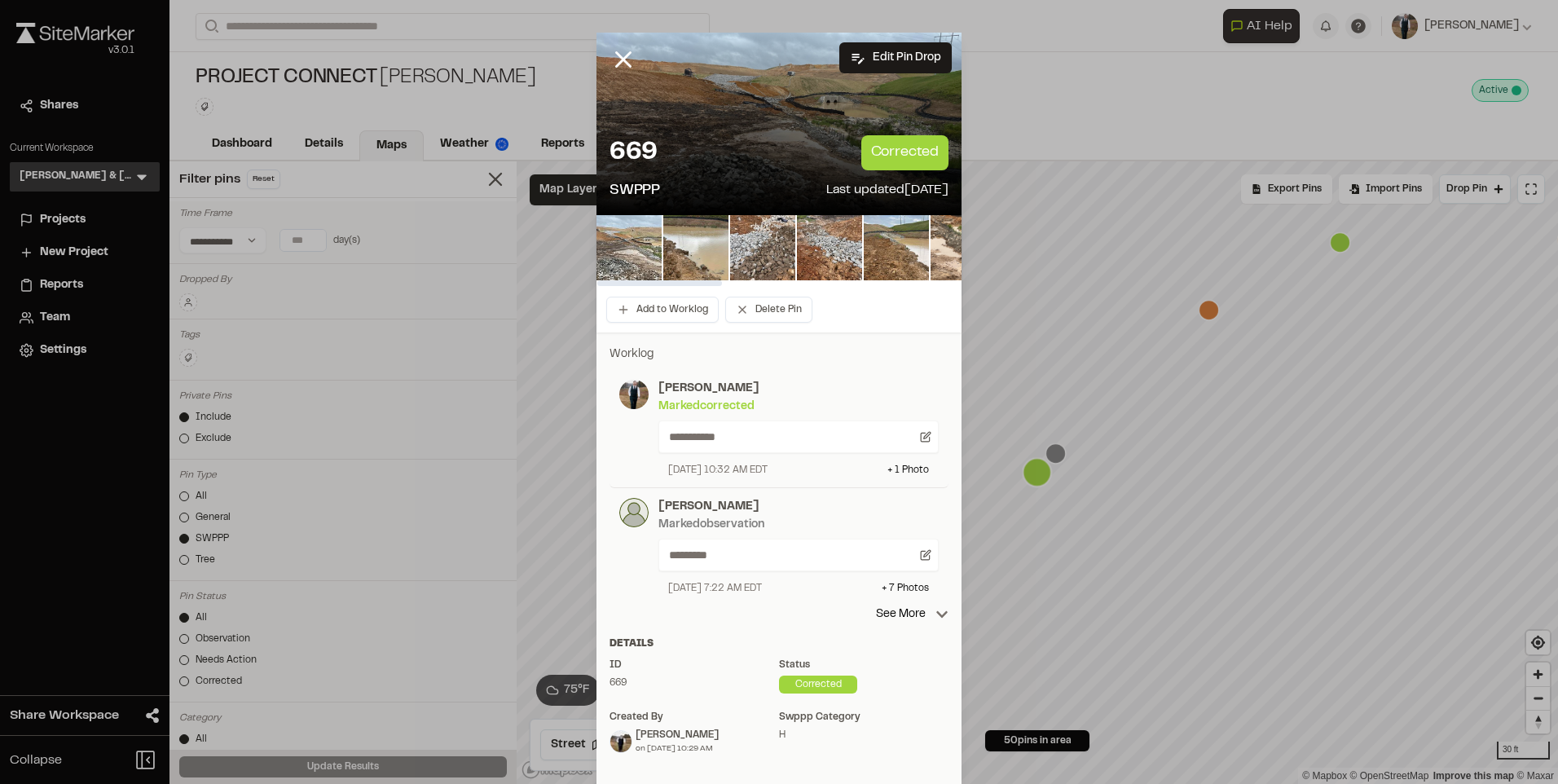
click at [620, 240] on img at bounding box center [629, 248] width 66 height 65
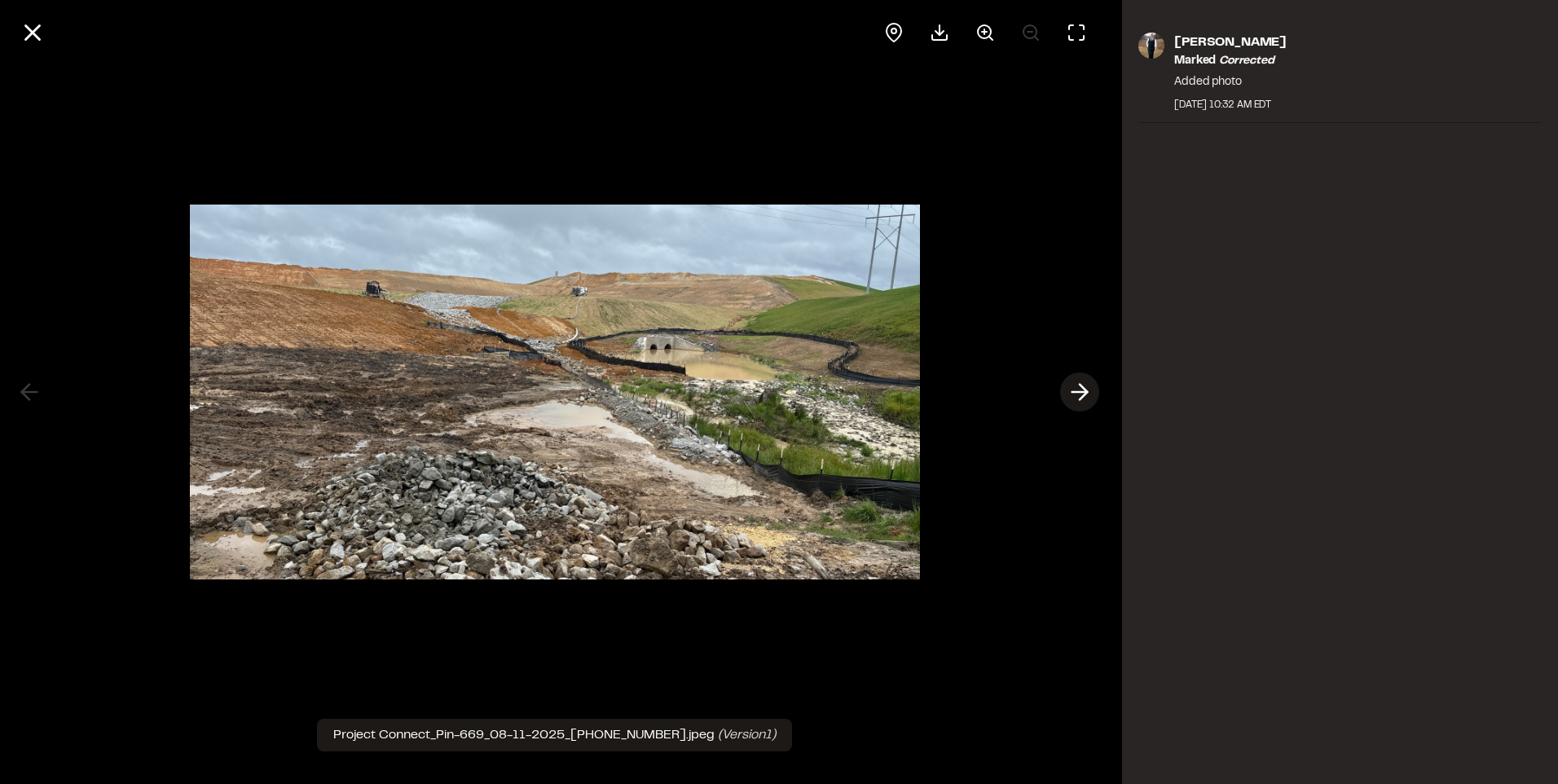
click at [1080, 392] on line at bounding box center [1080, 392] width 16 height 0
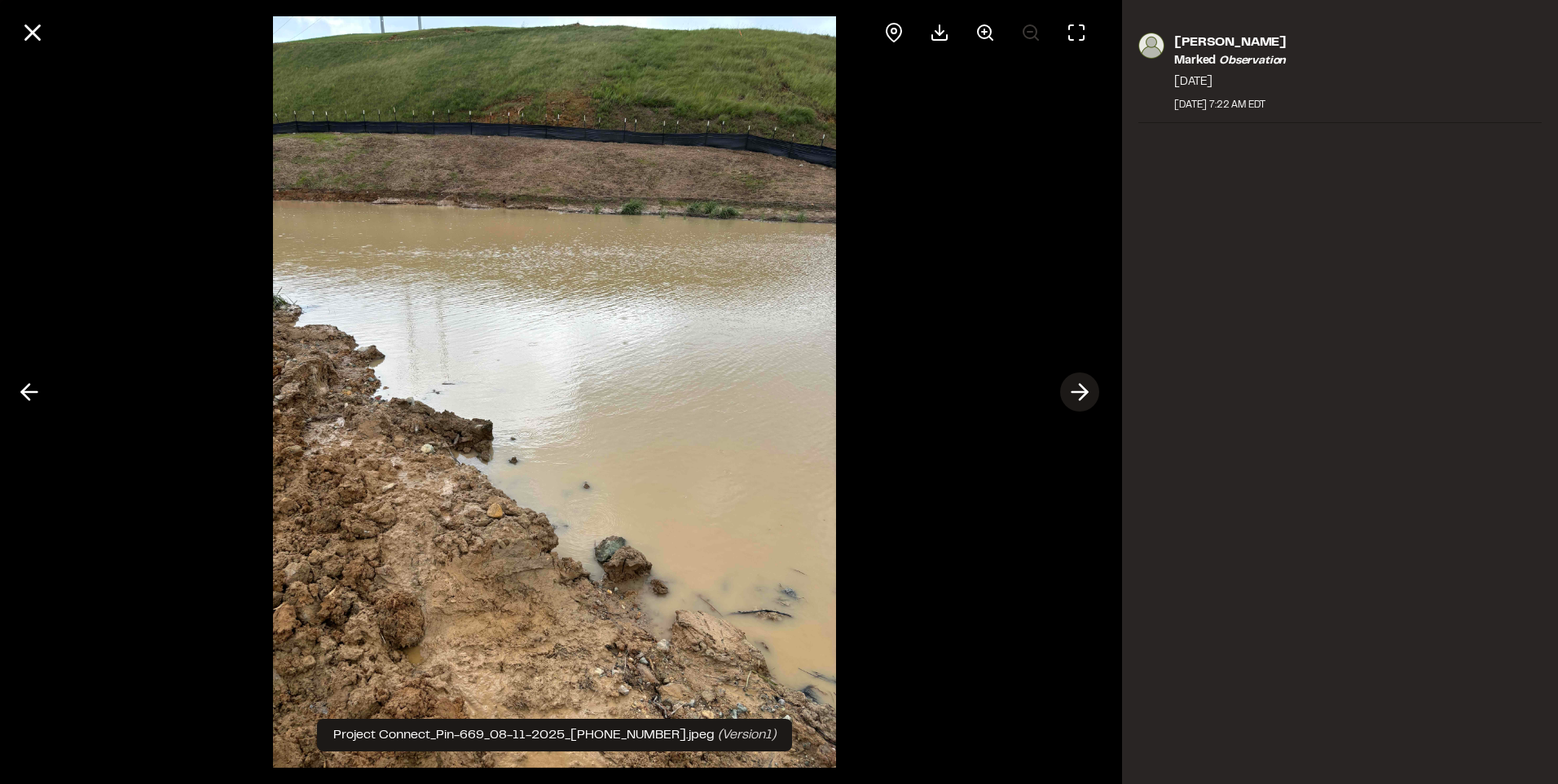
click at [1080, 392] on line at bounding box center [1080, 392] width 16 height 0
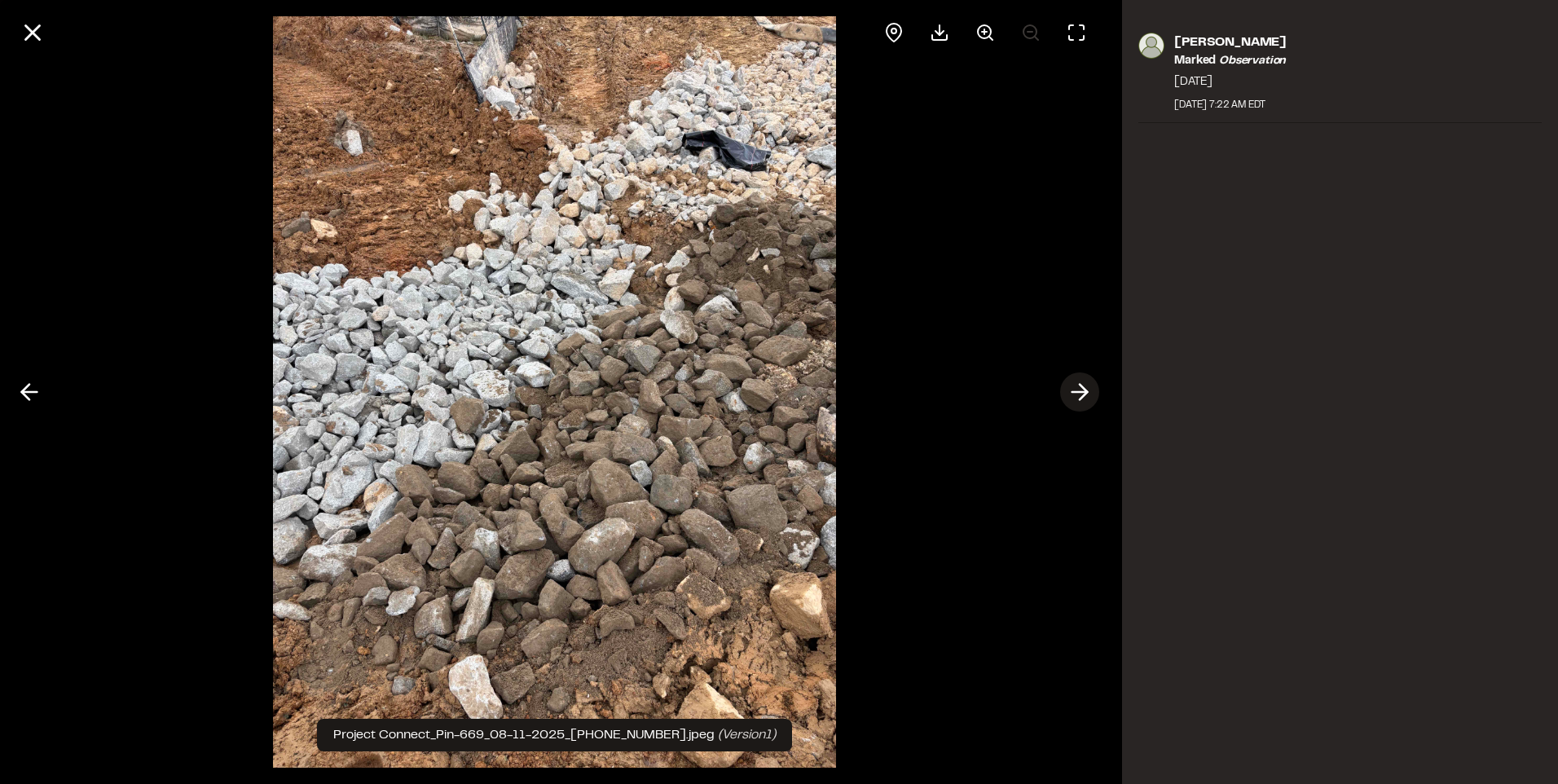
click at [1080, 392] on line at bounding box center [1080, 392] width 16 height 0
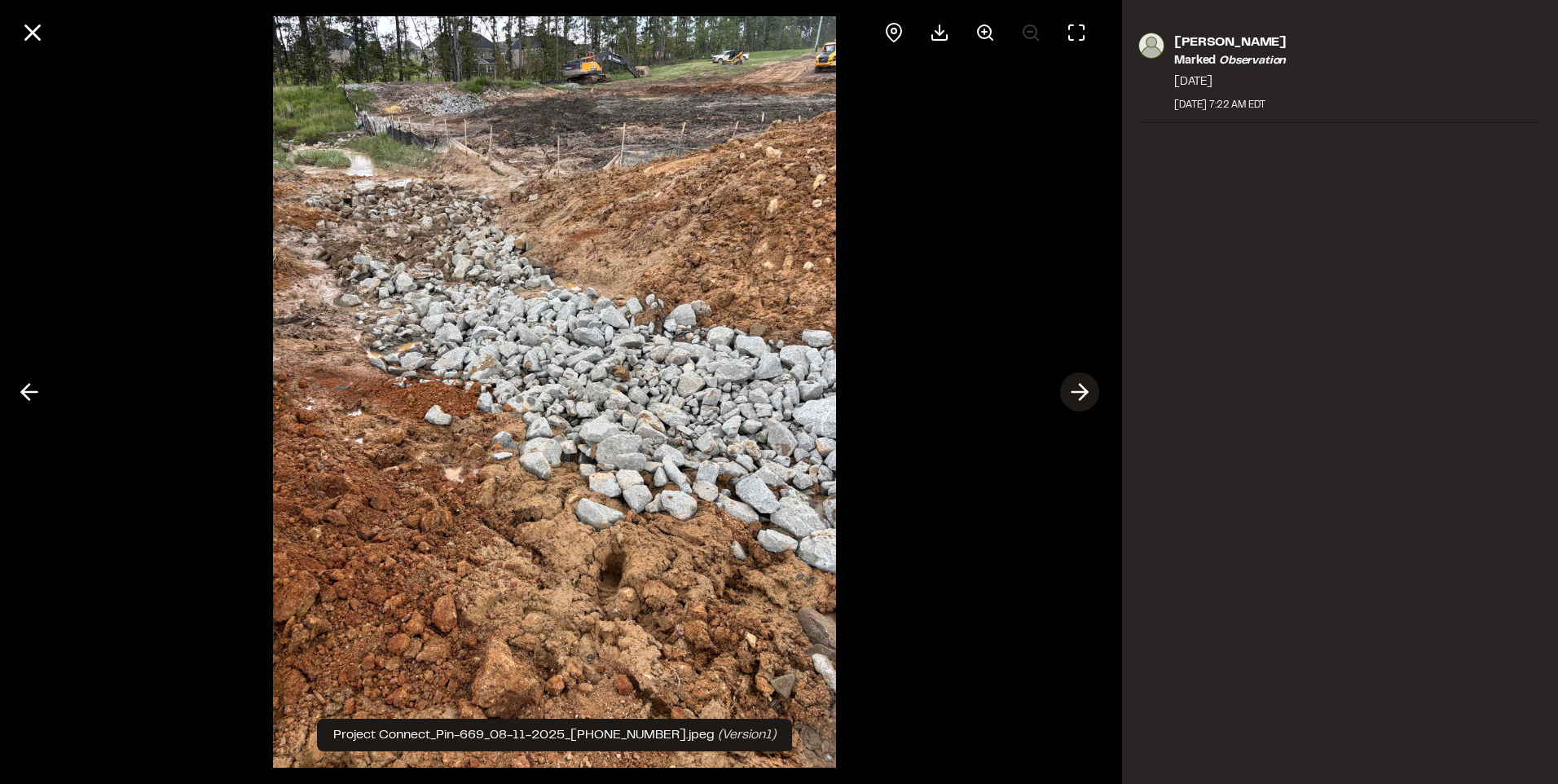
click at [1080, 392] on line at bounding box center [1080, 392] width 16 height 0
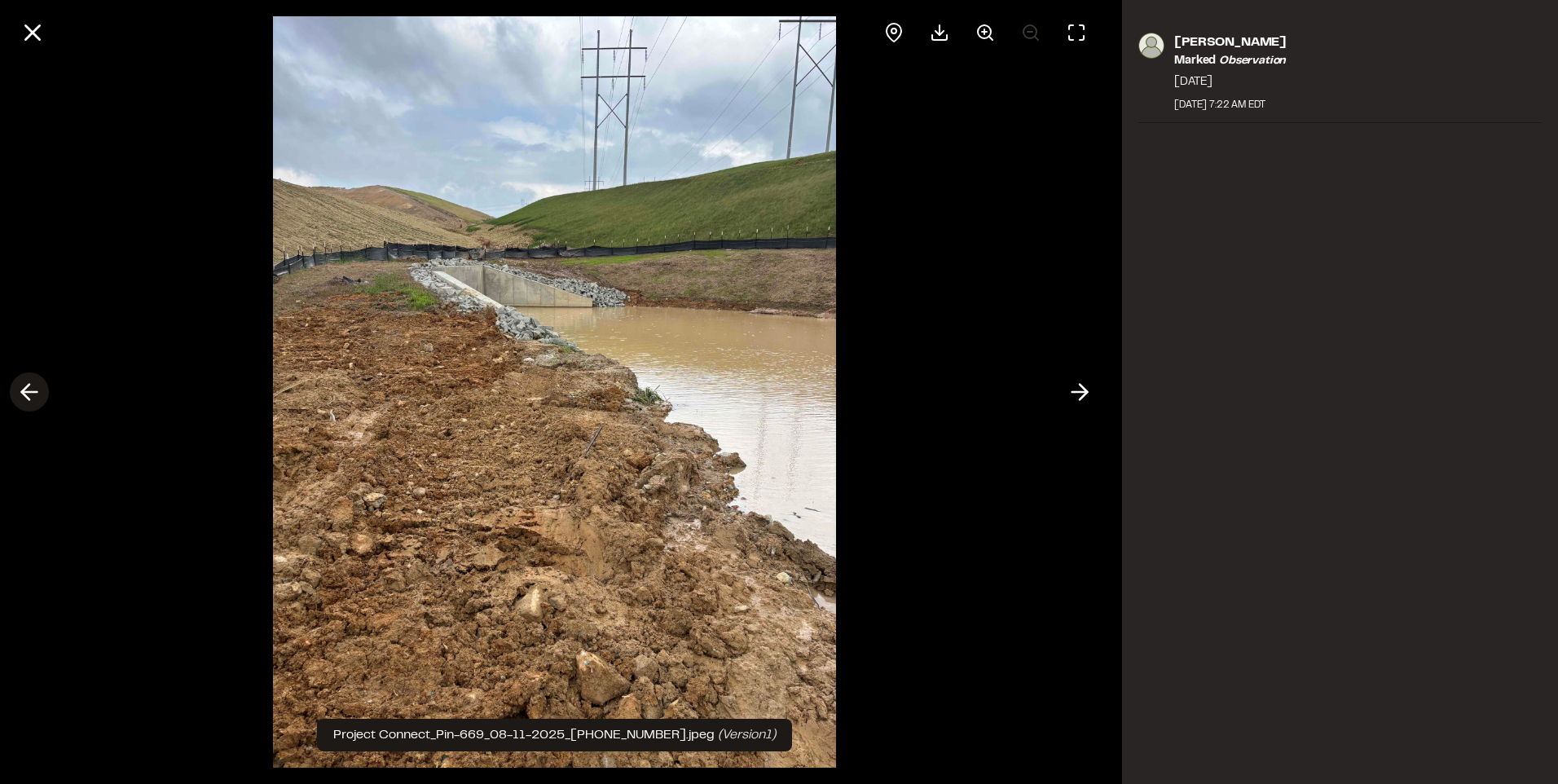
click at [24, 387] on icon at bounding box center [29, 392] width 26 height 28
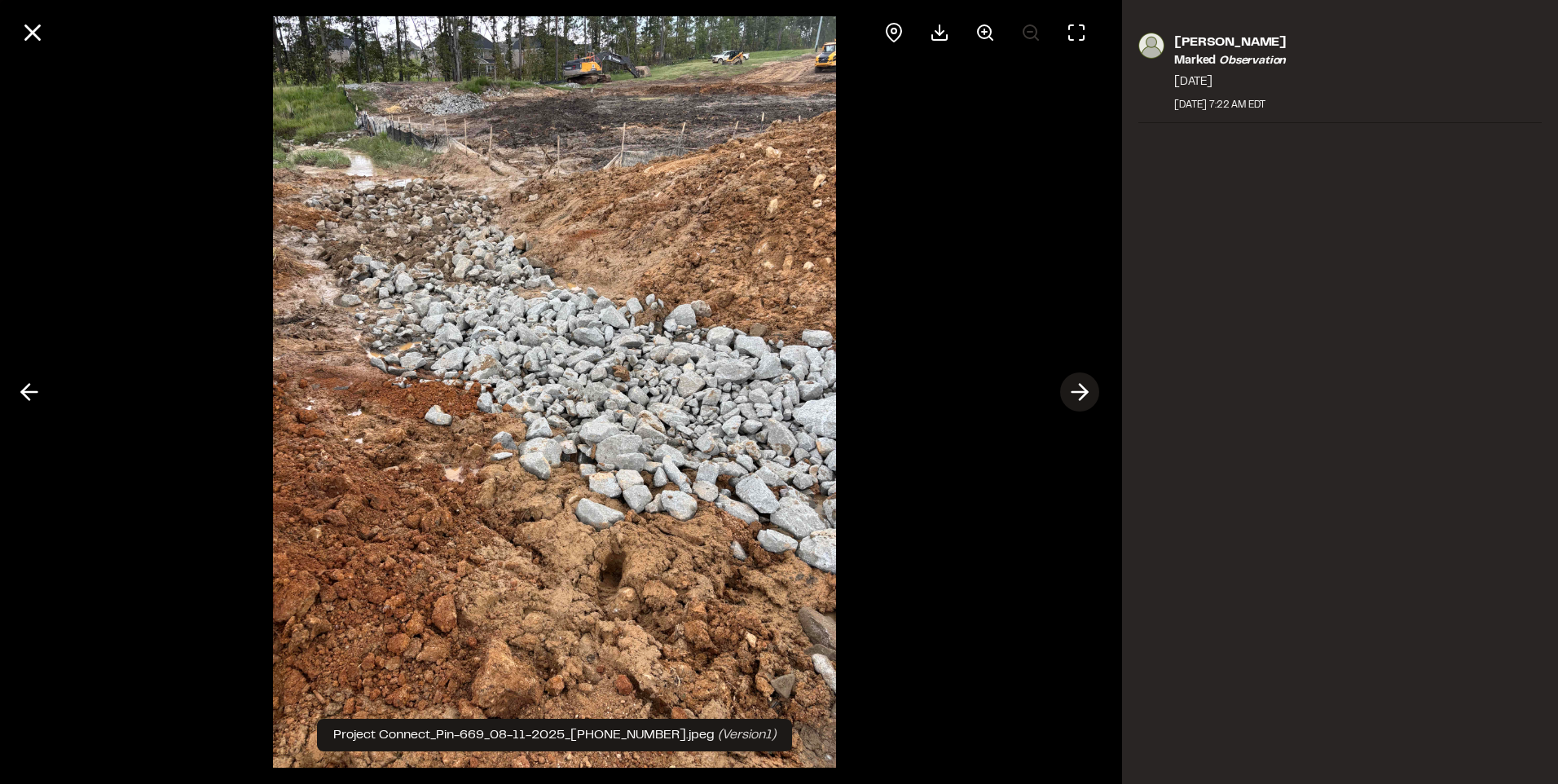
click at [1080, 394] on icon at bounding box center [1080, 392] width 26 height 28
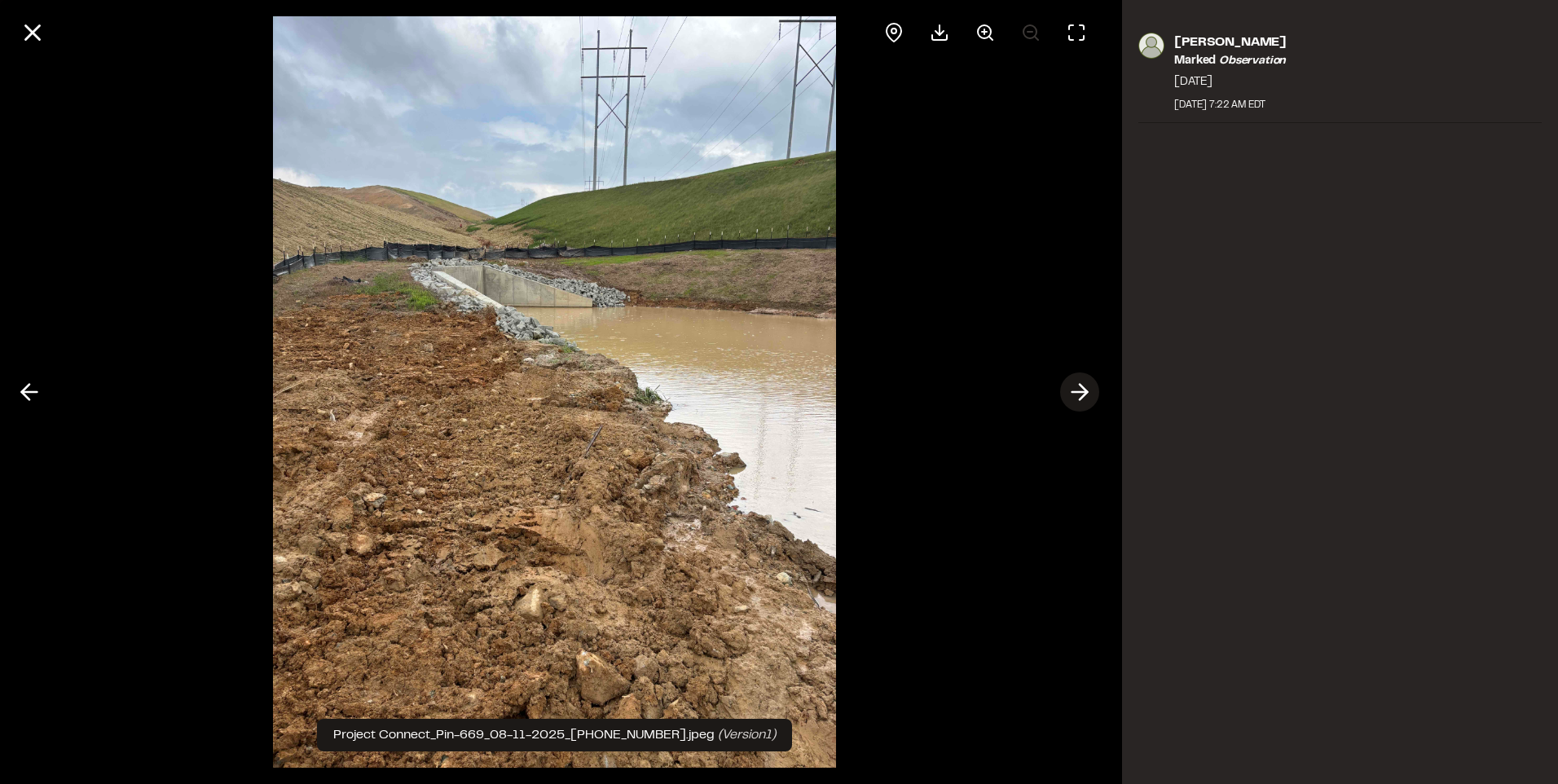
click at [1080, 394] on icon at bounding box center [1080, 392] width 26 height 28
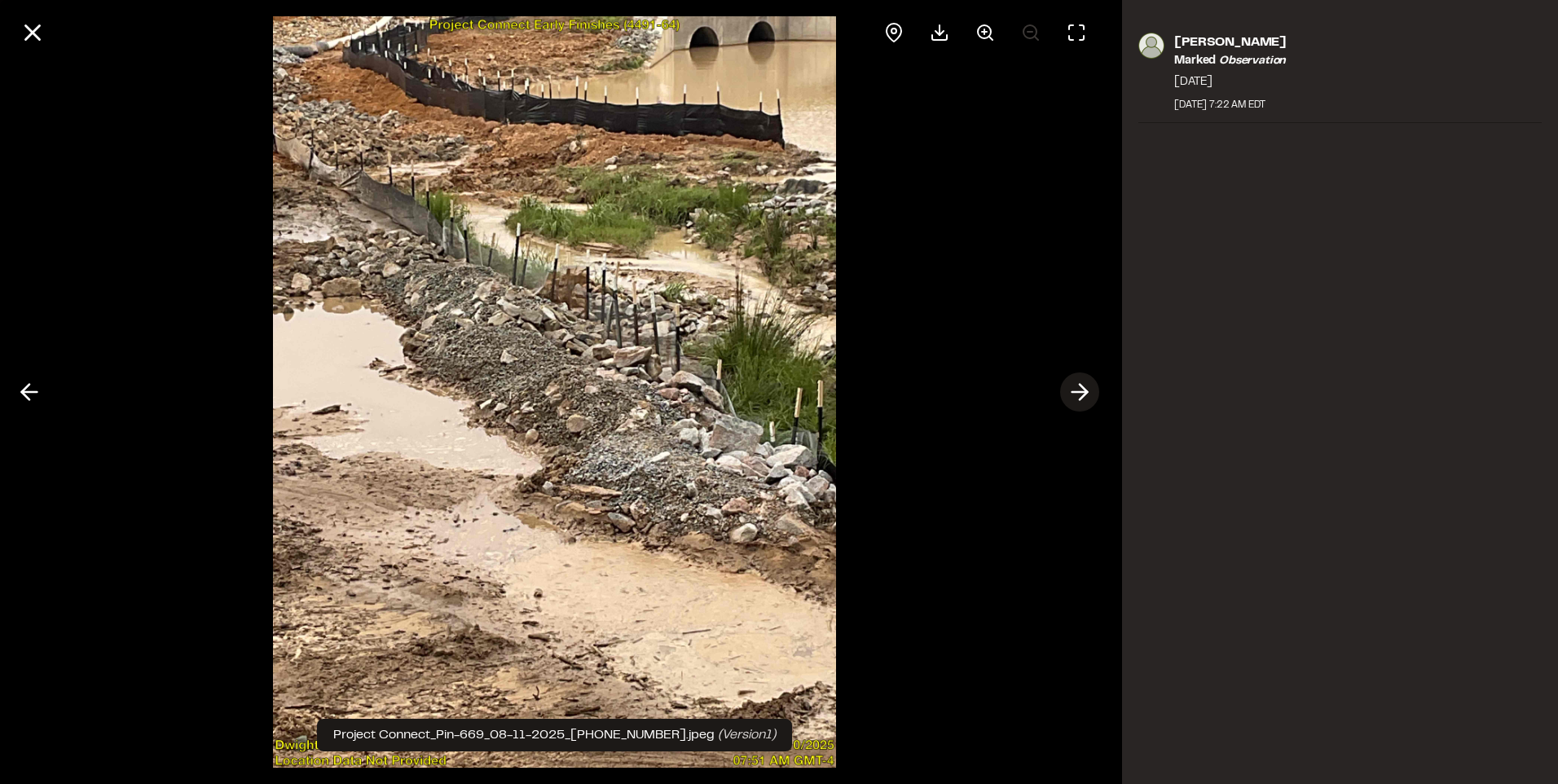
click at [1080, 394] on icon at bounding box center [1080, 392] width 26 height 28
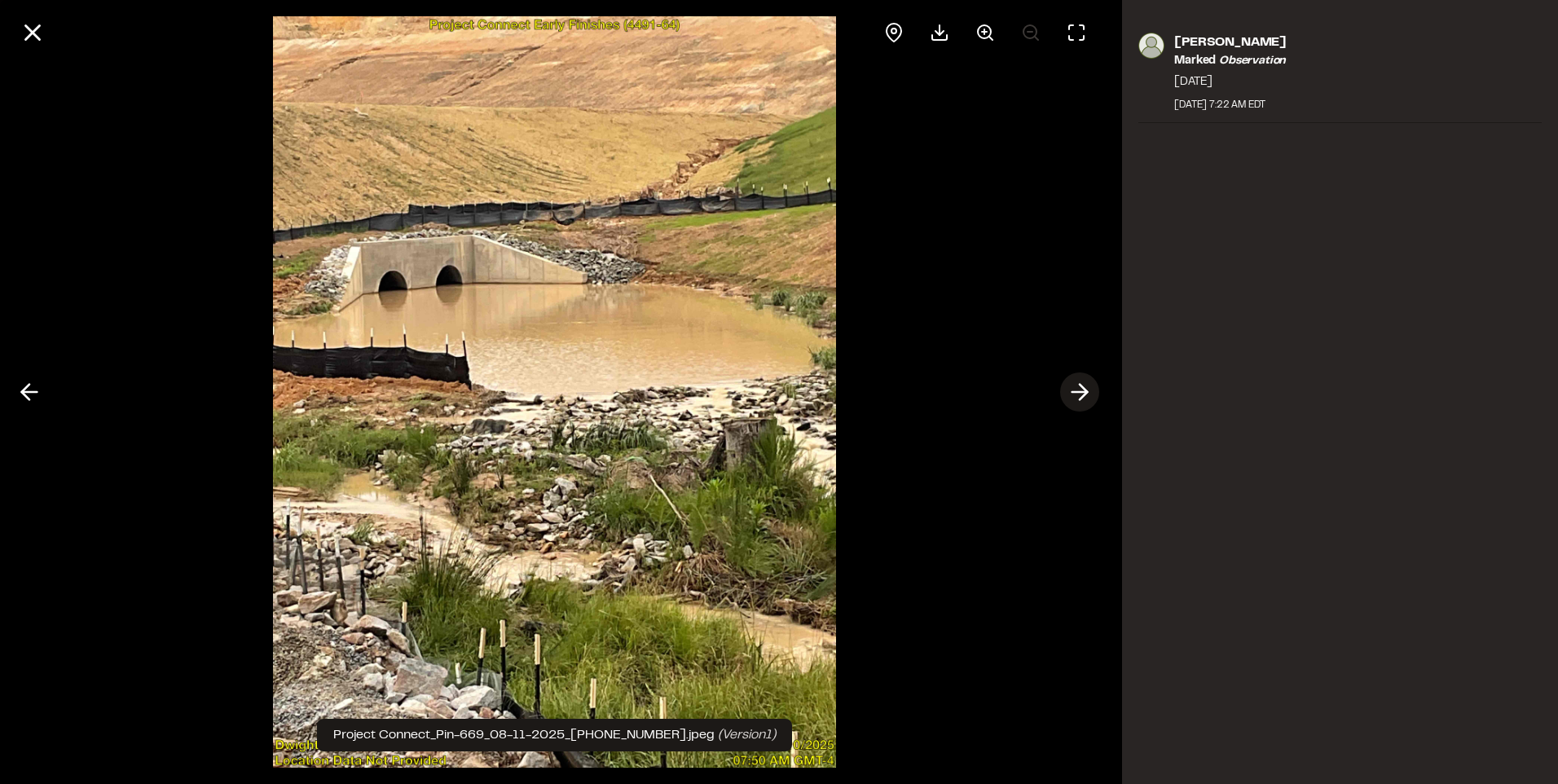
click at [1080, 394] on icon at bounding box center [1080, 392] width 26 height 28
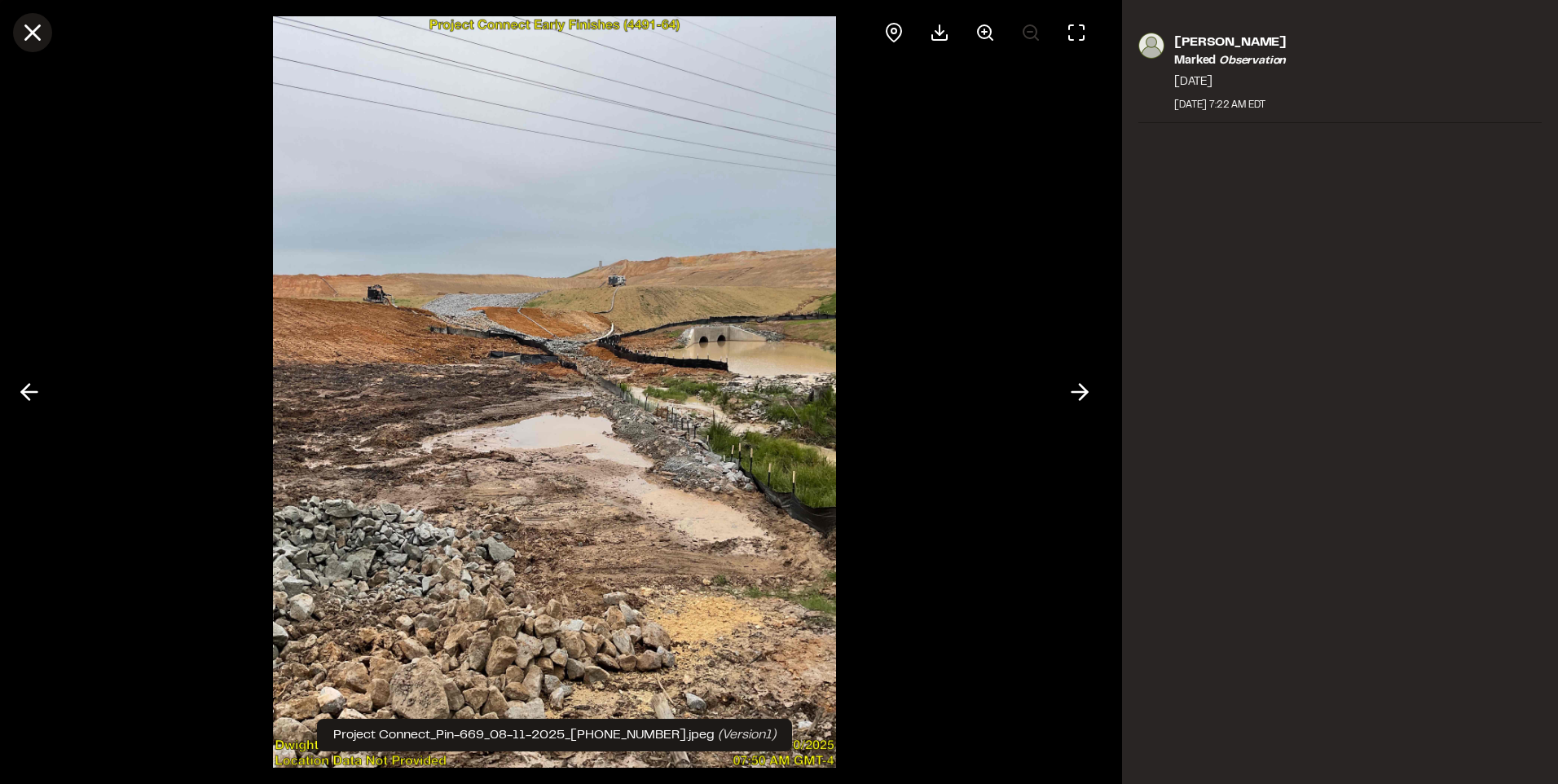
click at [28, 35] on icon at bounding box center [33, 33] width 28 height 28
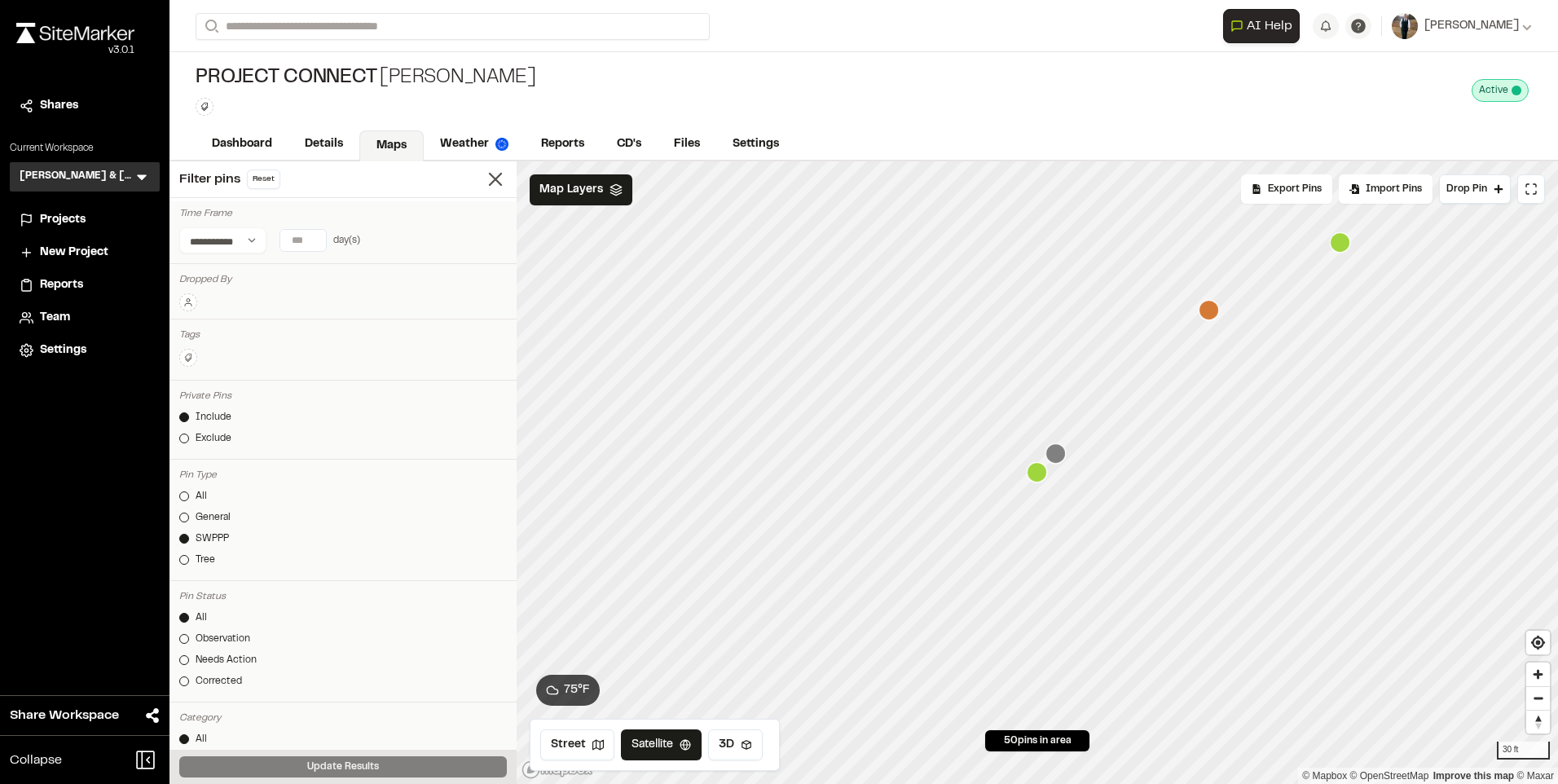
click at [1061, 452] on icon "Map marker" at bounding box center [1056, 454] width 21 height 21
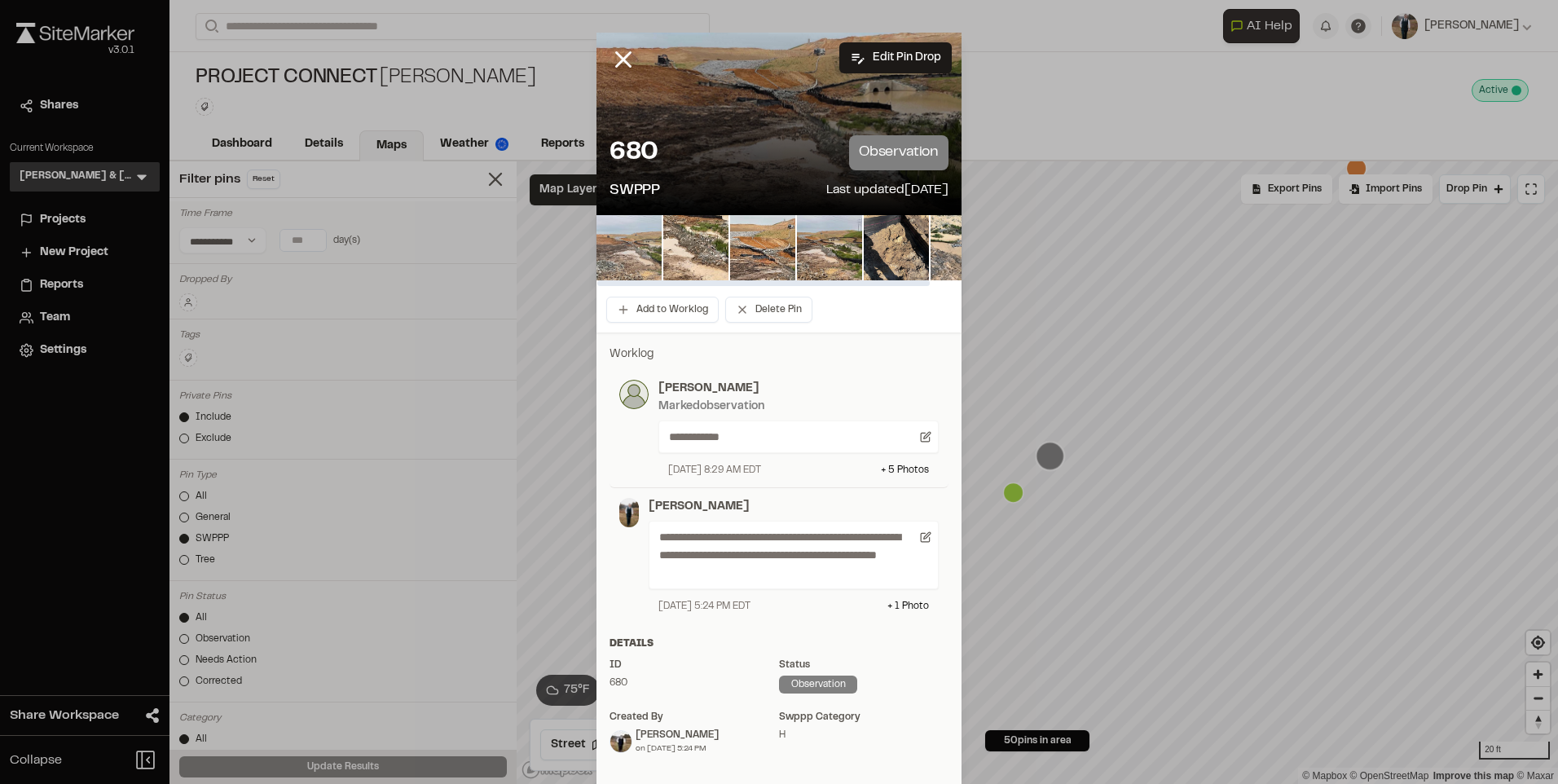
click at [610, 261] on img at bounding box center [629, 248] width 66 height 65
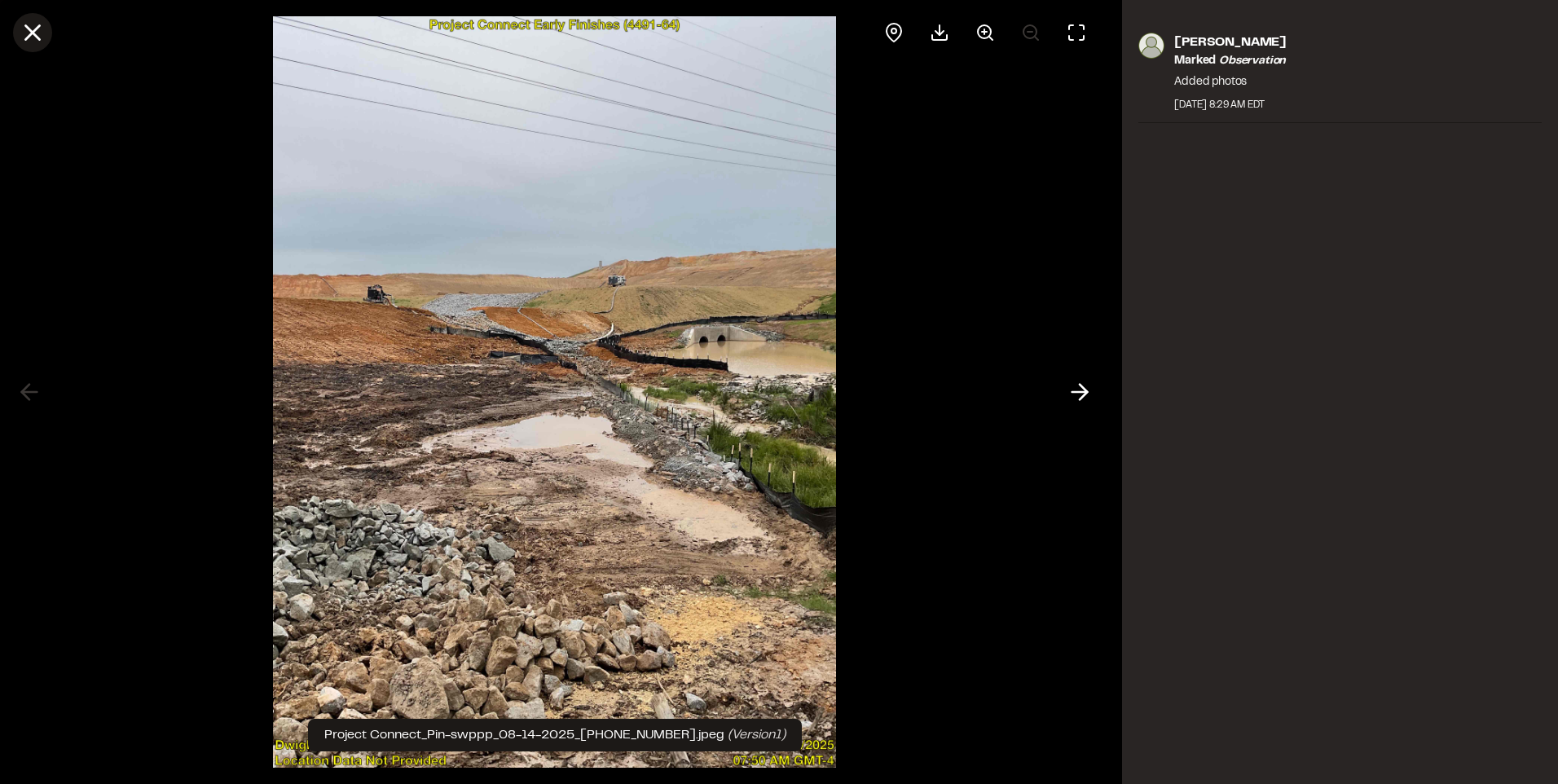
click at [32, 34] on line at bounding box center [33, 33] width 14 height 14
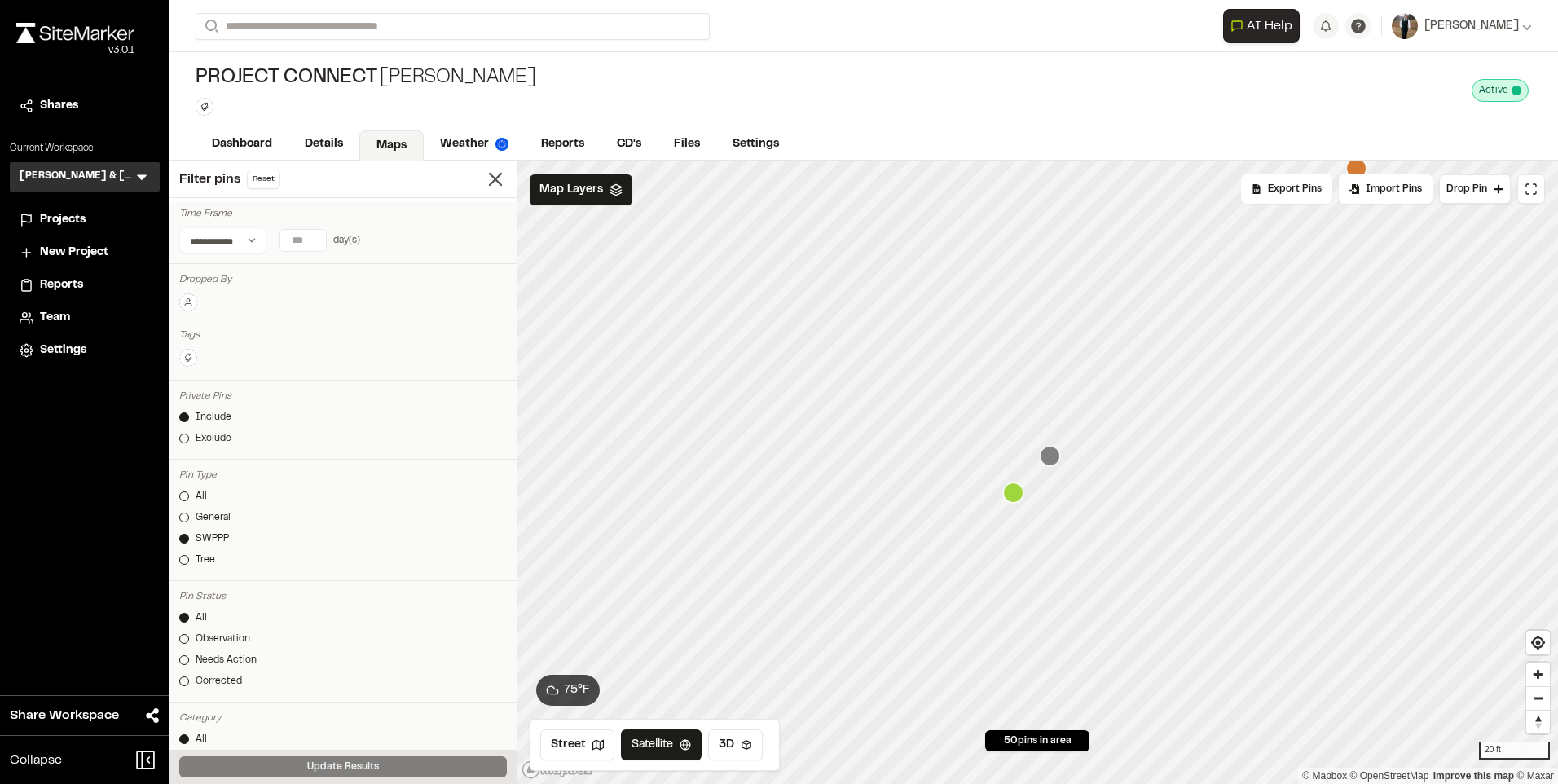
click at [1018, 501] on icon "Map marker" at bounding box center [1013, 492] width 21 height 21
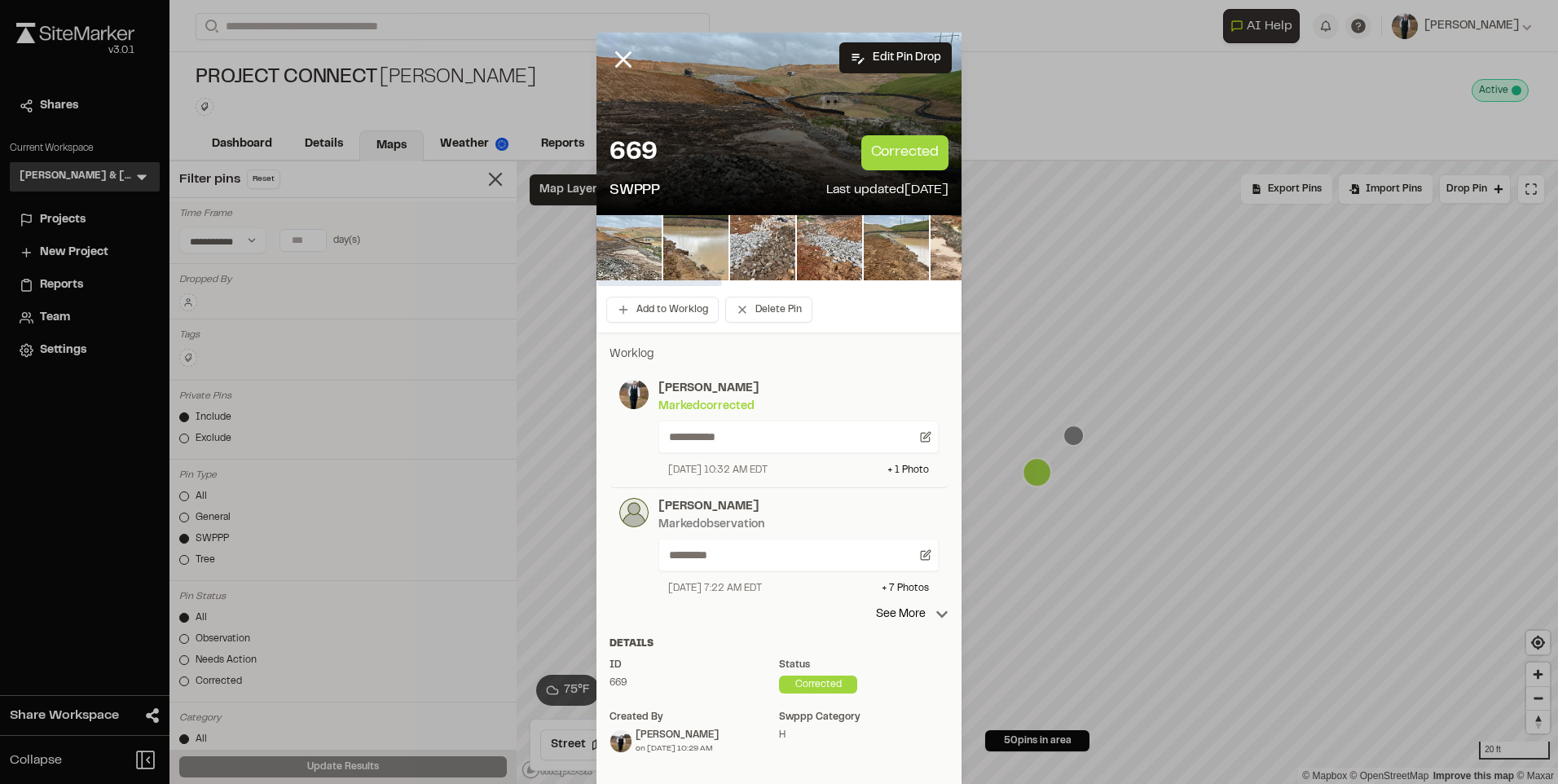
click at [626, 240] on img at bounding box center [629, 248] width 66 height 65
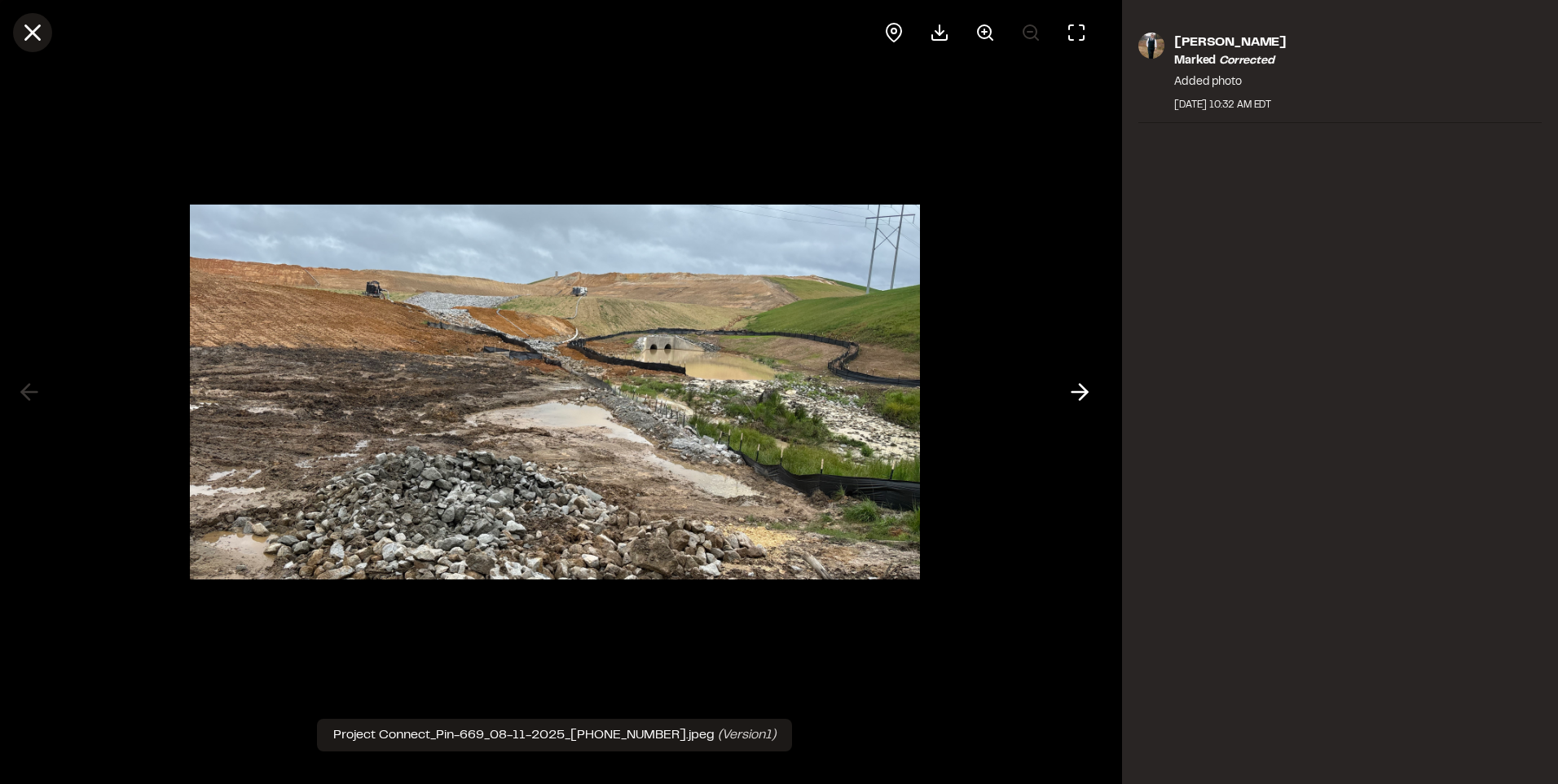
click at [25, 32] on icon at bounding box center [33, 33] width 28 height 28
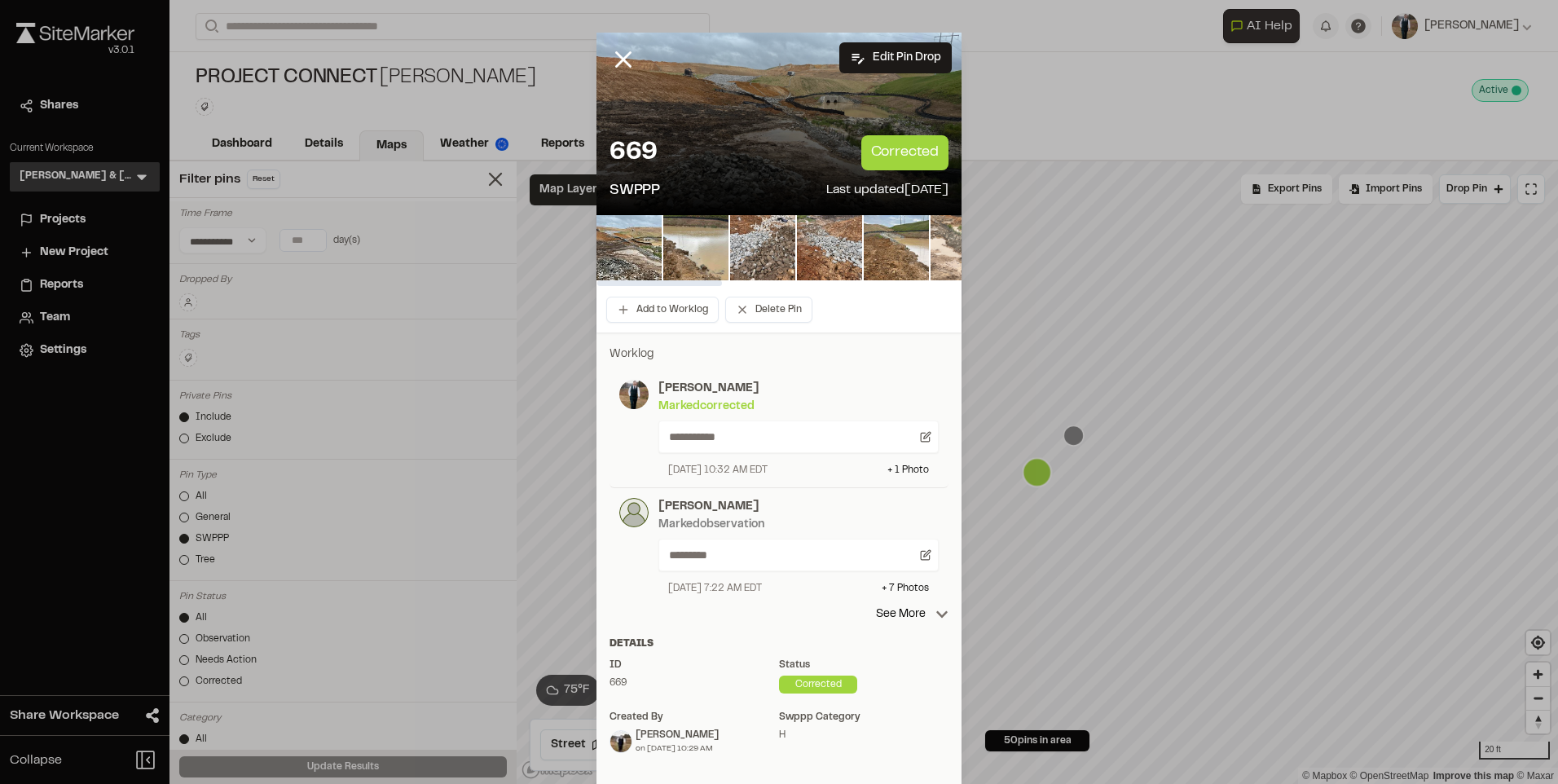
click at [942, 242] on img at bounding box center [963, 248] width 66 height 65
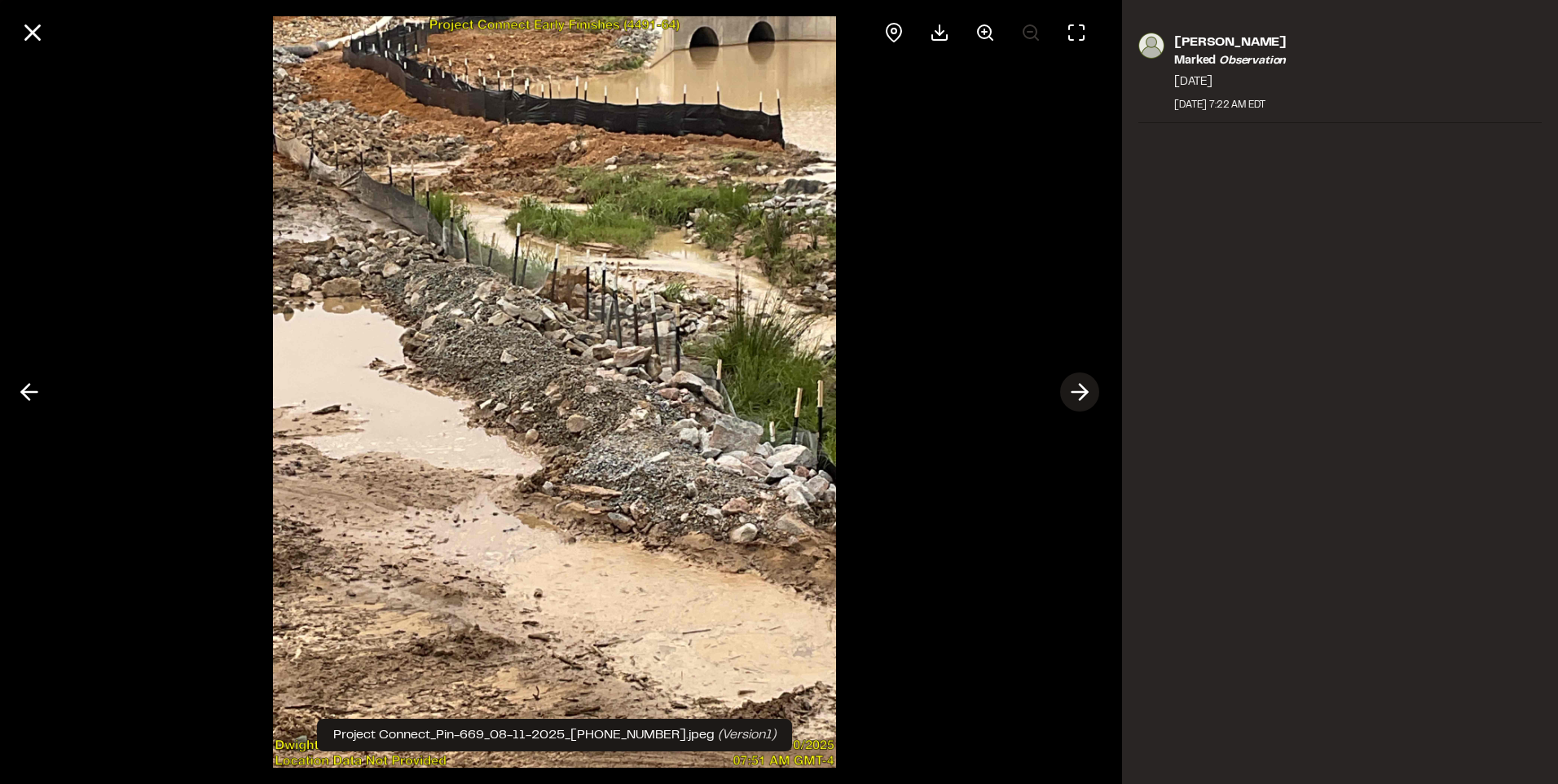
click at [1069, 378] on icon at bounding box center [1080, 392] width 26 height 28
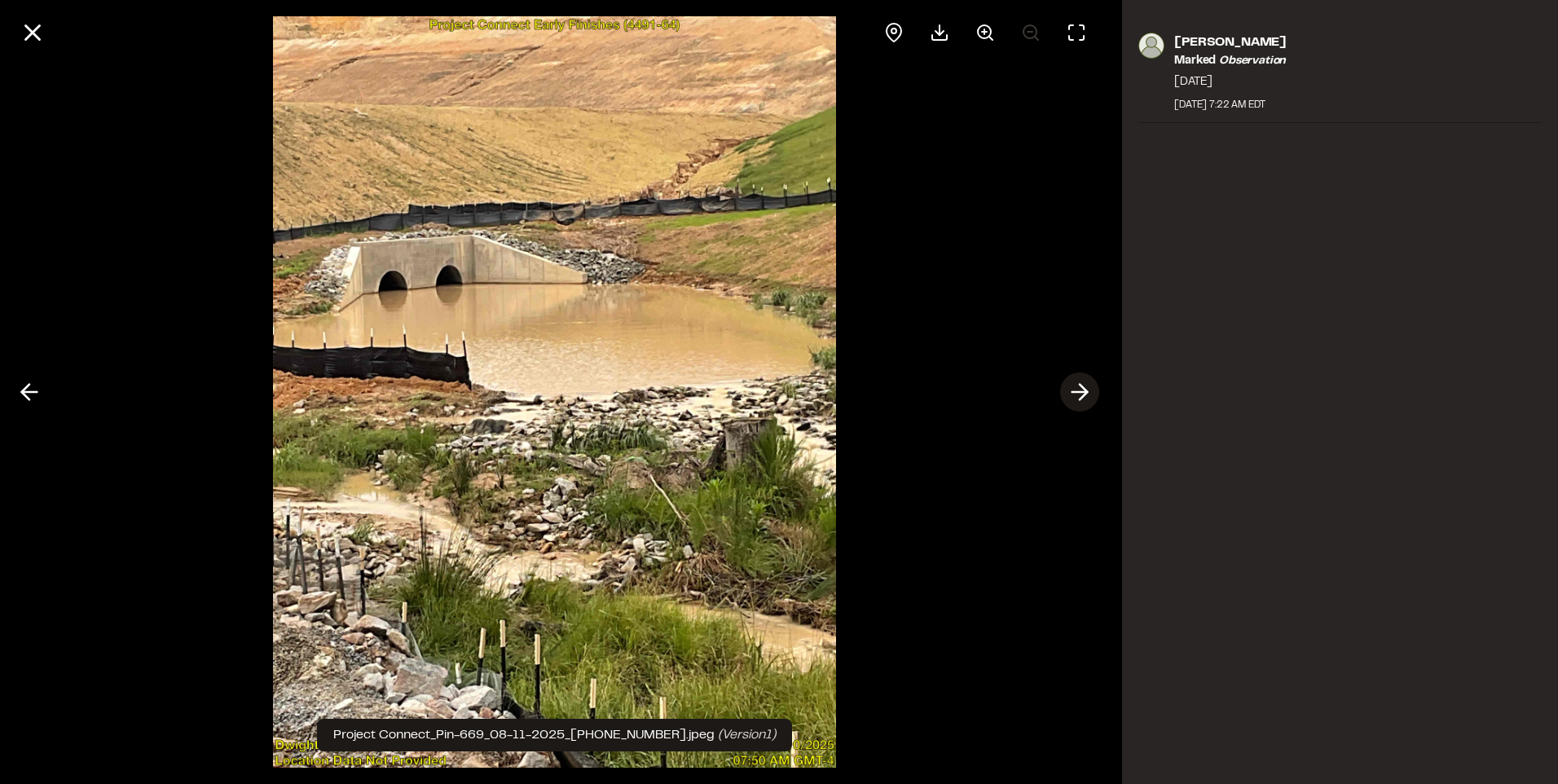
click at [1081, 399] on icon at bounding box center [1080, 392] width 26 height 28
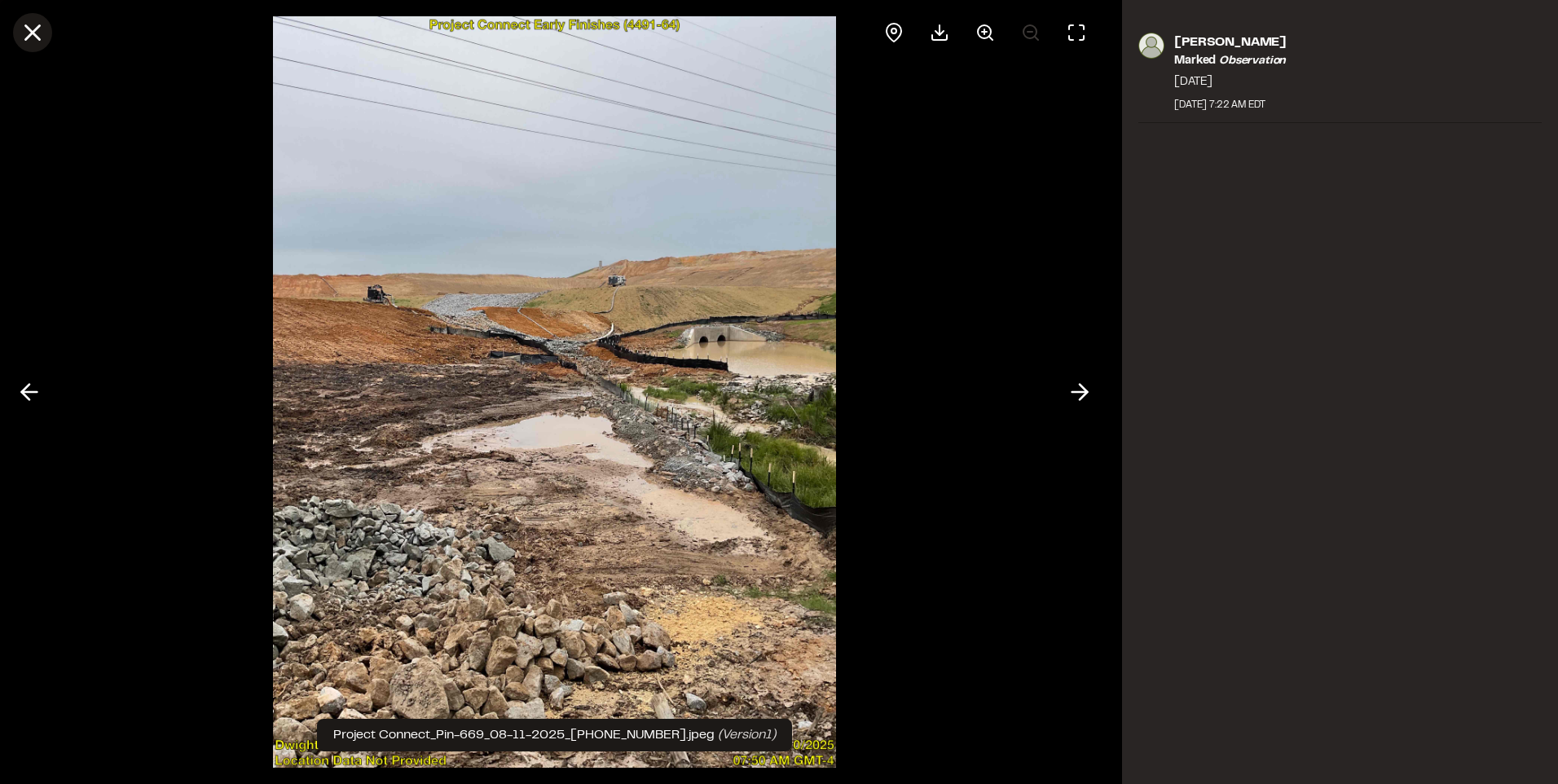
click at [29, 30] on line at bounding box center [33, 33] width 14 height 14
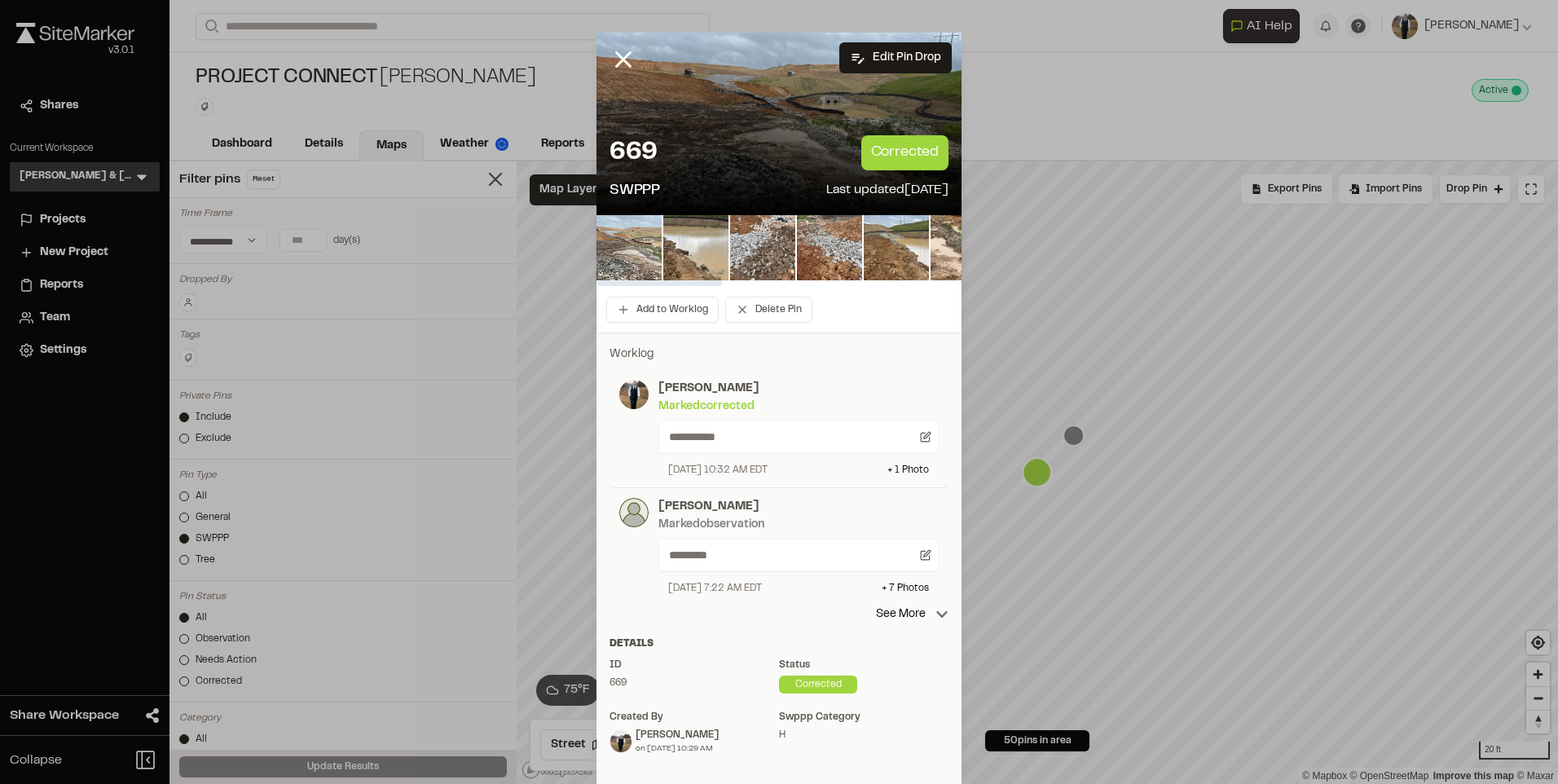
click at [640, 244] on img at bounding box center [629, 248] width 66 height 65
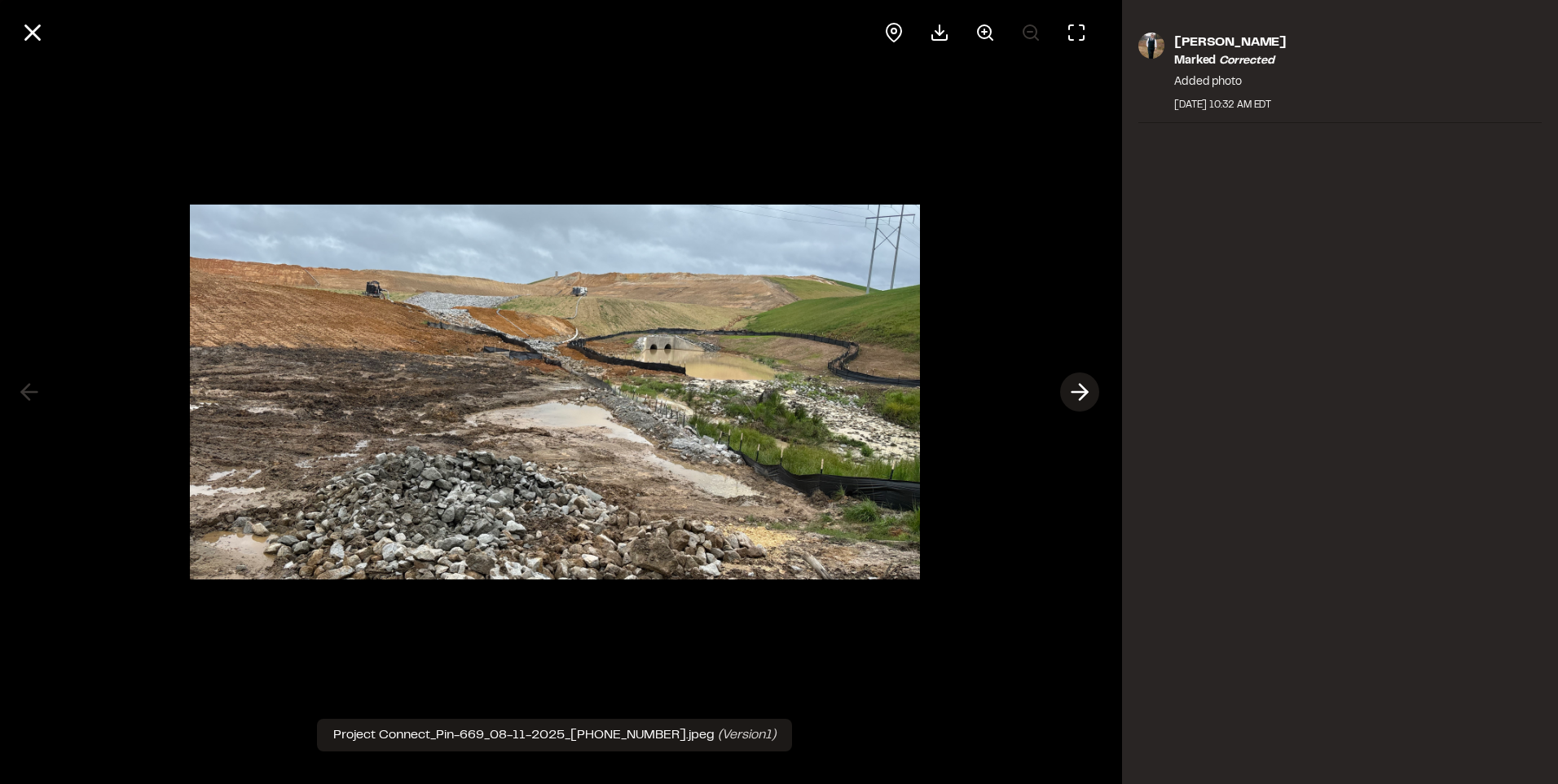
click at [1081, 384] on icon at bounding box center [1080, 392] width 26 height 28
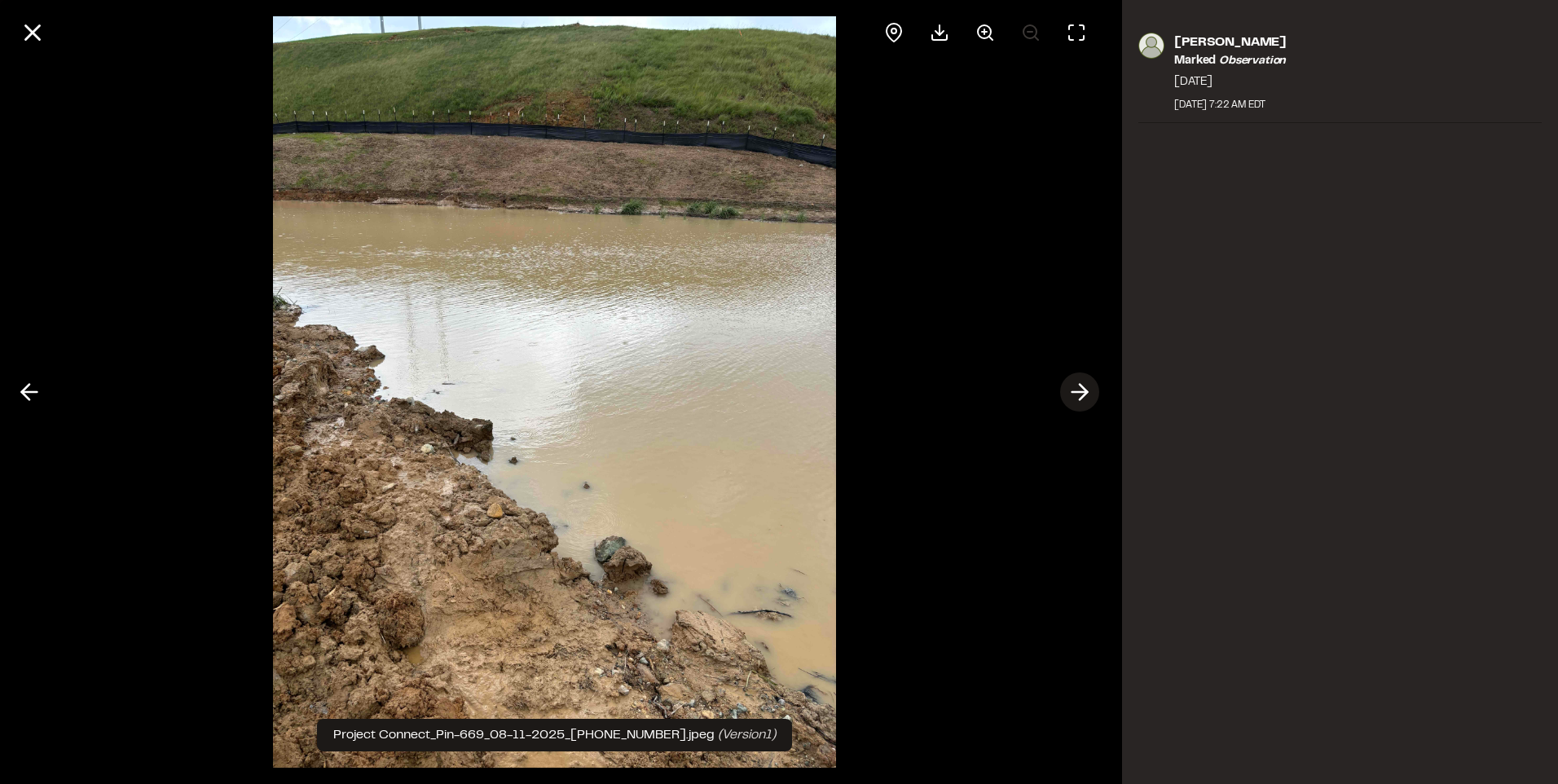
click at [1081, 384] on icon at bounding box center [1080, 392] width 26 height 28
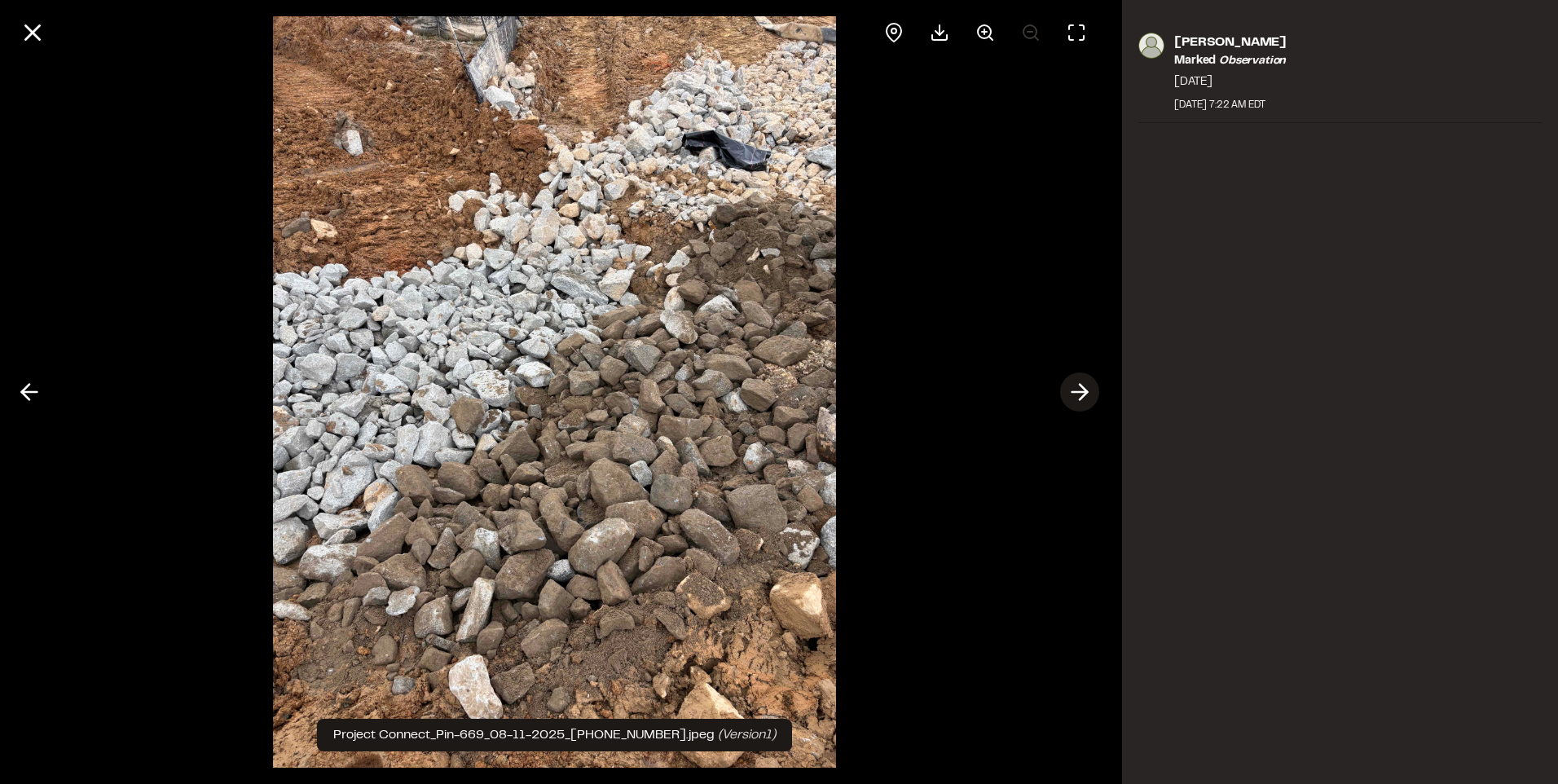
click at [1081, 384] on icon at bounding box center [1080, 392] width 26 height 28
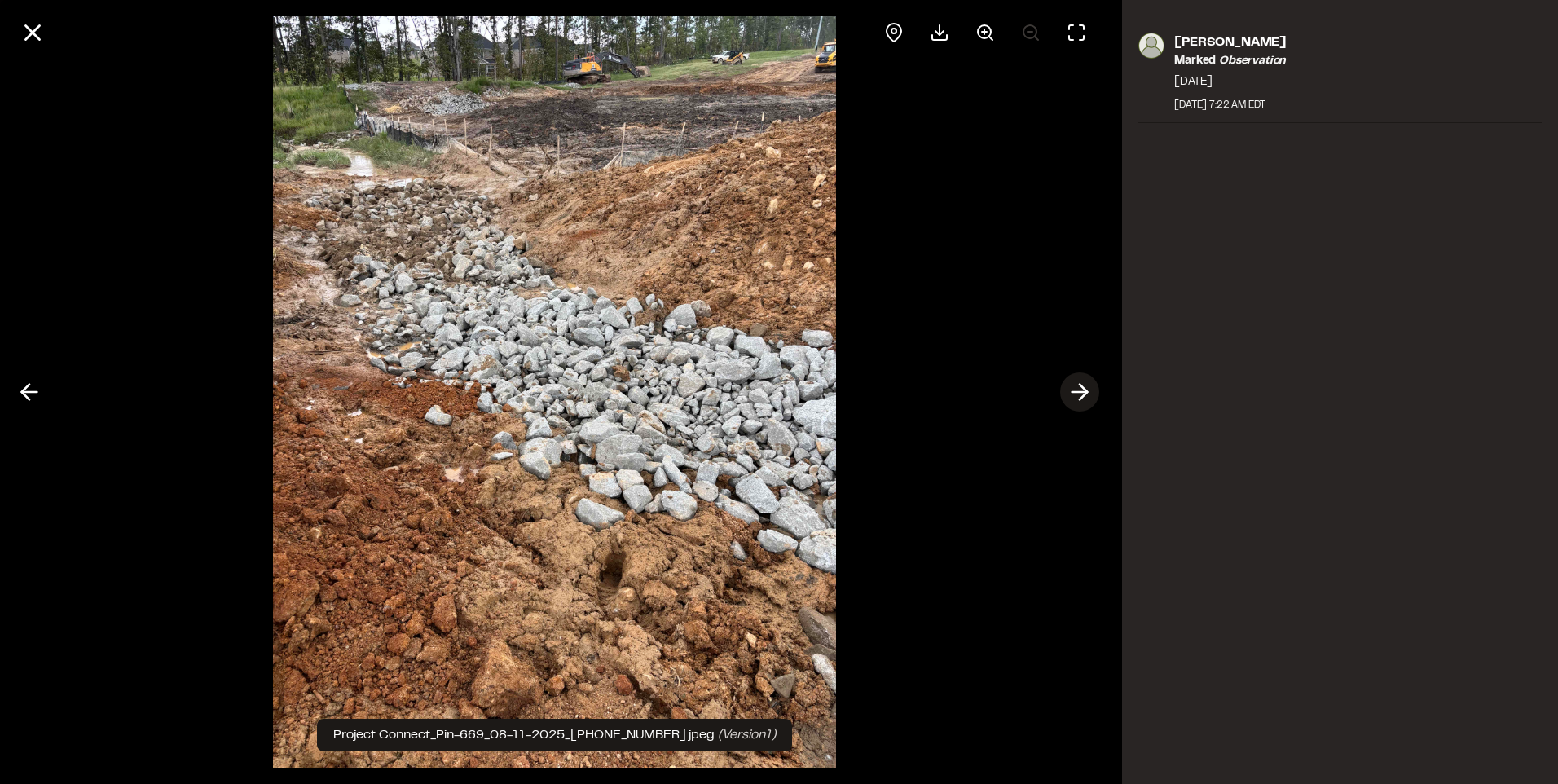
click at [1081, 384] on icon at bounding box center [1080, 392] width 26 height 28
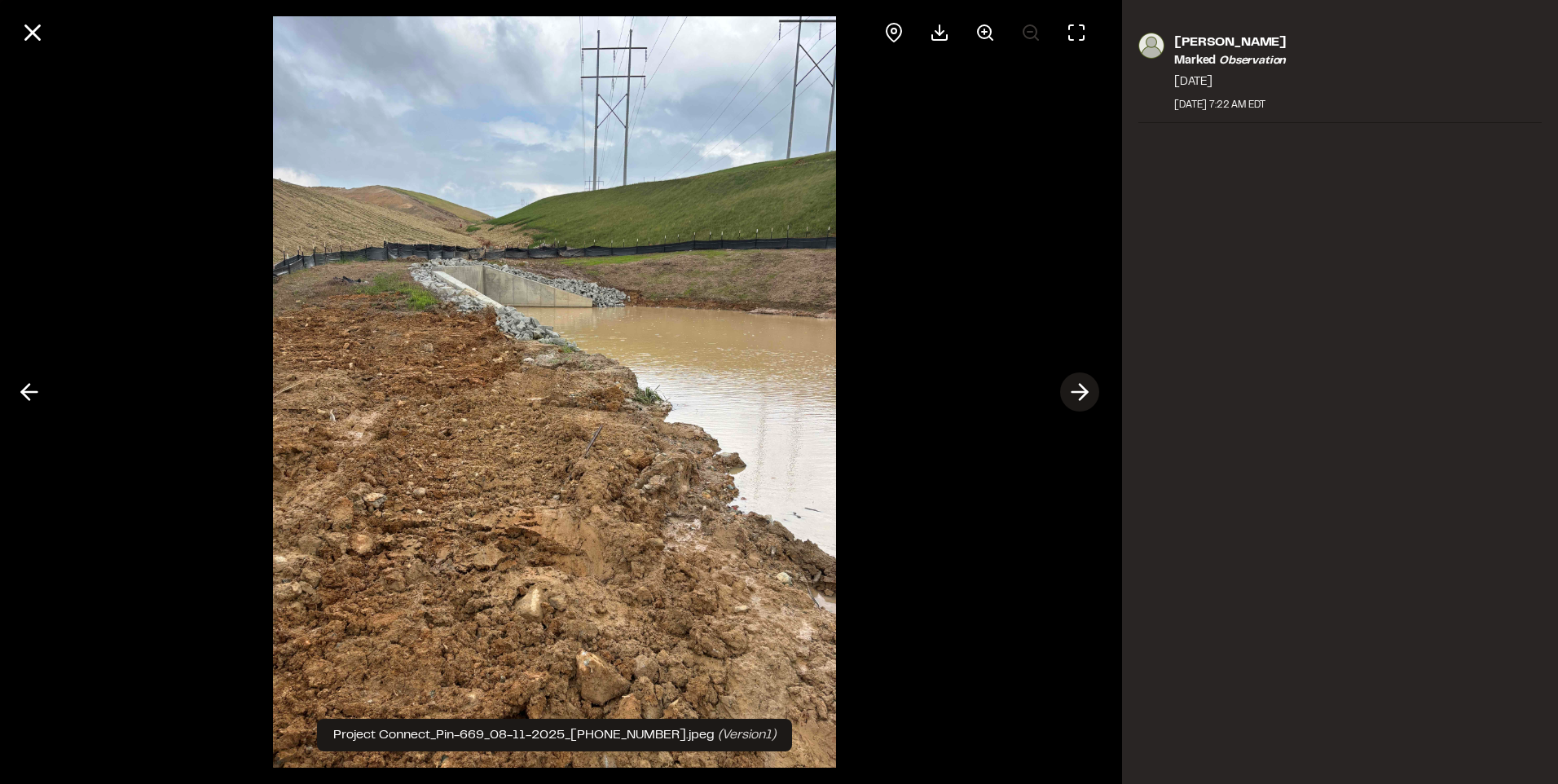
click at [1081, 384] on icon at bounding box center [1080, 392] width 26 height 28
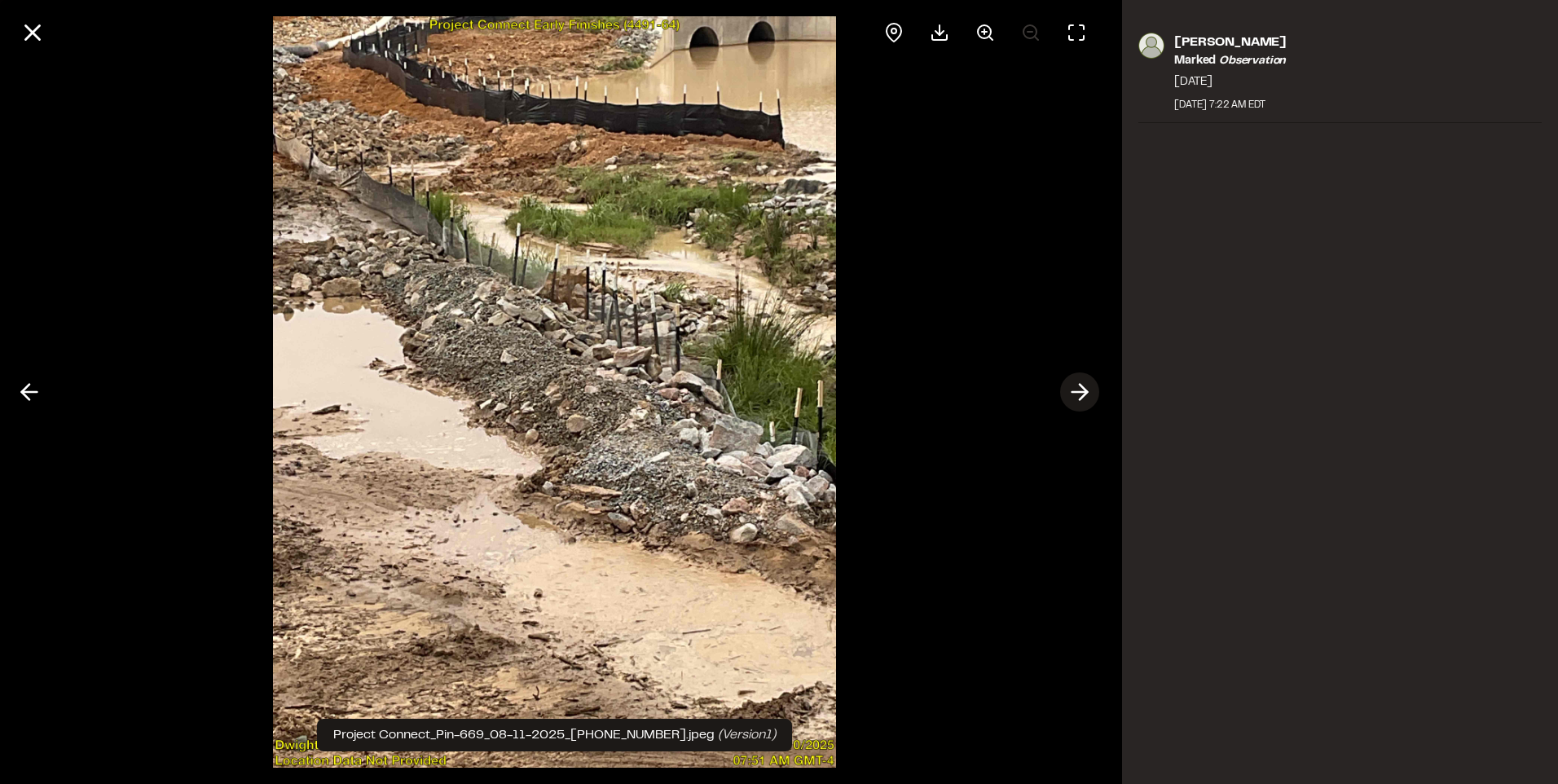
click at [1081, 384] on icon at bounding box center [1080, 392] width 26 height 28
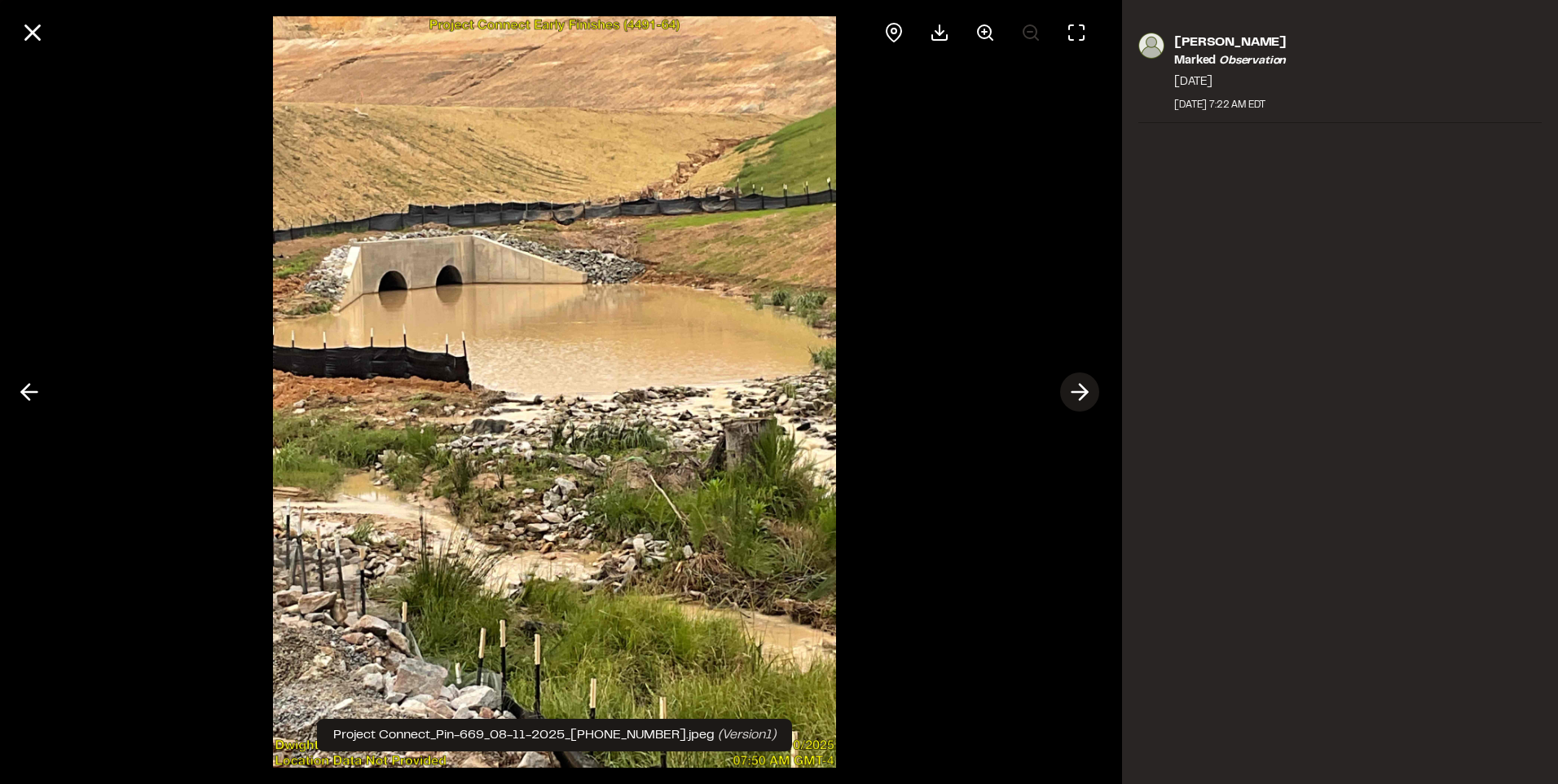
click at [1081, 384] on icon at bounding box center [1080, 392] width 26 height 28
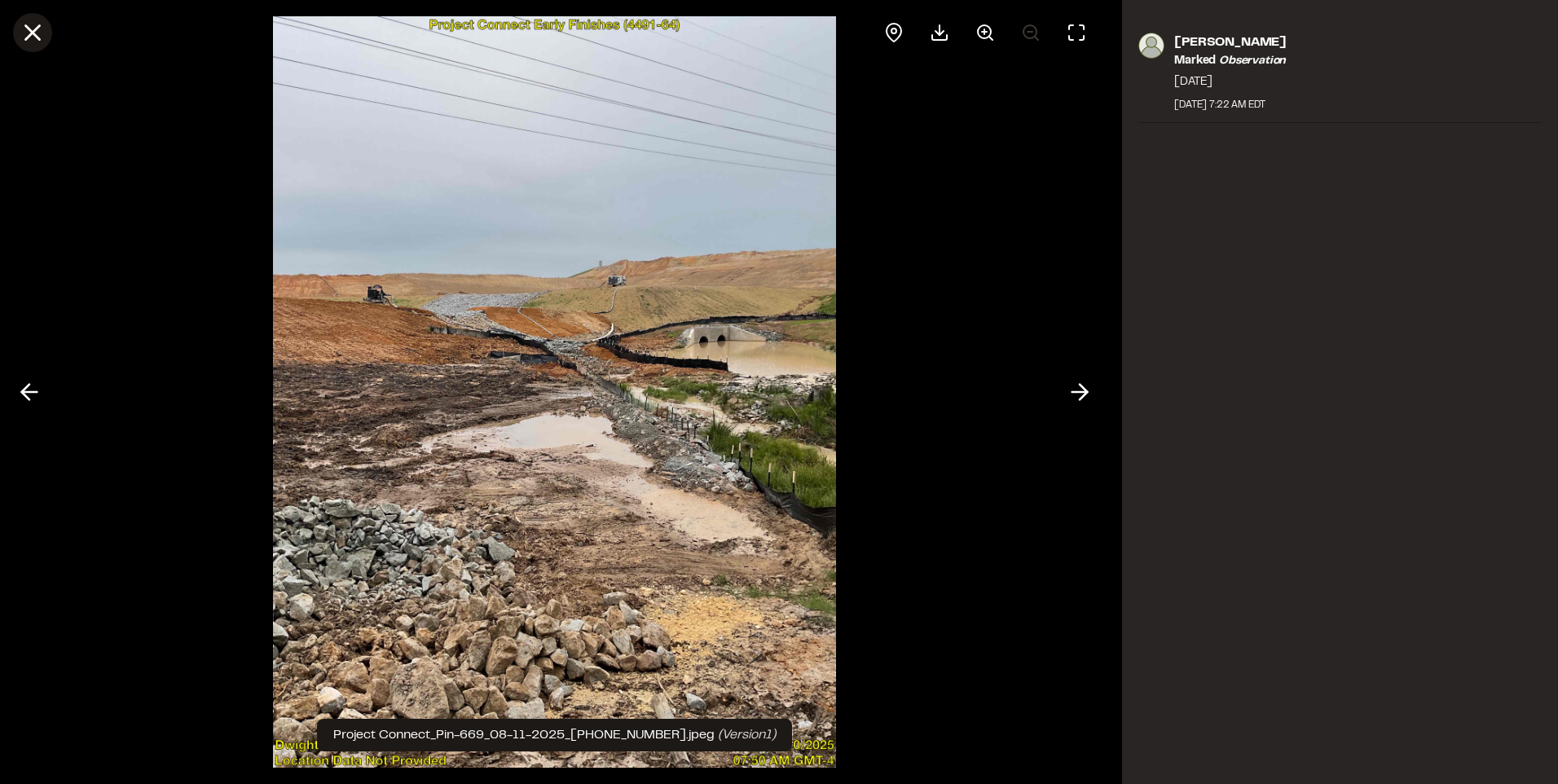
click at [33, 33] on line at bounding box center [33, 33] width 14 height 14
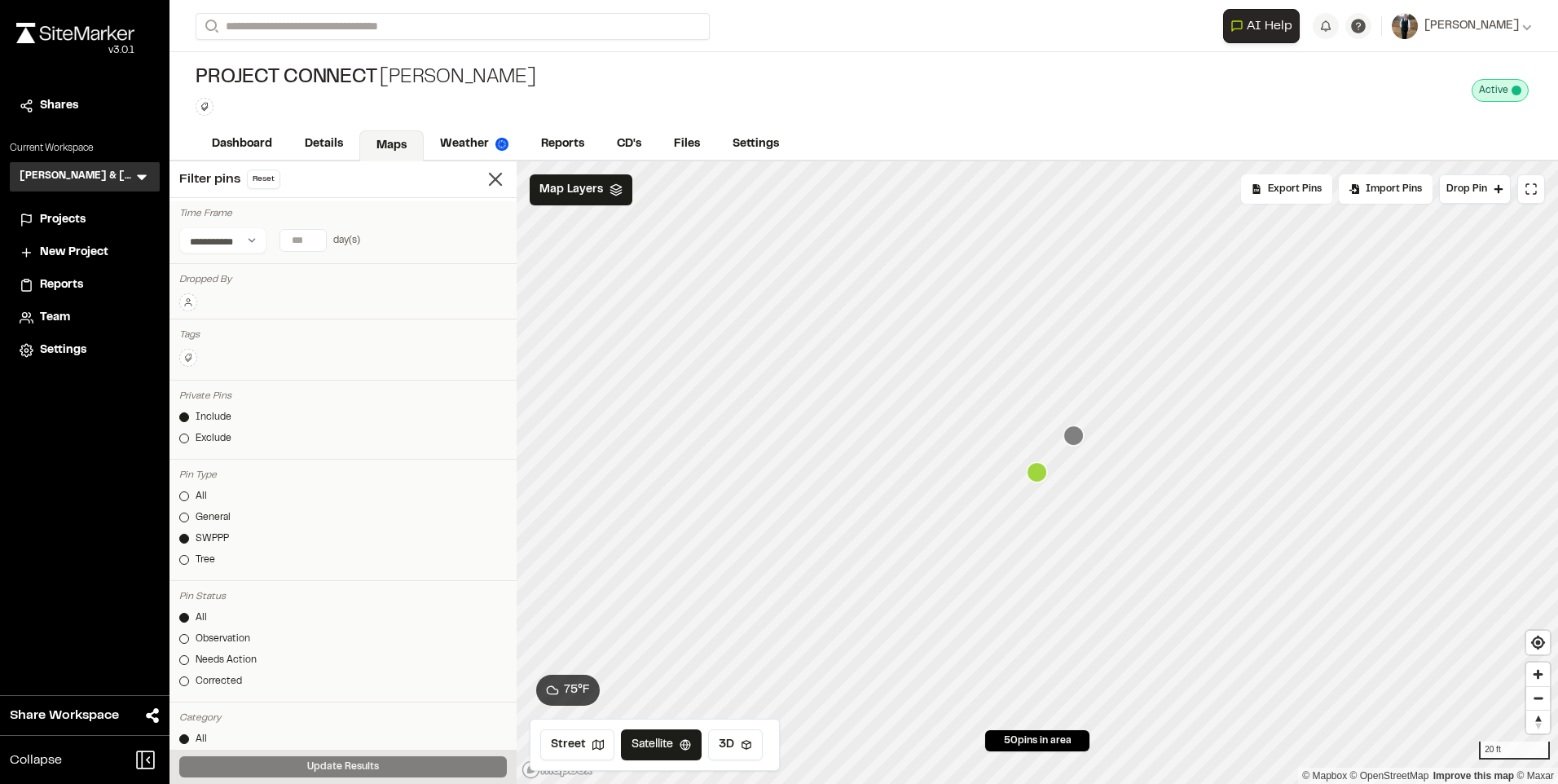
click at [1074, 443] on icon "Map marker" at bounding box center [1073, 435] width 21 height 21
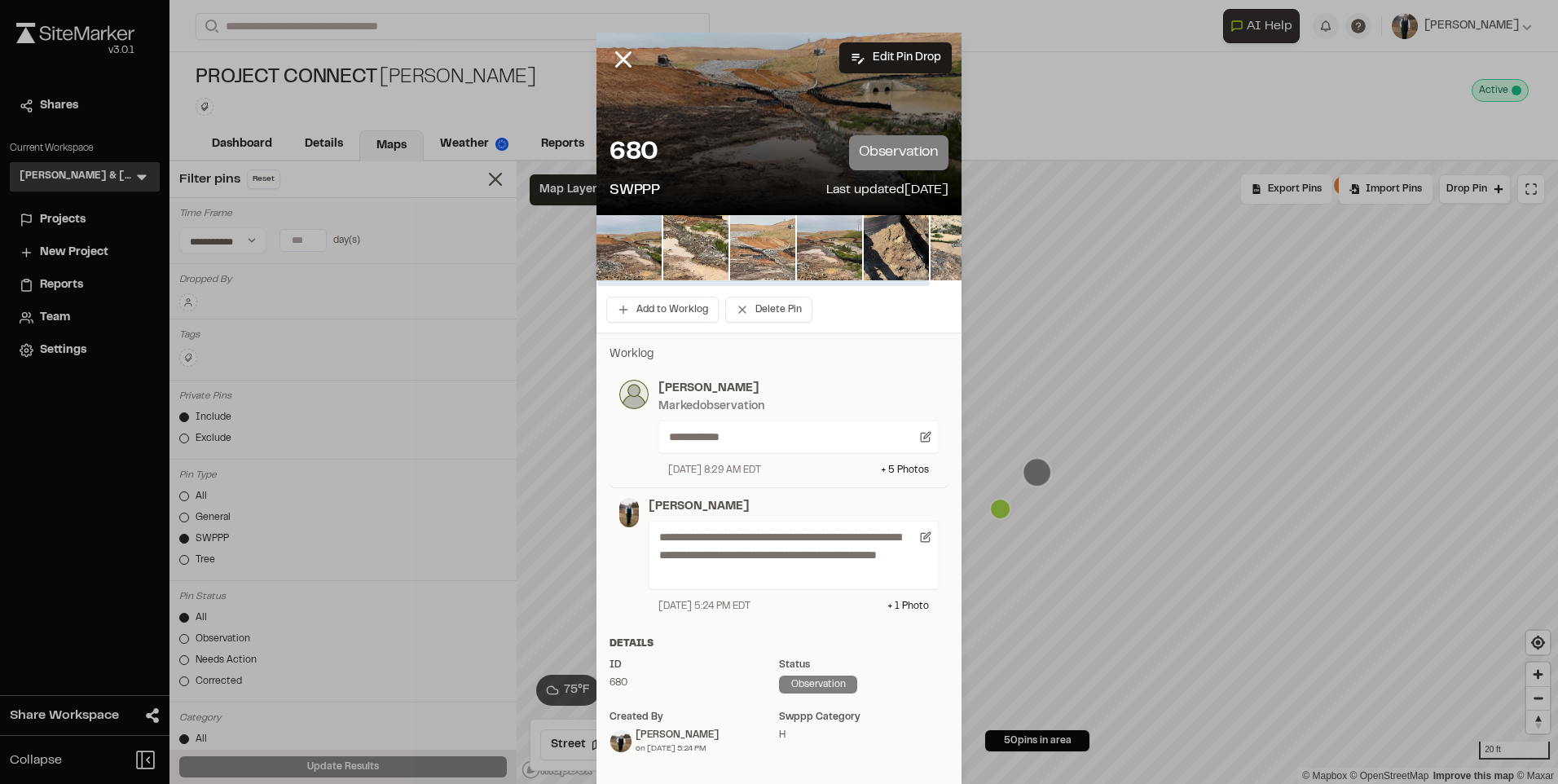
click at [772, 250] on img at bounding box center [763, 248] width 66 height 65
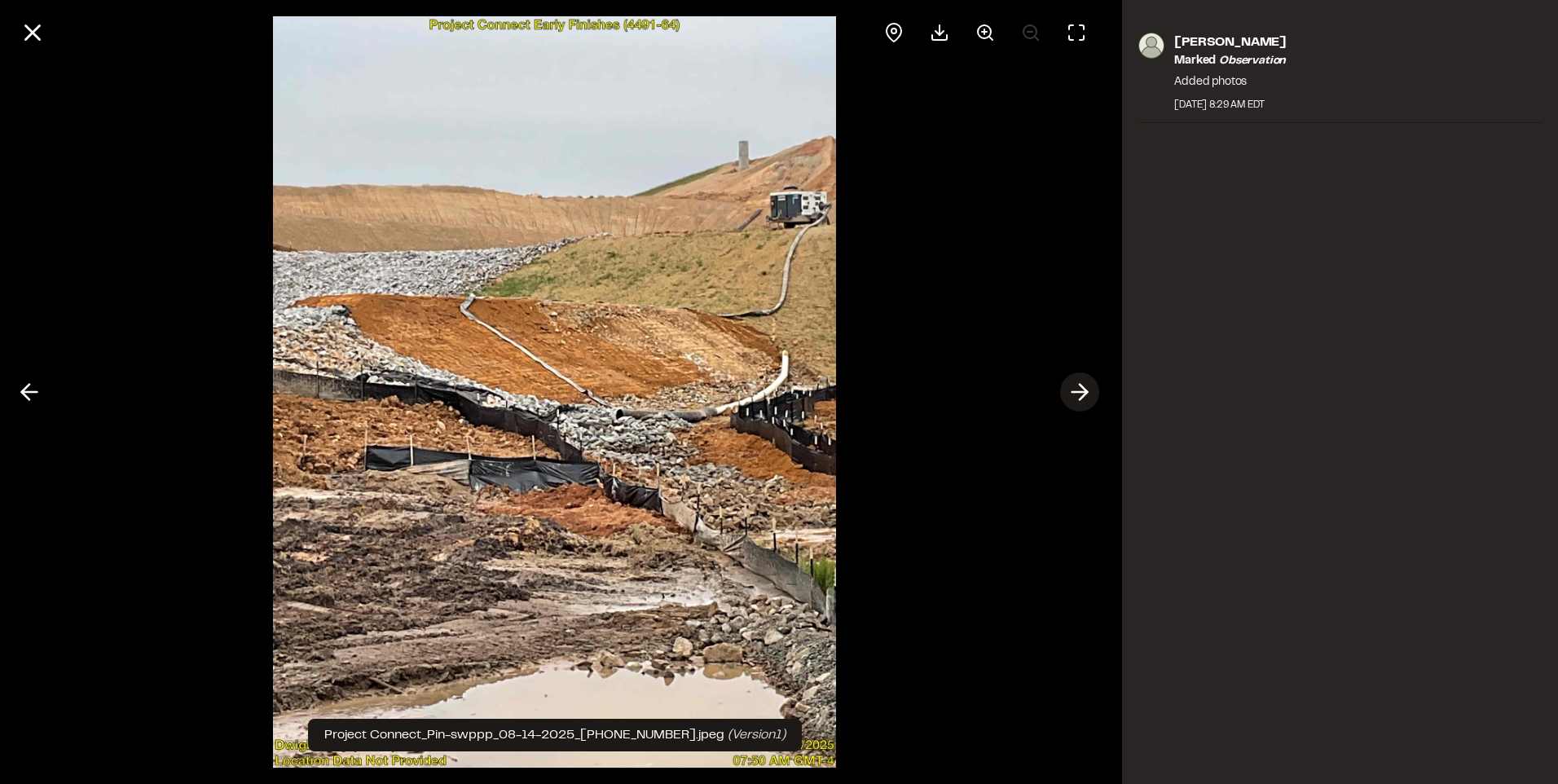
click at [1070, 394] on icon at bounding box center [1080, 392] width 26 height 28
